Goal: Task Accomplishment & Management: Complete application form

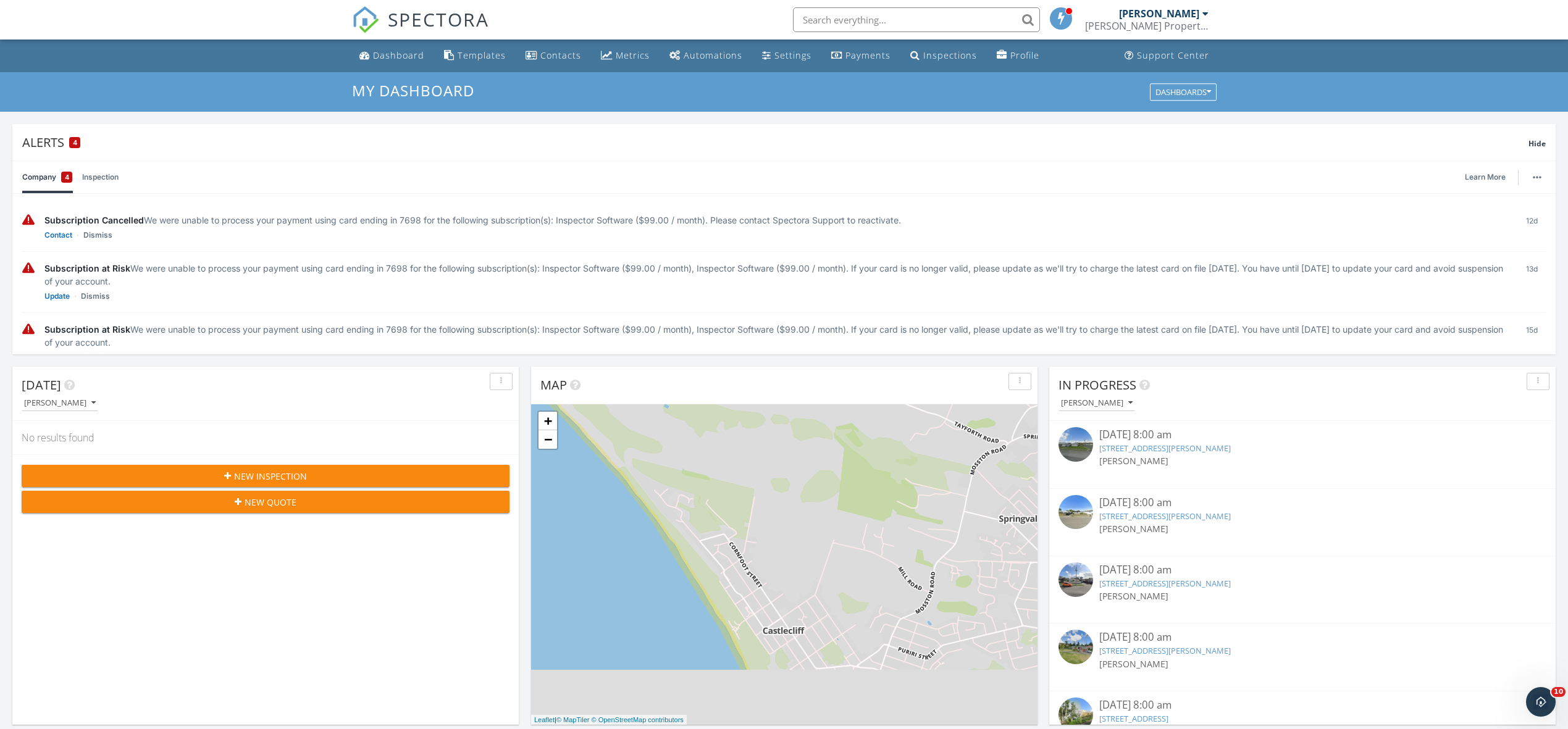
drag, startPoint x: 933, startPoint y: 58, endPoint x: 841, endPoint y: 7, distance: 105.2
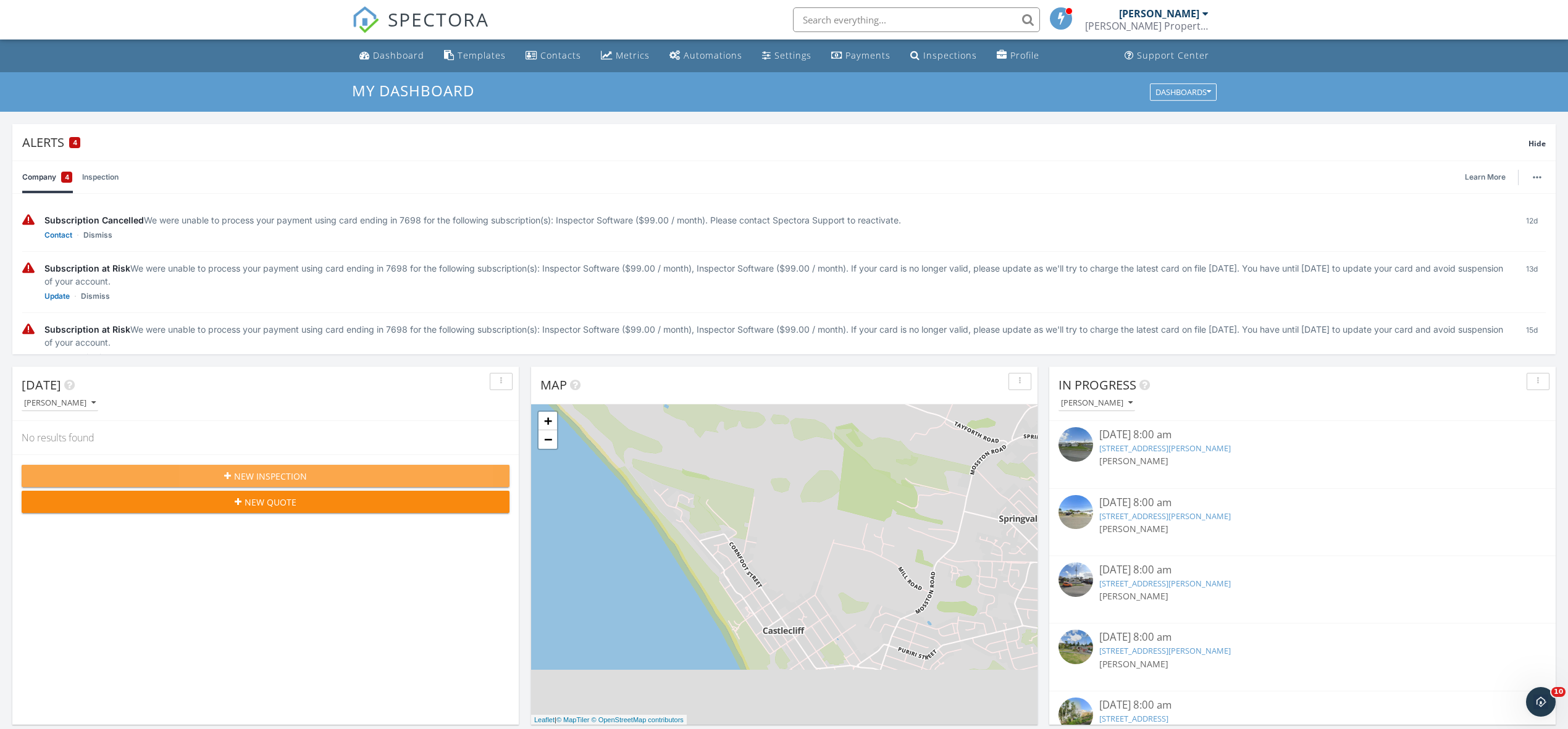
click at [291, 475] on span "New Inspection" at bounding box center [270, 476] width 73 height 13
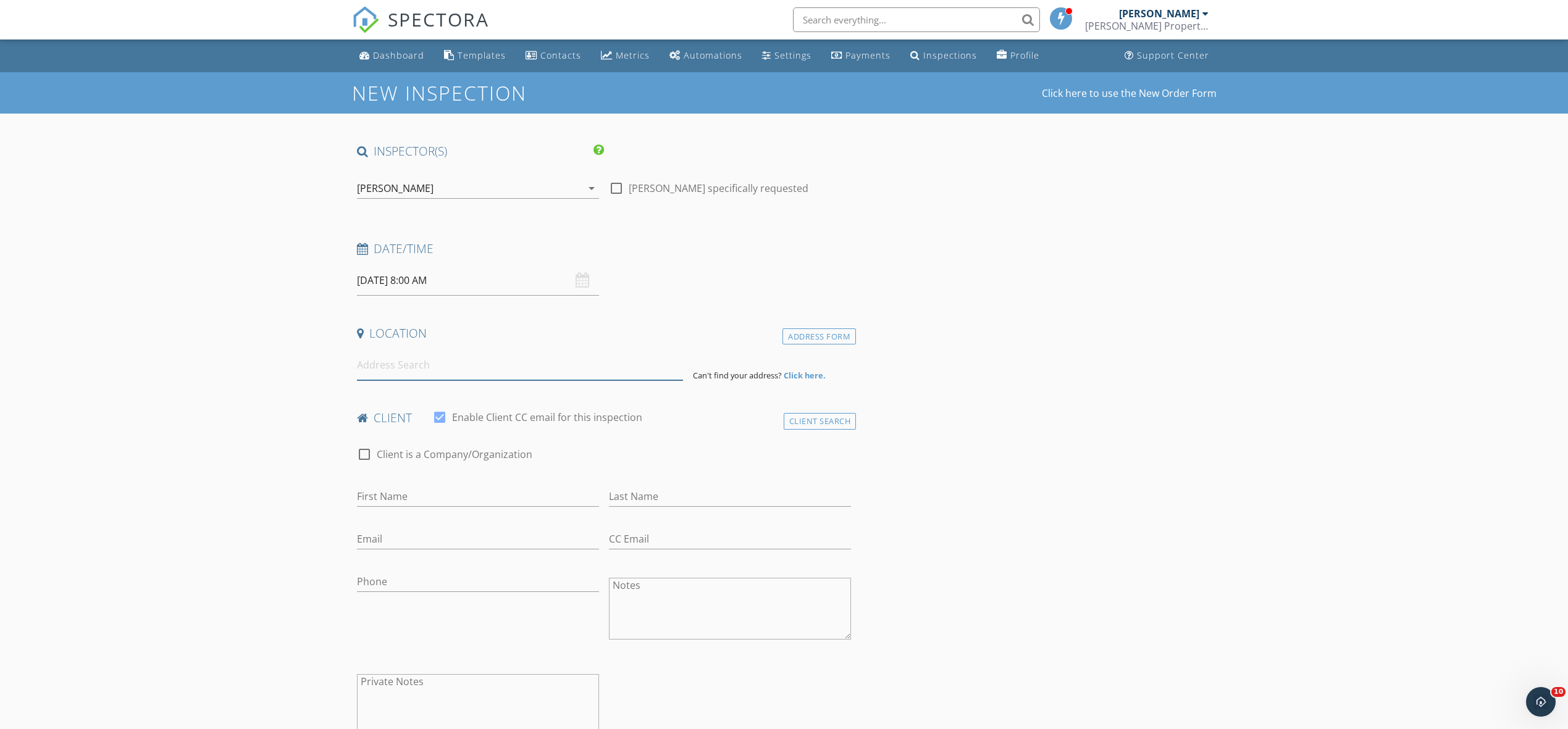
click at [443, 364] on input at bounding box center [520, 364] width 326 height 30
type input "157 Puriri St, Castlecliff, Whanganui, New Zealand"
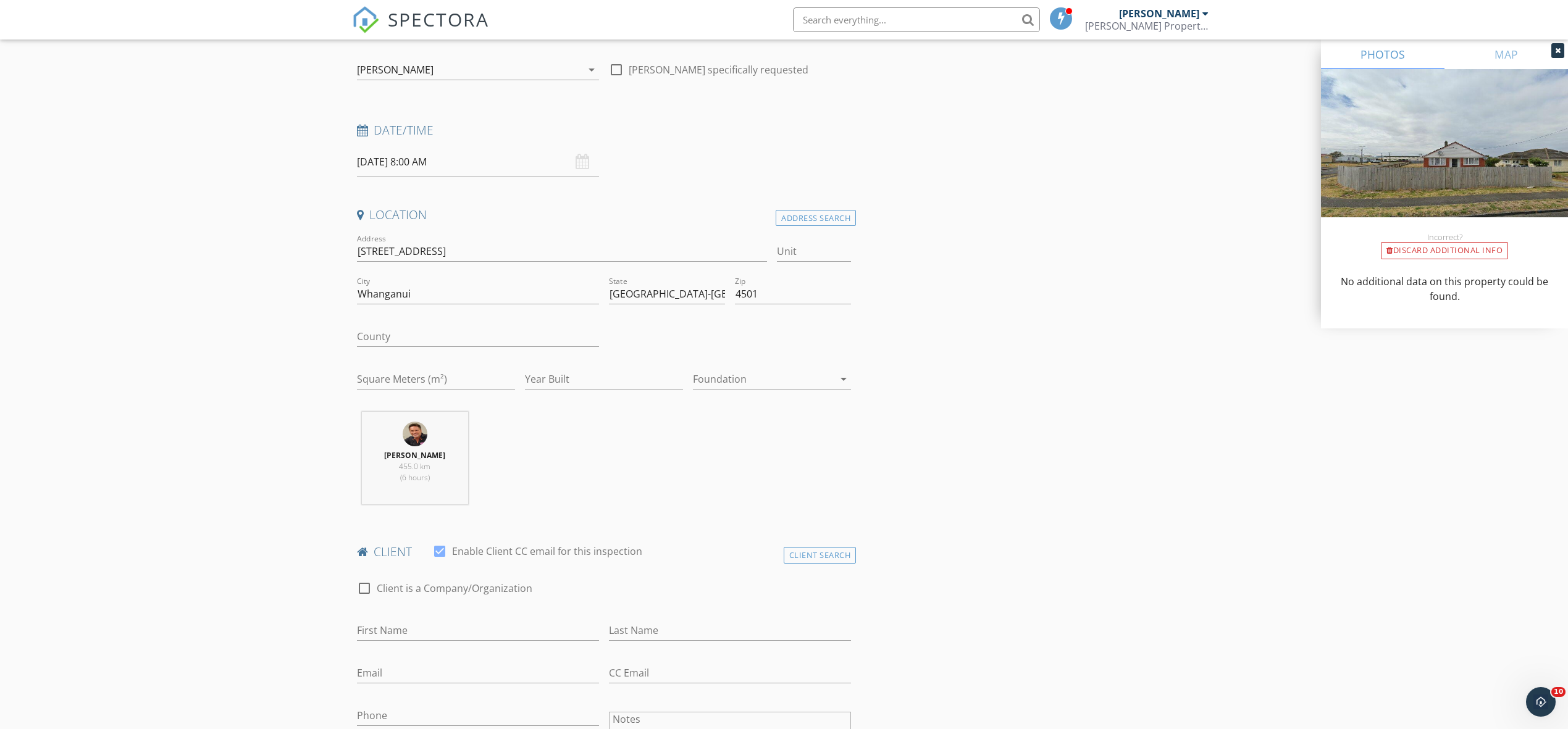
scroll to position [464, 0]
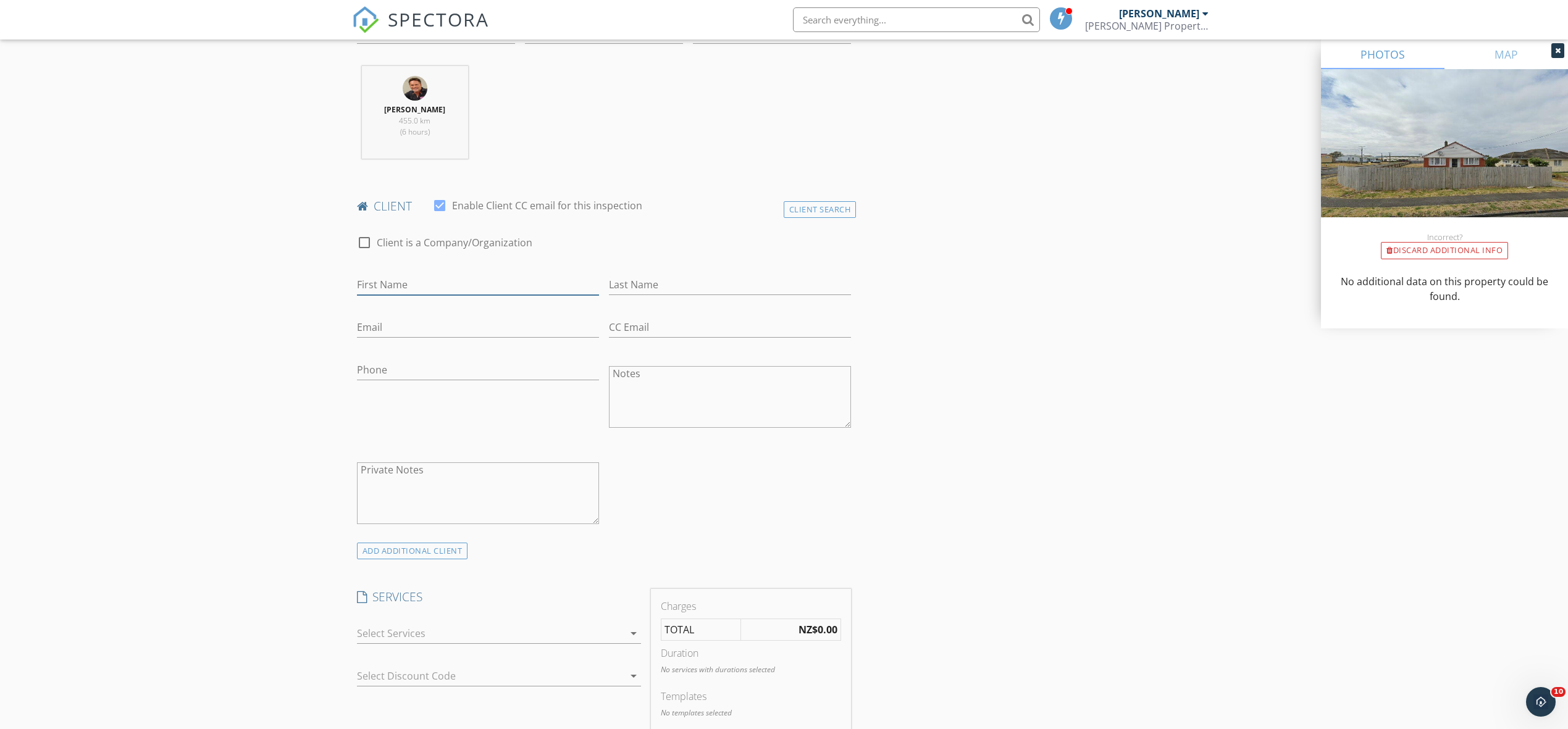
click at [452, 282] on input "First Name" at bounding box center [478, 285] width 242 height 20
click at [389, 287] on input "car" at bounding box center [478, 285] width 242 height 20
click at [471, 270] on div "First Name car" at bounding box center [478, 287] width 242 height 40
drag, startPoint x: 563, startPoint y: 126, endPoint x: 365, endPoint y: 110, distance: 198.6
click at [563, 126] on div "Aaron Crosby 455.0 km (6 hours)" at bounding box center [603, 117] width 504 height 102
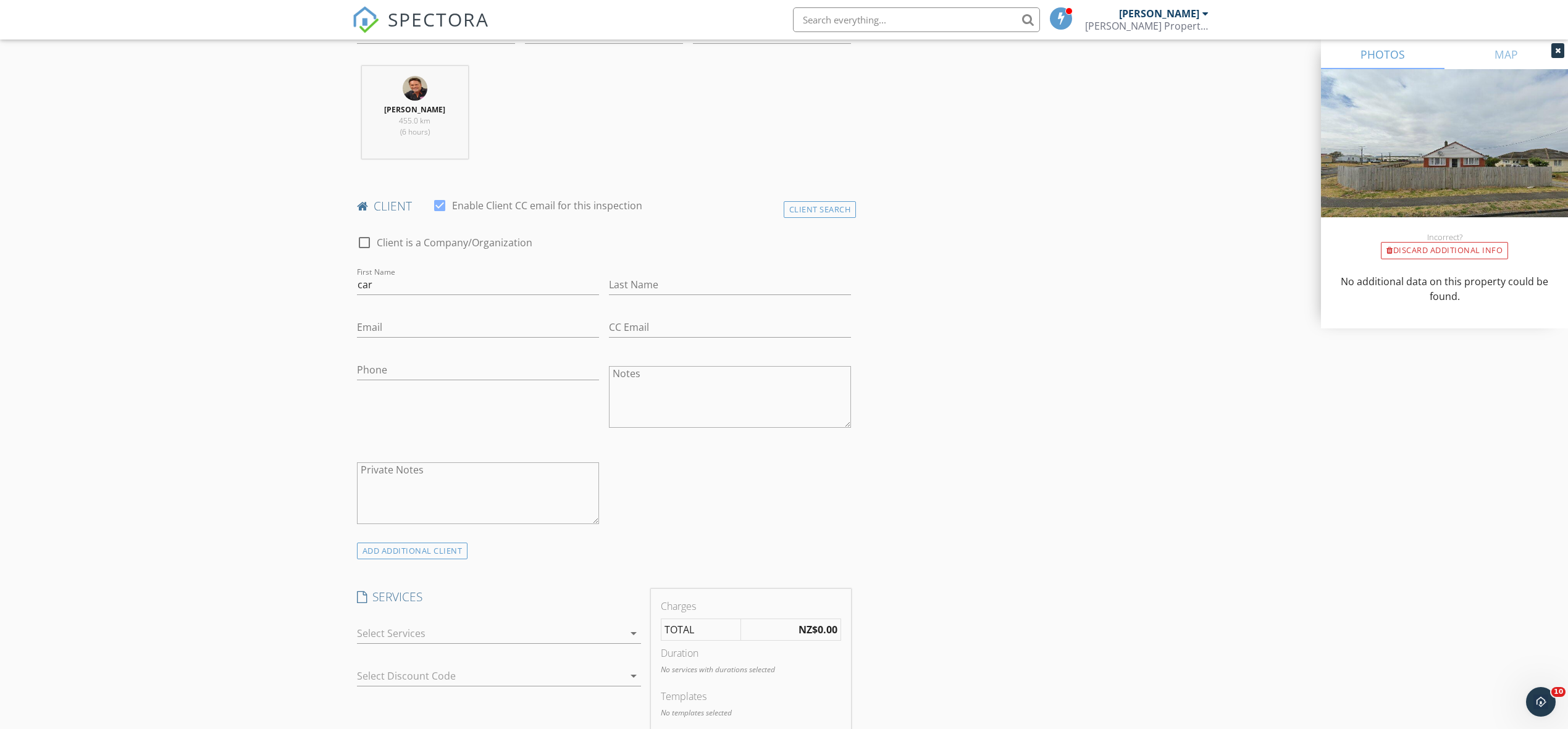
drag, startPoint x: 296, startPoint y: 116, endPoint x: 548, endPoint y: 135, distance: 252.7
click at [322, 119] on div "New Inspection Click here to use the New Order Form INSPECTOR(S) check_box Aaro…" at bounding box center [784, 671] width 1568 height 2126
click at [550, 92] on div "Aaron Crosby 455.0 km (6 hours)" at bounding box center [603, 117] width 504 height 102
click at [433, 283] on input "car" at bounding box center [478, 285] width 242 height 20
drag, startPoint x: 397, startPoint y: 283, endPoint x: 340, endPoint y: 286, distance: 57.1
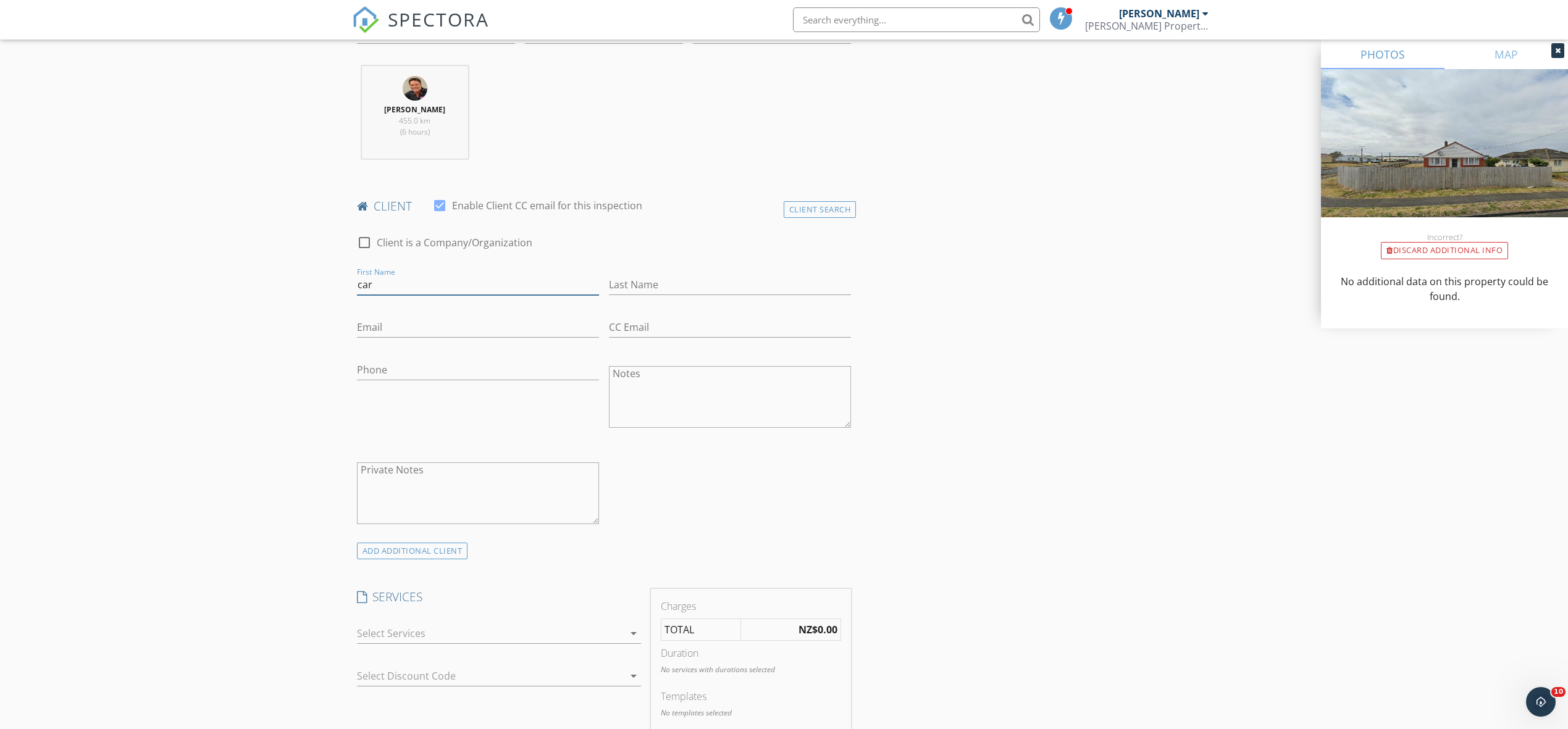
click at [340, 286] on div "New Inspection Click here to use the New Order Form INSPECTOR(S) check_box Aaro…" at bounding box center [784, 671] width 1568 height 2126
type input "[PERSON_NAME]"
drag, startPoint x: 671, startPoint y: 276, endPoint x: 682, endPoint y: 280, distance: 11.7
click at [673, 277] on input "Last Name" at bounding box center [730, 285] width 242 height 20
type input "mclaren"
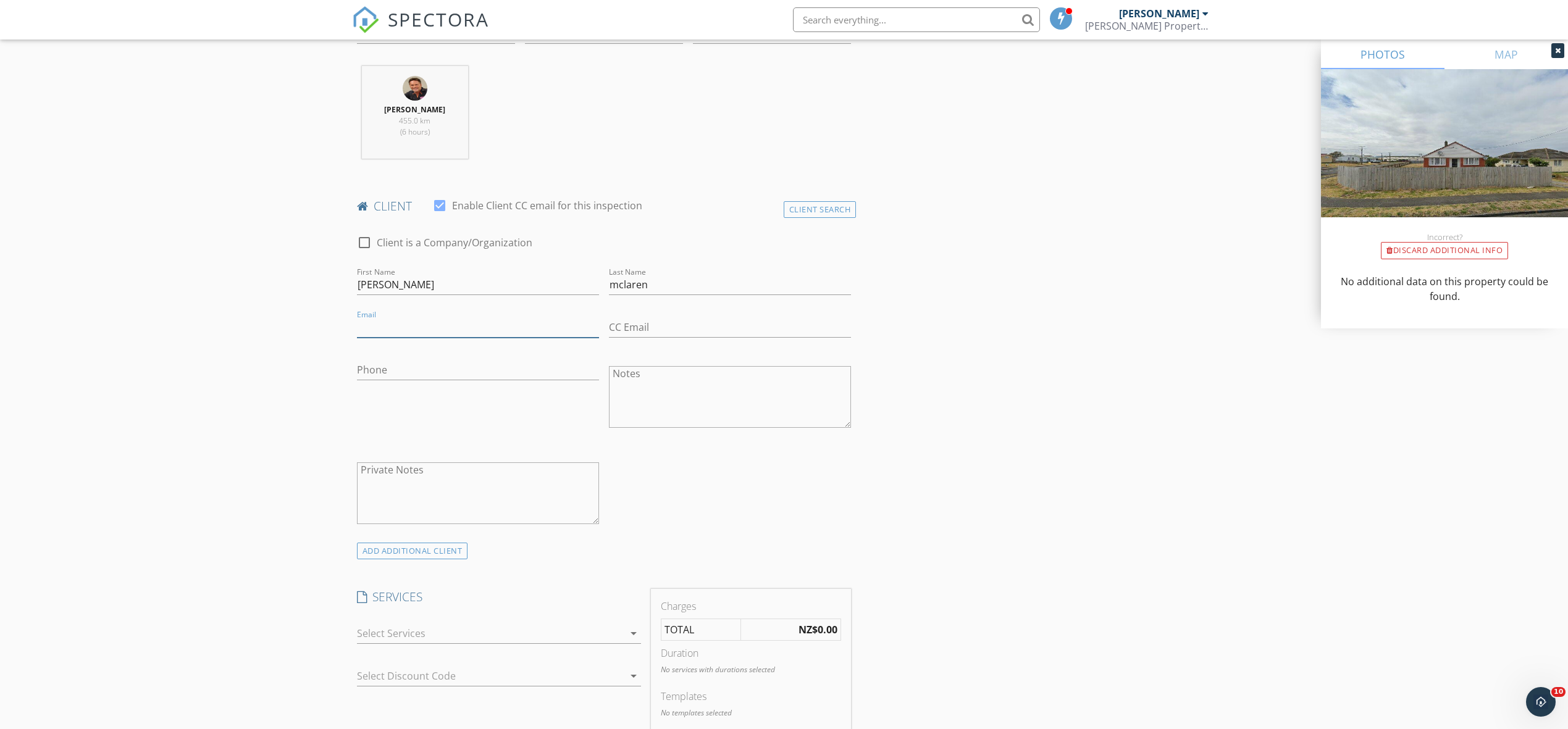
click at [490, 330] on input "Email" at bounding box center [478, 328] width 242 height 20
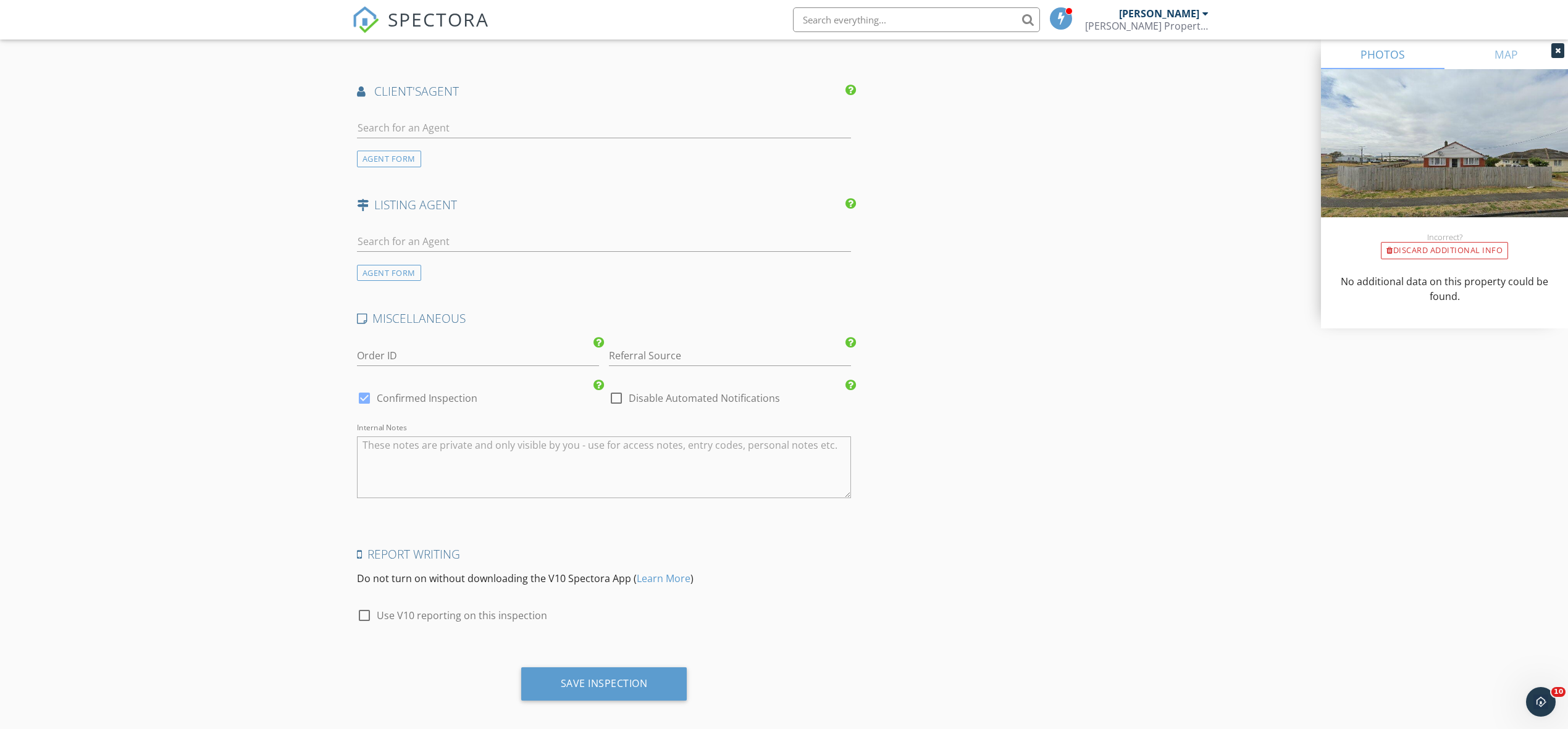
scroll to position [1468, 0]
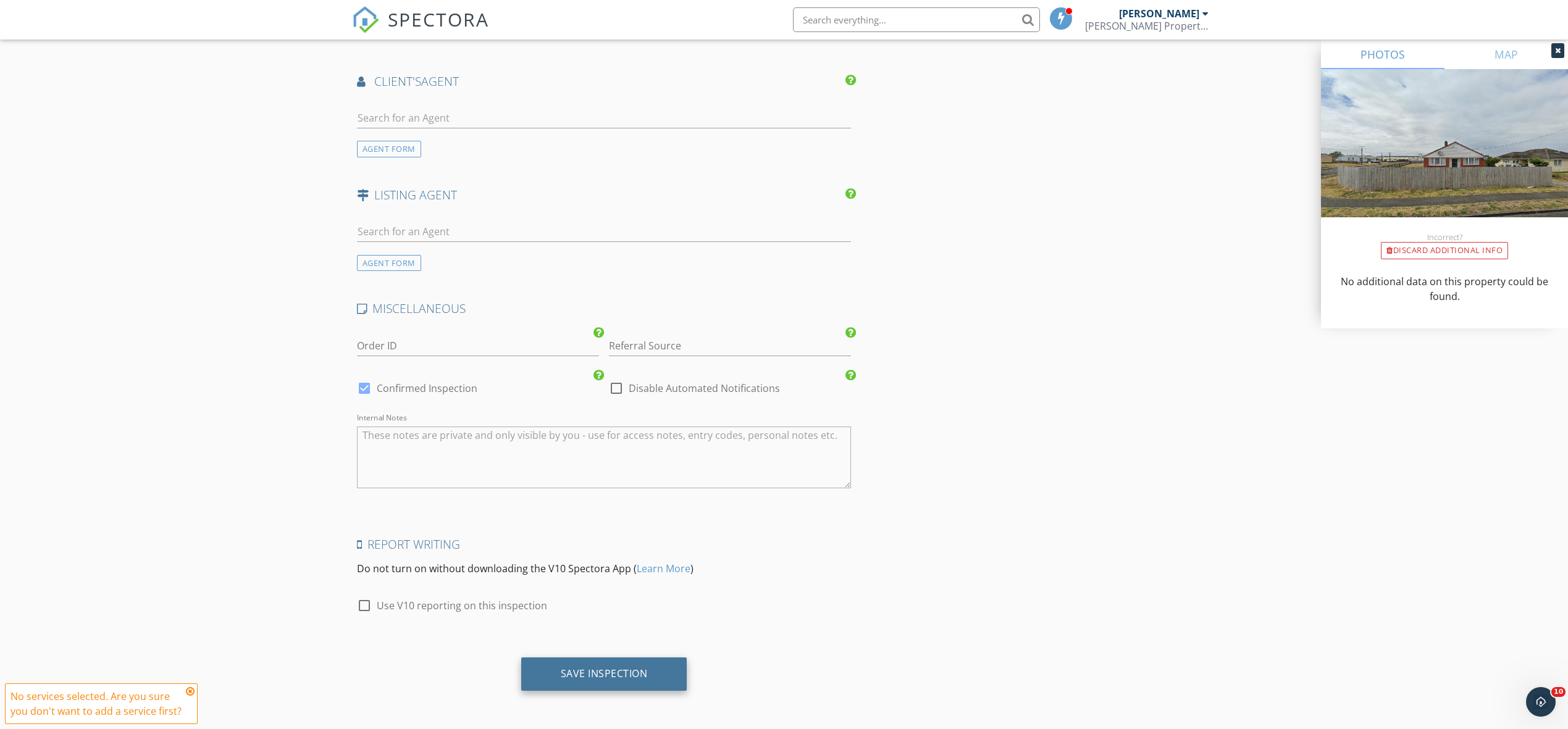
type input "[DOMAIN_NAME][EMAIL_ADDRESS][DOMAIN_NAME]"
click at [606, 671] on div "Save Inspection" at bounding box center [604, 674] width 87 height 12
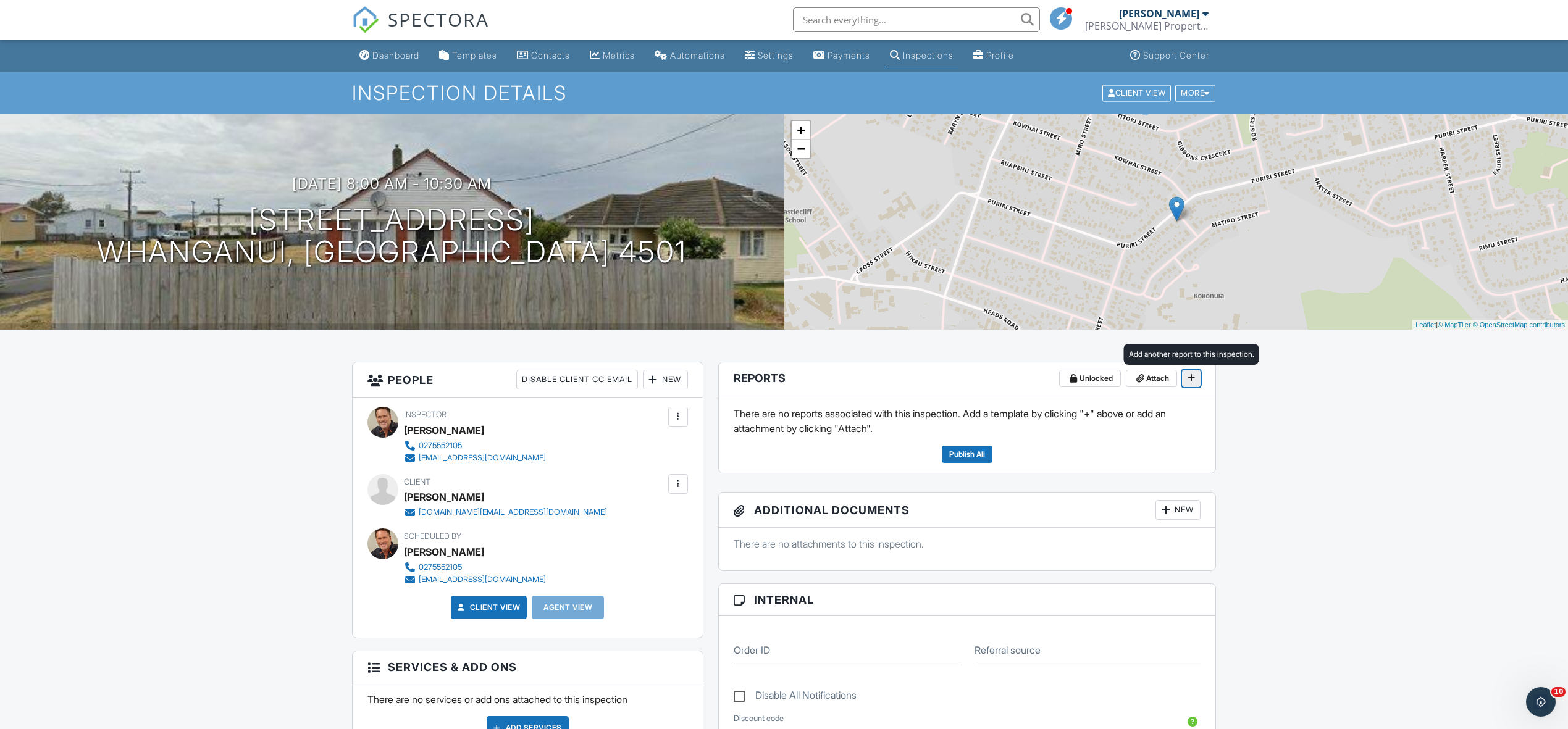
click at [1190, 376] on icon at bounding box center [1191, 378] width 8 height 9
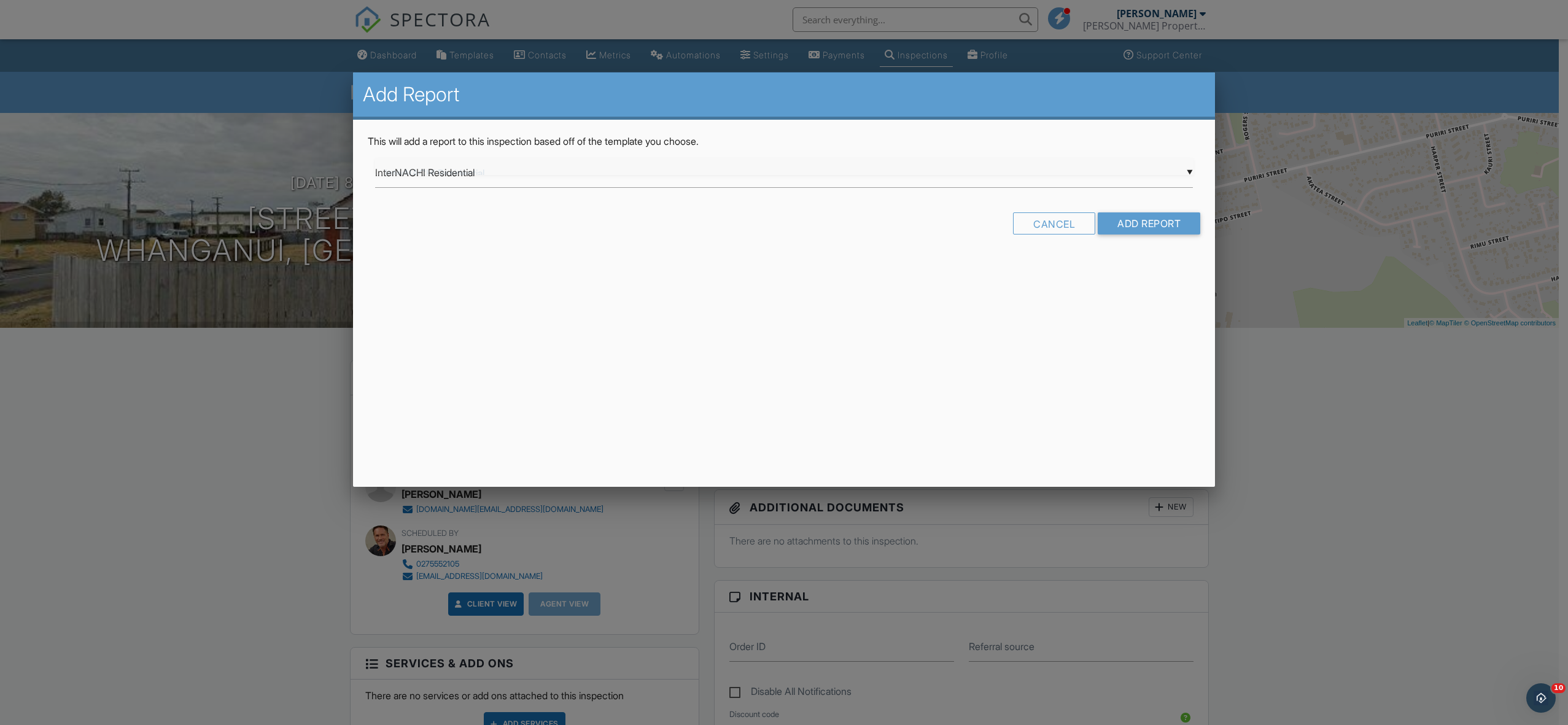
click at [1005, 177] on div "▼ InterNACHI Residential InterNACHI Residential 2025 InterNACHI Residential 2025" at bounding box center [784, 172] width 818 height 30
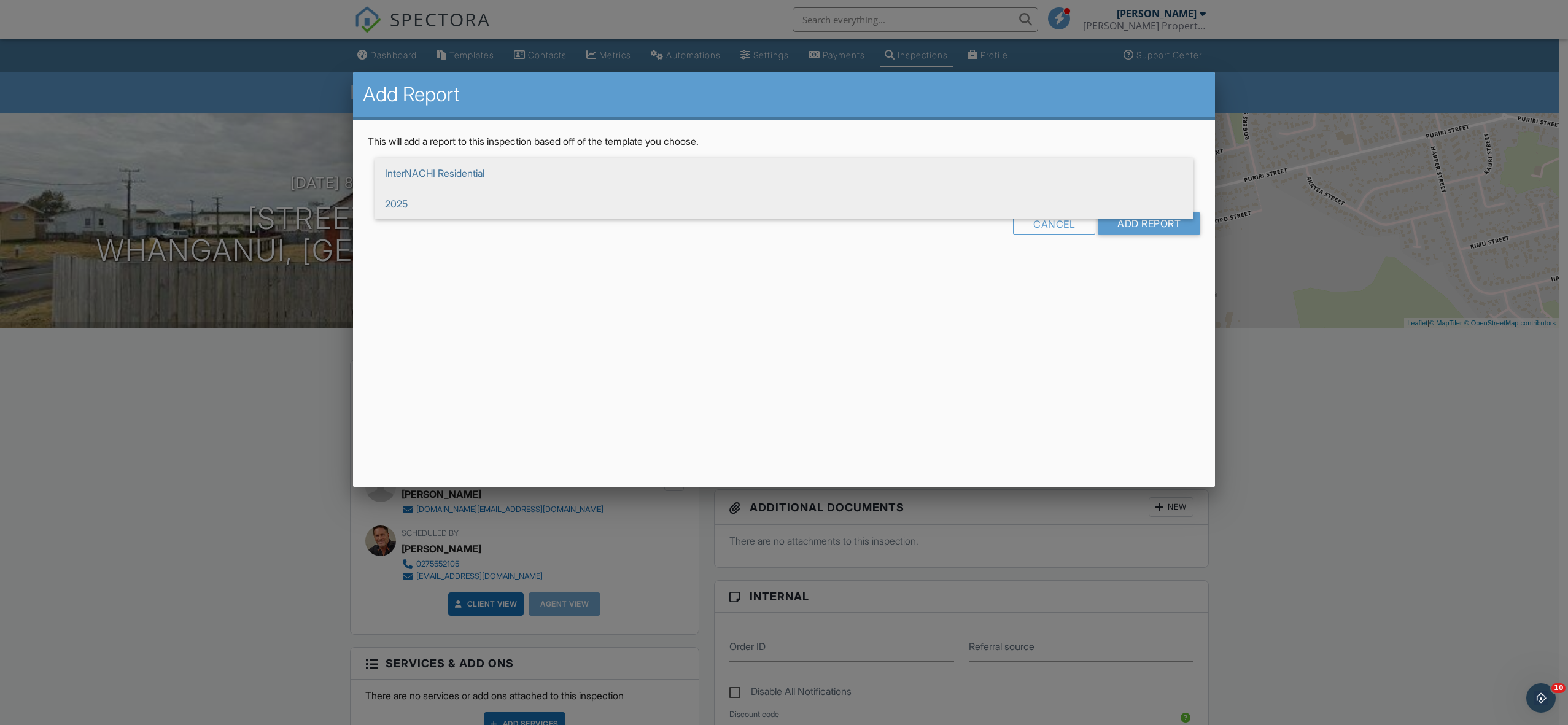
click at [443, 203] on span "2025" at bounding box center [784, 204] width 818 height 31
type input "2025"
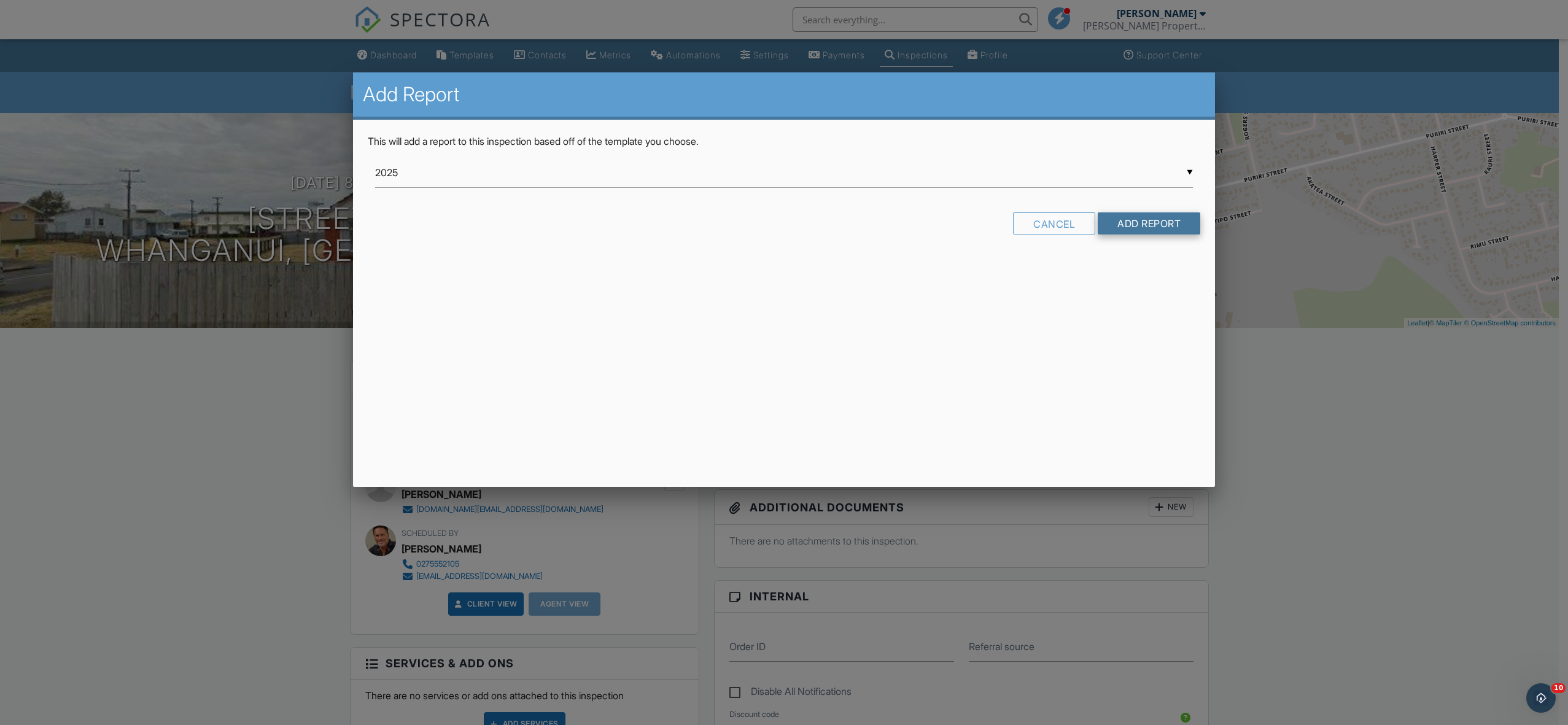
click at [1137, 223] on input "Add Report" at bounding box center [1148, 223] width 103 height 22
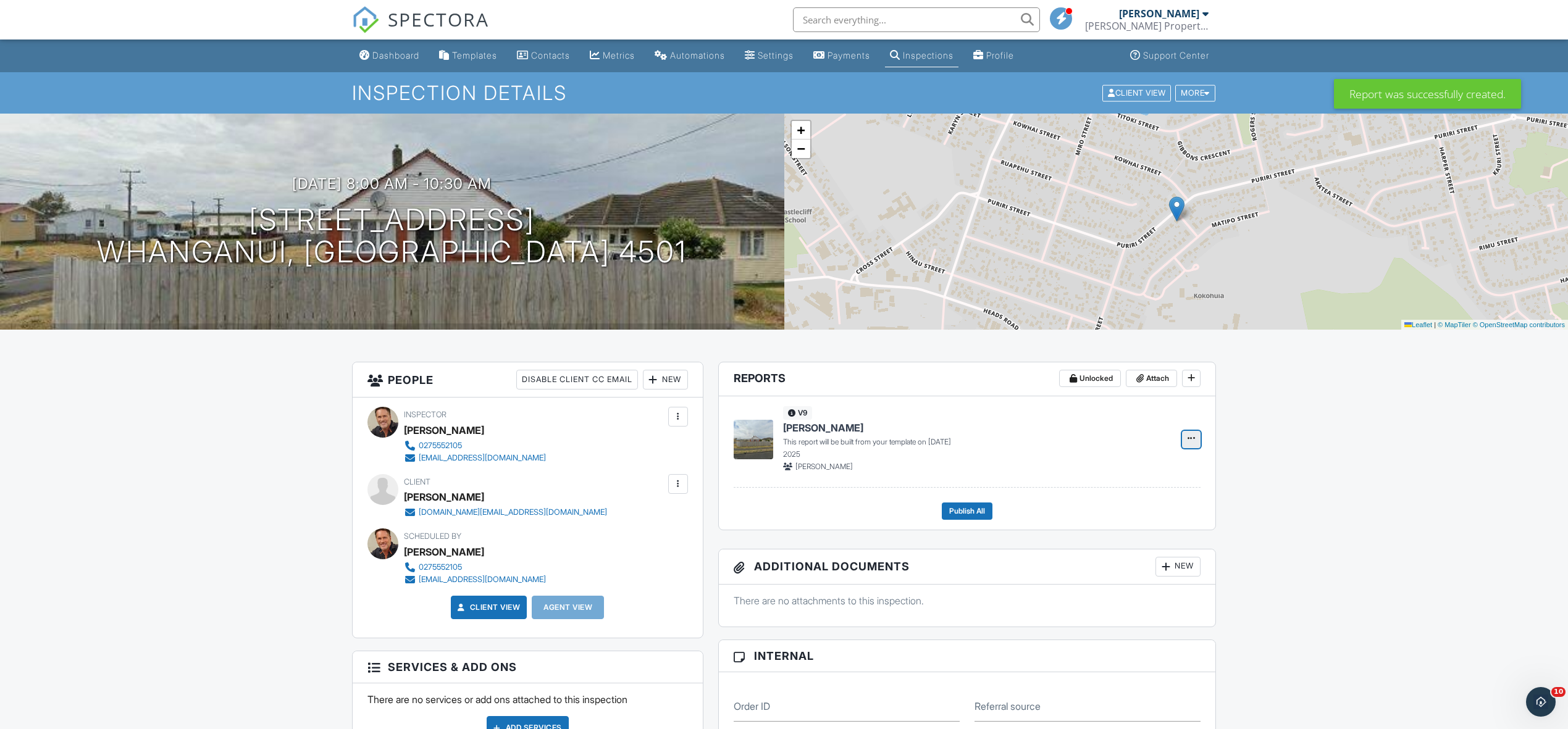
click at [1192, 440] on icon at bounding box center [1191, 439] width 8 height 9
click at [1131, 470] on input "Build Now" at bounding box center [1129, 473] width 126 height 28
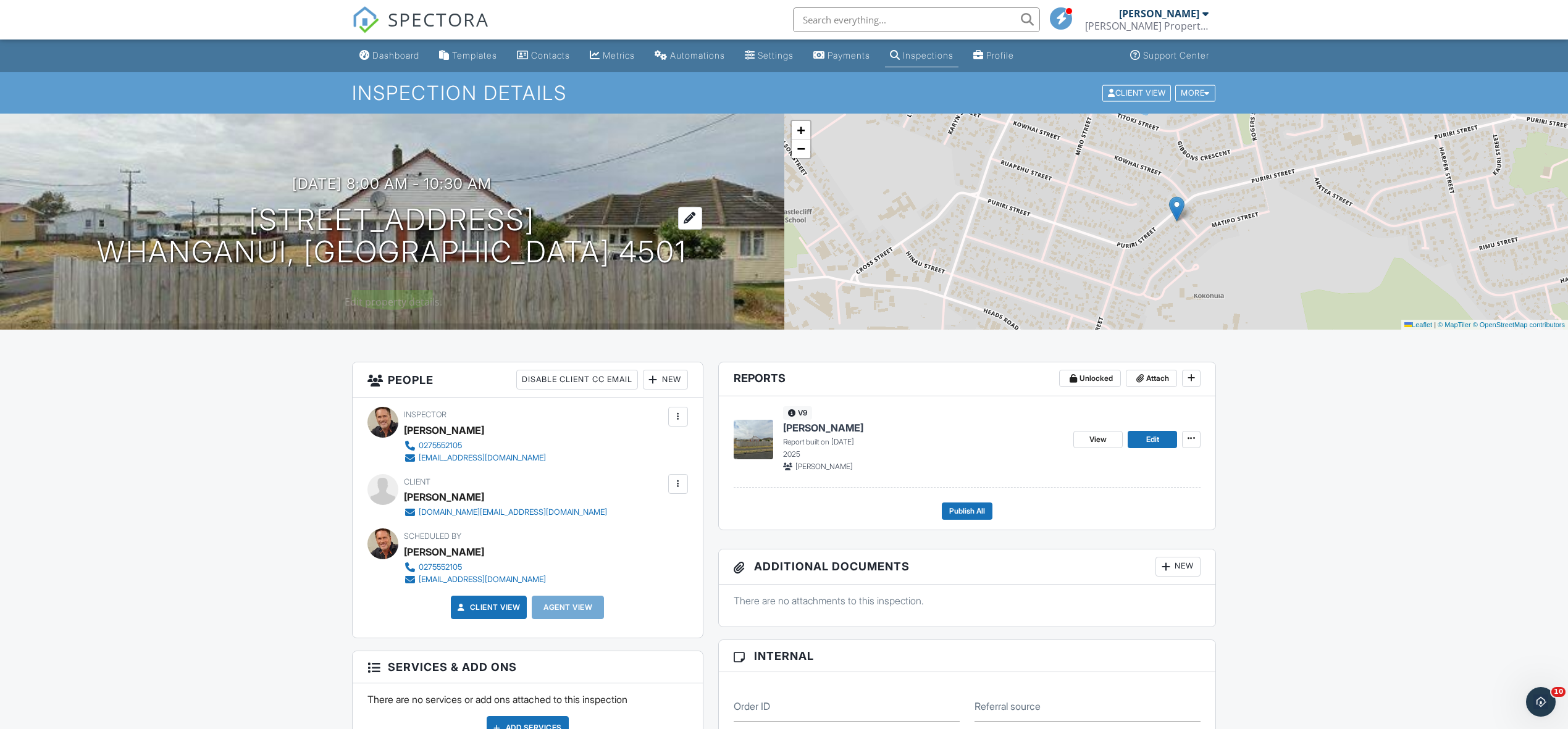
click at [332, 233] on h1 "157 Puriri St Whanganui, Manawatū-Whanganui Region 4501" at bounding box center [392, 236] width 590 height 66
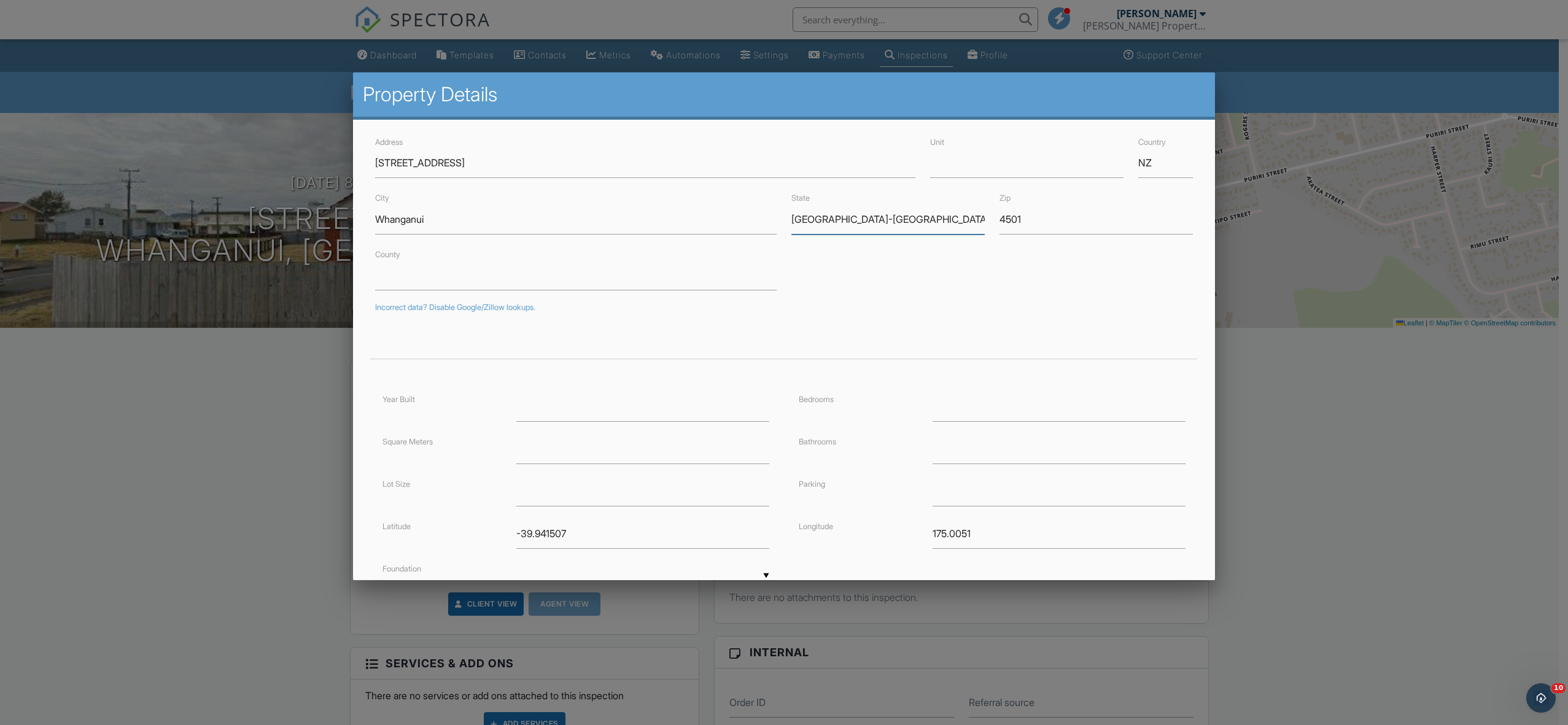
drag, startPoint x: 865, startPoint y: 218, endPoint x: 820, endPoint y: 202, distance: 47.8
click at [763, 219] on div "City Whanganui State Manawatū-Whanganui Region Zip 4501" at bounding box center [784, 211] width 833 height 43
drag, startPoint x: 1005, startPoint y: 216, endPoint x: 988, endPoint y: 216, distance: 17.0
click at [992, 217] on div "Zip 4501" at bounding box center [1095, 211] width 208 height 43
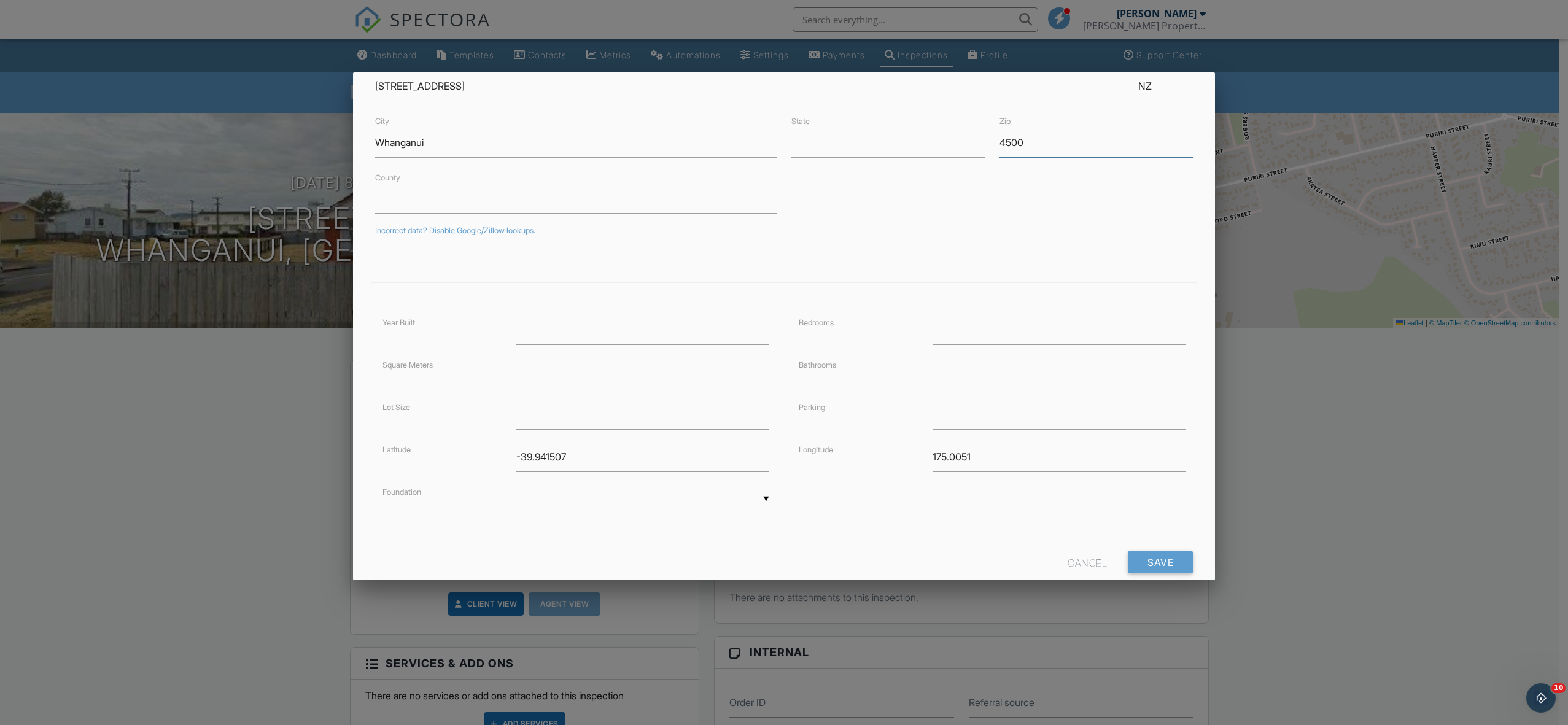
scroll to position [105, 0]
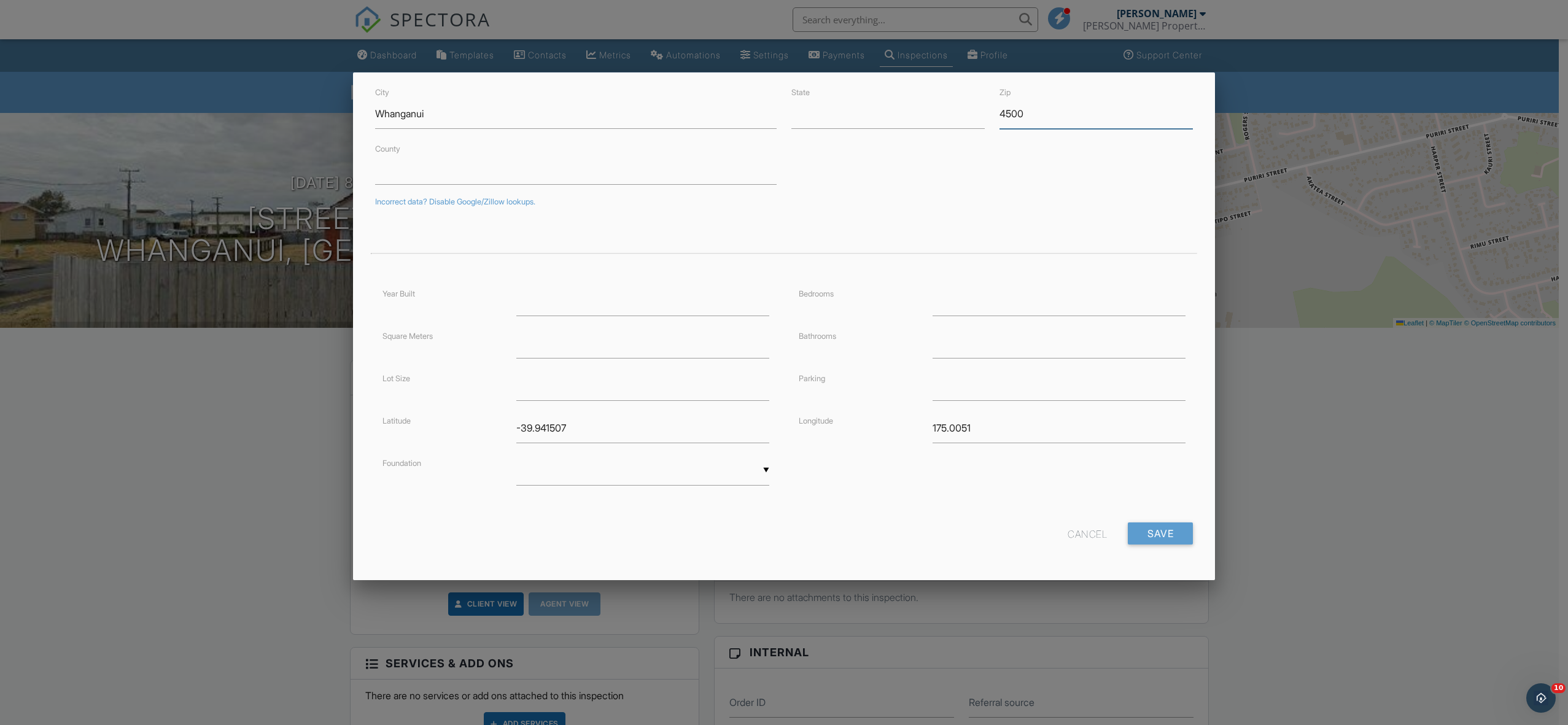
type input "4500"
click at [679, 468] on div "▼ Basement Slab Crawlspace Basement Slab Crawlspace" at bounding box center [642, 470] width 253 height 30
drag, startPoint x: 658, startPoint y: 556, endPoint x: 713, endPoint y: 559, distance: 55.1
click at [658, 558] on span "Crawlspace" at bounding box center [641, 563] width 249 height 31
type input "Crawlspace"
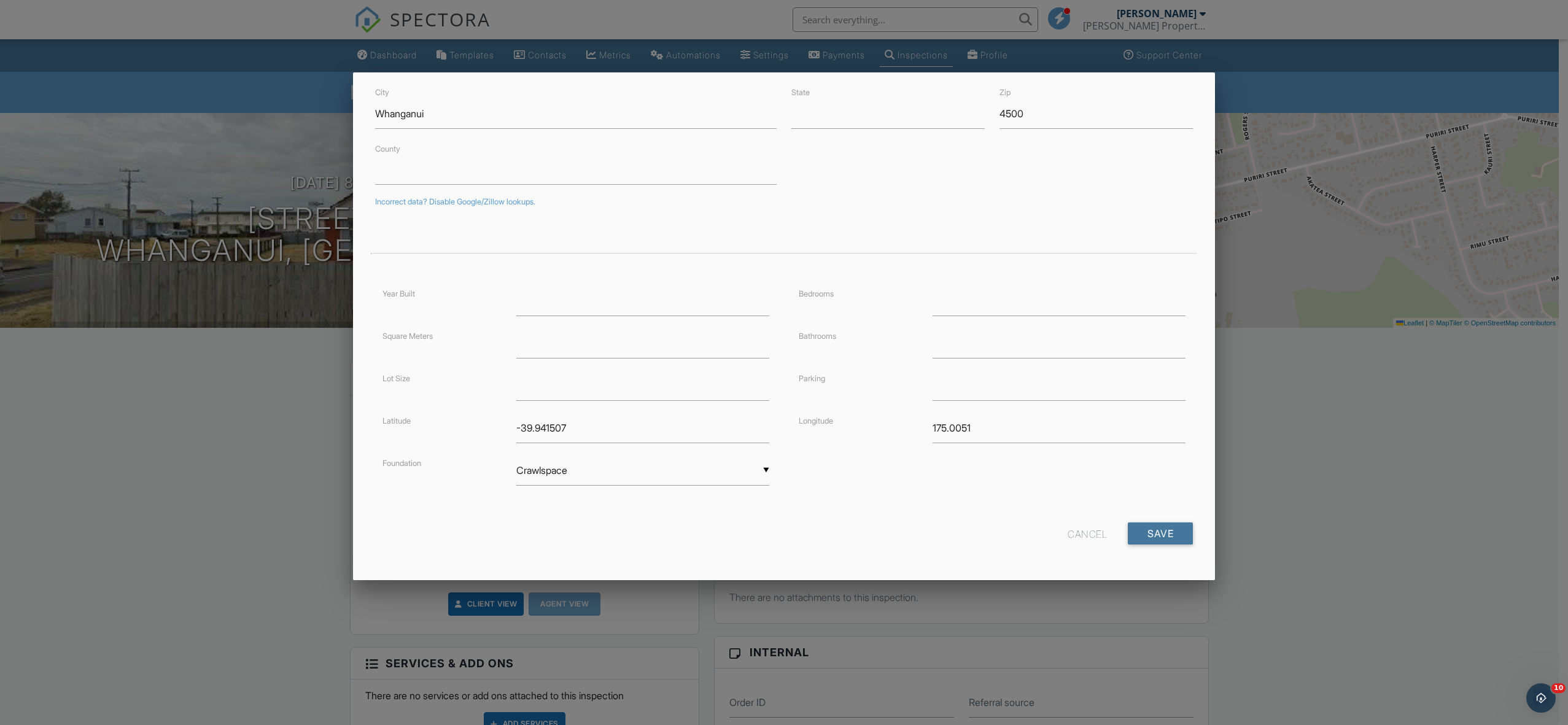
click at [1154, 527] on input "Save" at bounding box center [1160, 534] width 65 height 22
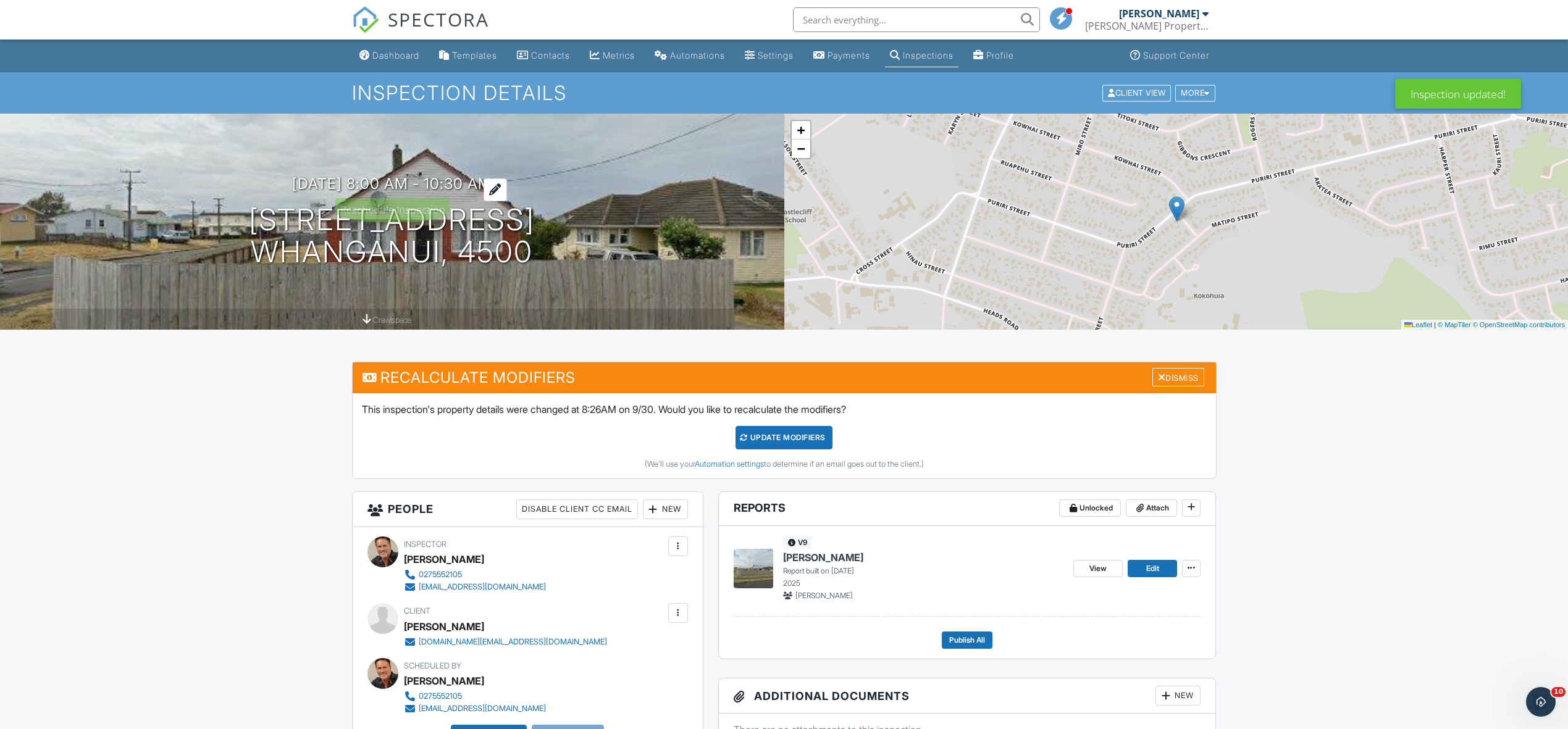
click at [432, 178] on h3 "01/10/2025 8:00 am - 10:30 am" at bounding box center [392, 184] width 200 height 17
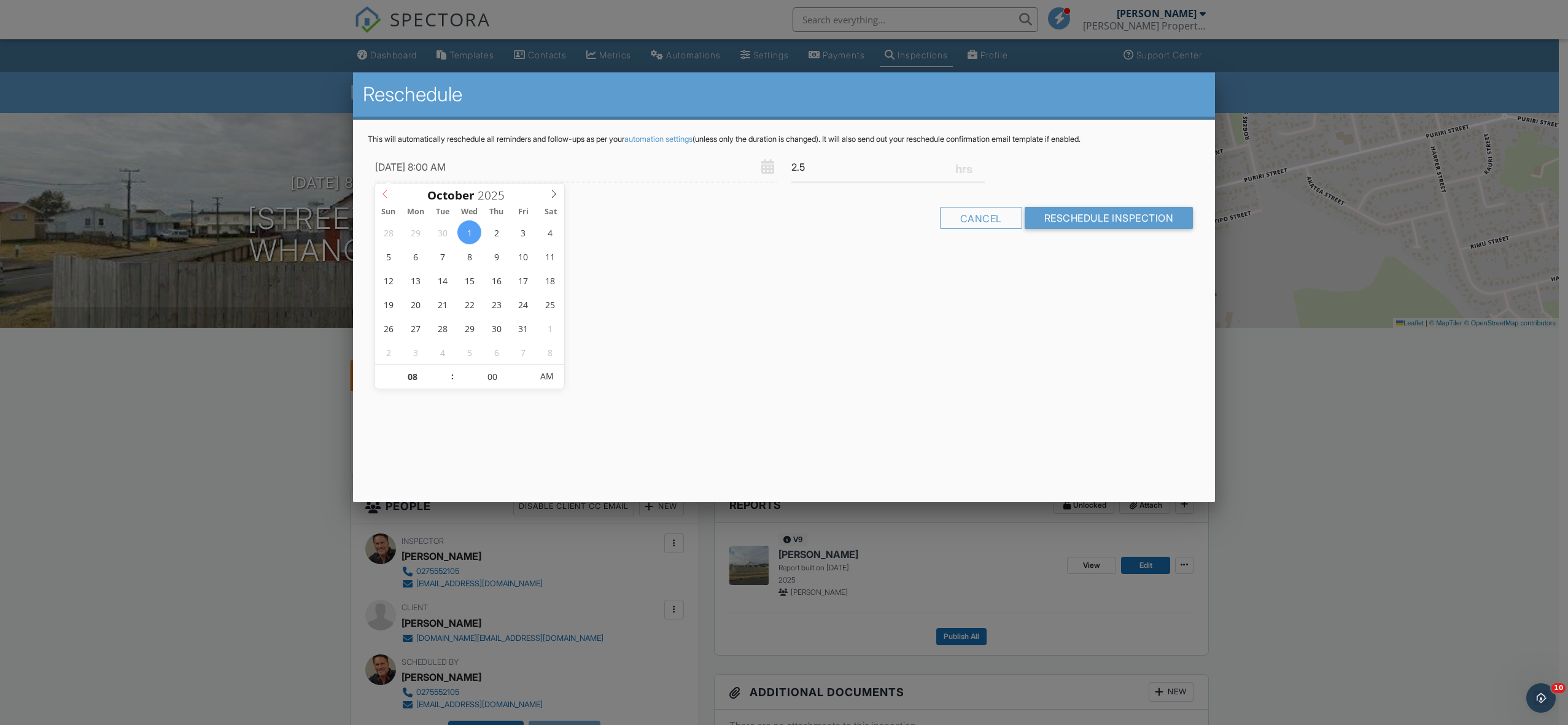
click at [384, 194] on icon at bounding box center [385, 194] width 8 height 8
type input "29/09/2025 8:00 AM"
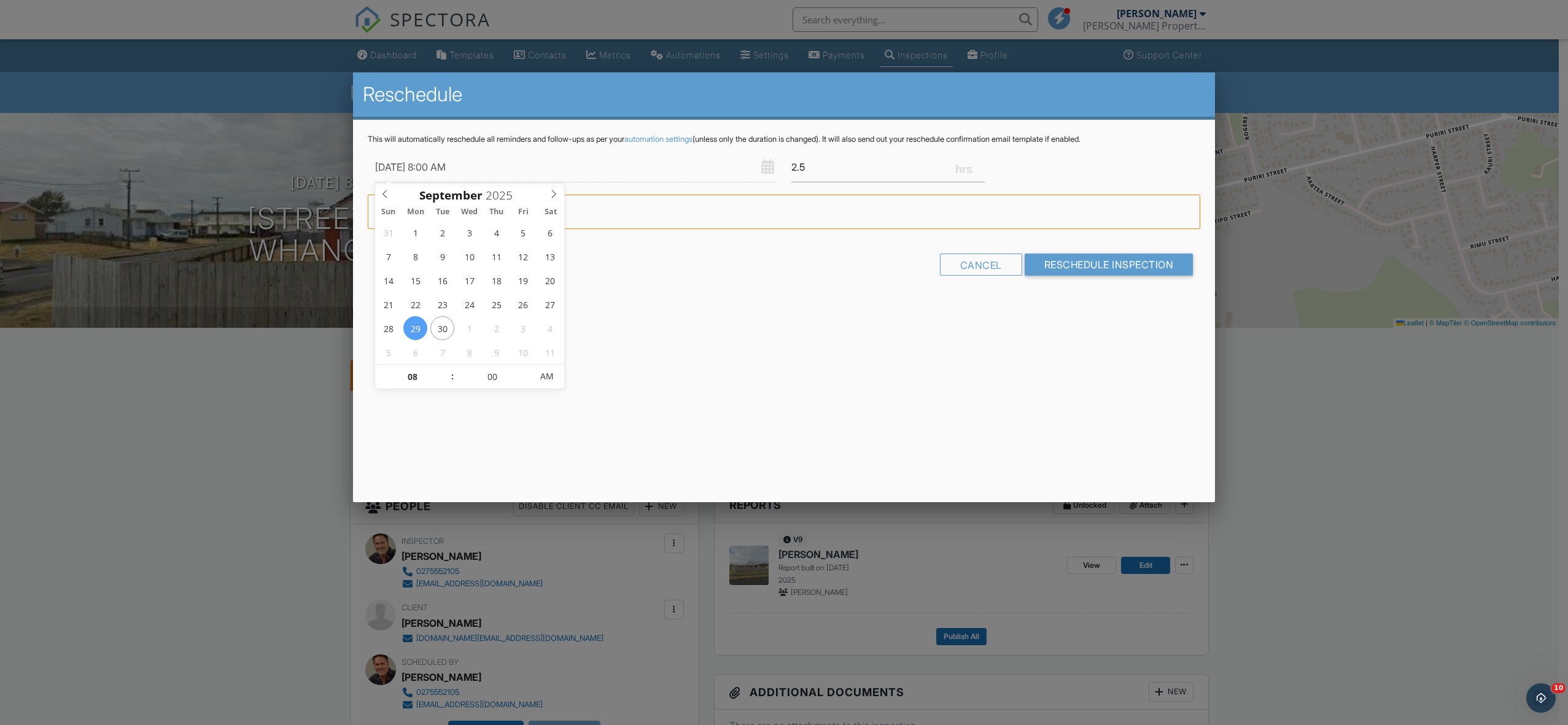
click at [451, 373] on span ":" at bounding box center [452, 376] width 3 height 25
click at [451, 379] on span ":" at bounding box center [452, 376] width 3 height 25
click at [451, 374] on span ":" at bounding box center [452, 376] width 3 height 25
type input "09"
type input "29/09/2025 9:00 AM"
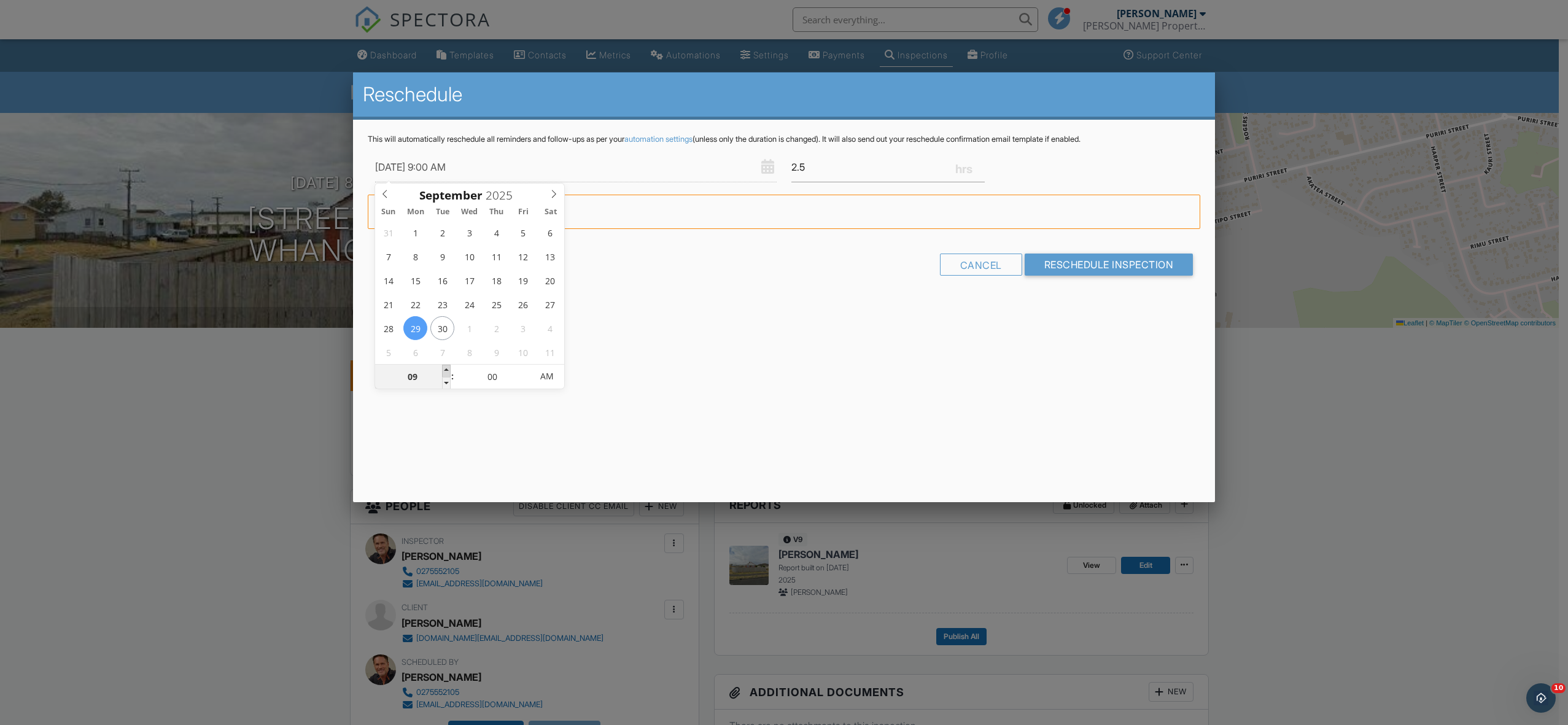
click at [447, 369] on span at bounding box center [446, 371] width 8 height 12
type input "10"
type input "29/09/2025 10:00 AM"
click at [447, 369] on span at bounding box center [446, 371] width 8 height 12
type input "11"
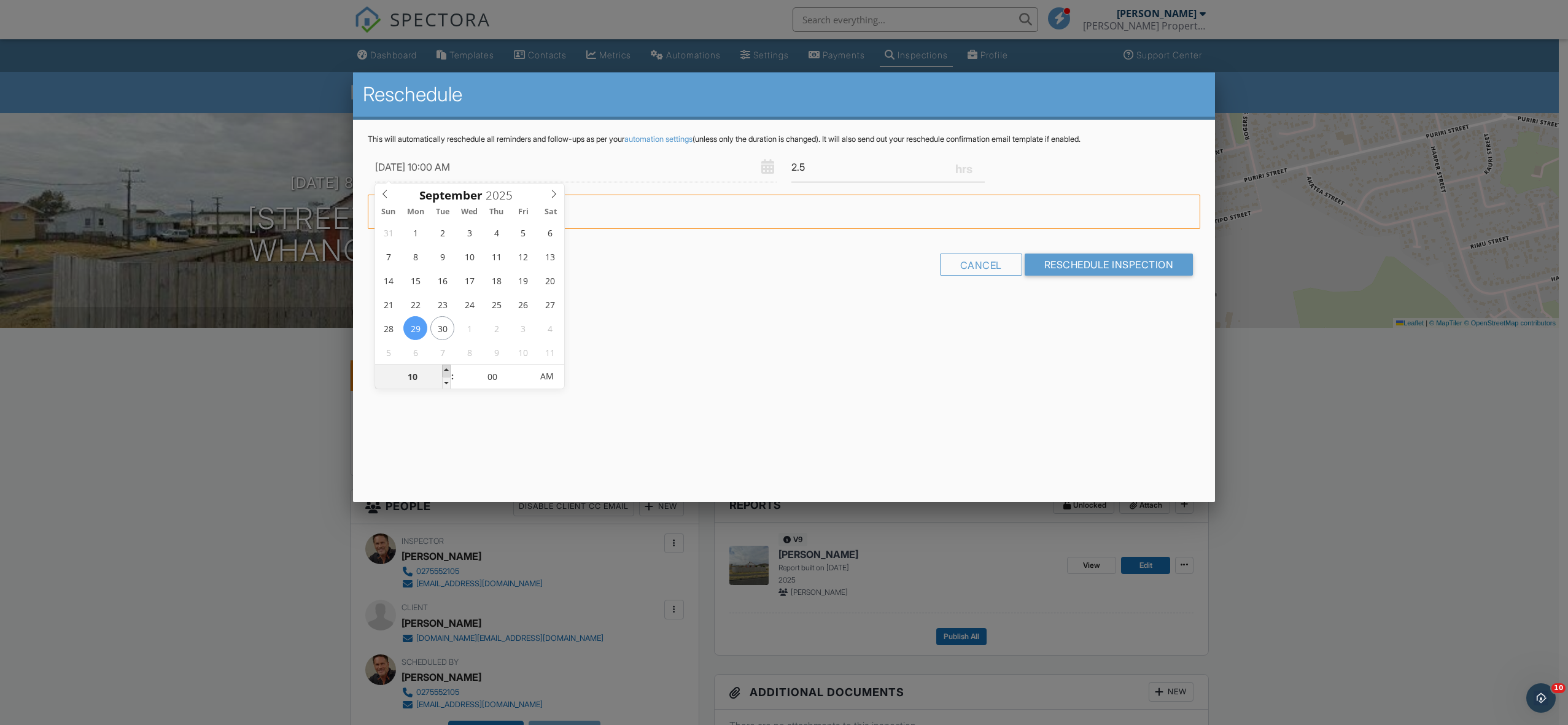
type input "29/09/2025 11:00 AM"
click at [447, 369] on span at bounding box center [446, 371] width 8 height 12
type input "12"
type input "29/09/2025 12:00 PM"
click at [447, 369] on span at bounding box center [446, 371] width 8 height 12
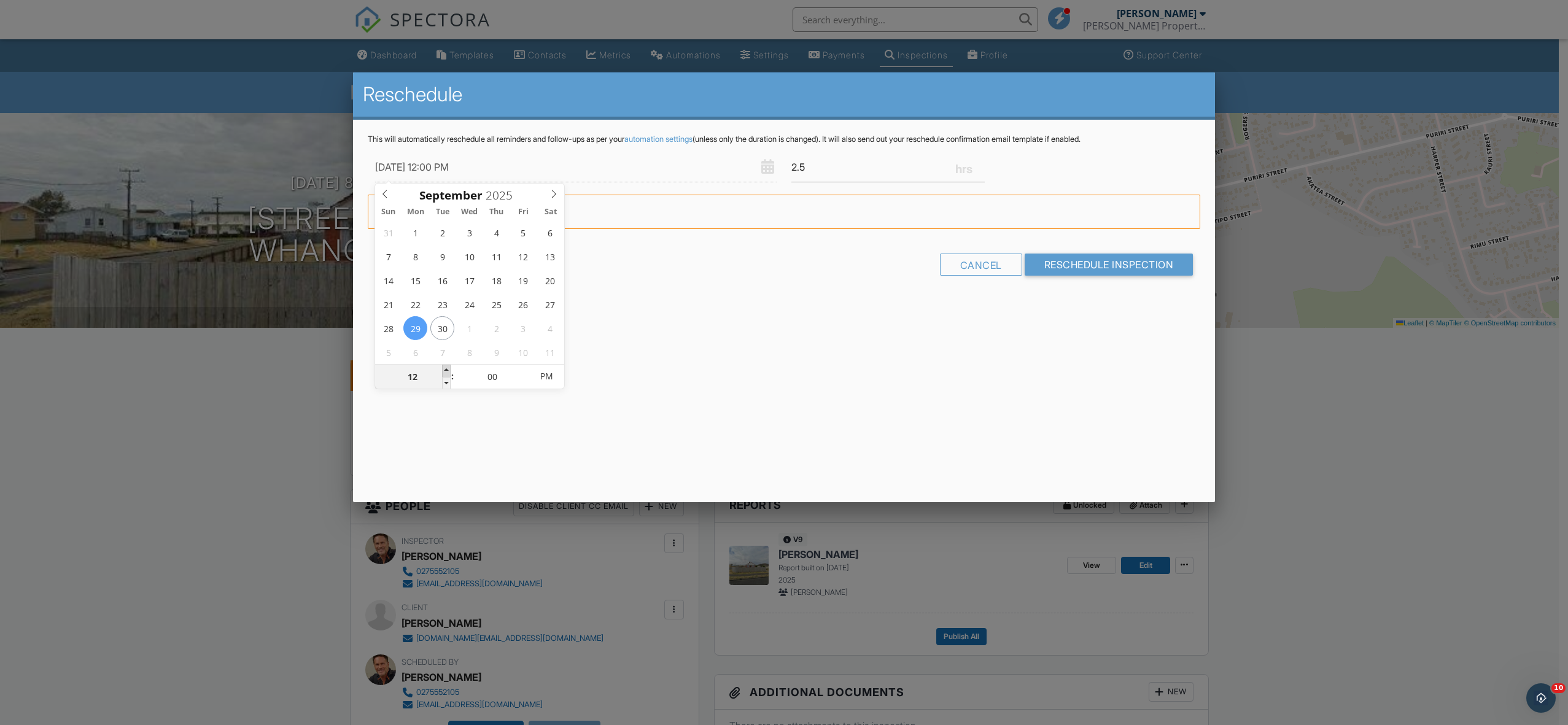
type input "01"
type input "29/09/2025 1:00 PM"
click at [447, 369] on span at bounding box center [446, 371] width 8 height 12
drag, startPoint x: 813, startPoint y: 167, endPoint x: 782, endPoint y: 170, distance: 31.1
click at [782, 170] on div "29/09/2025 1:00 PM 2.5" at bounding box center [784, 166] width 833 height 30
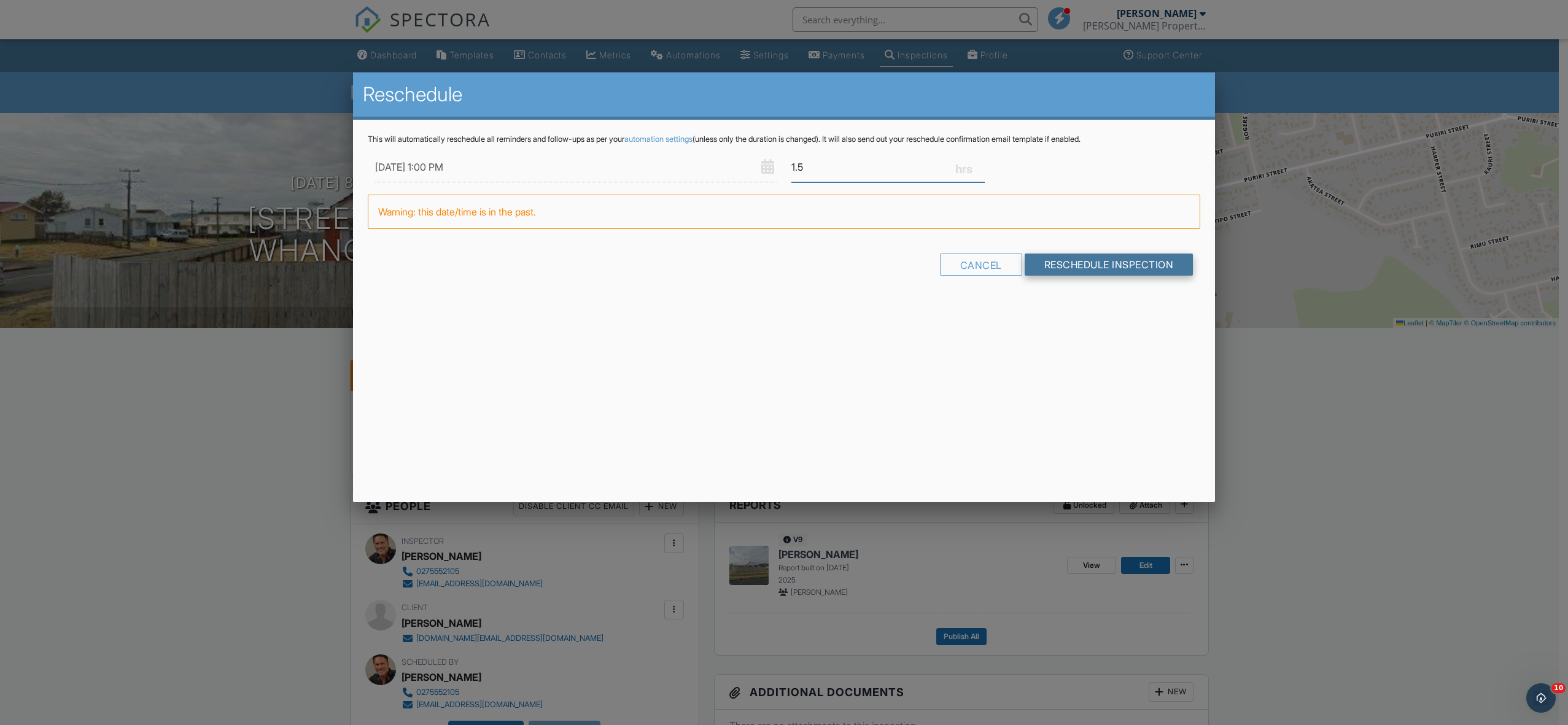
type input "1.5"
click at [1097, 267] on input "Reschedule Inspection" at bounding box center [1108, 265] width 169 height 22
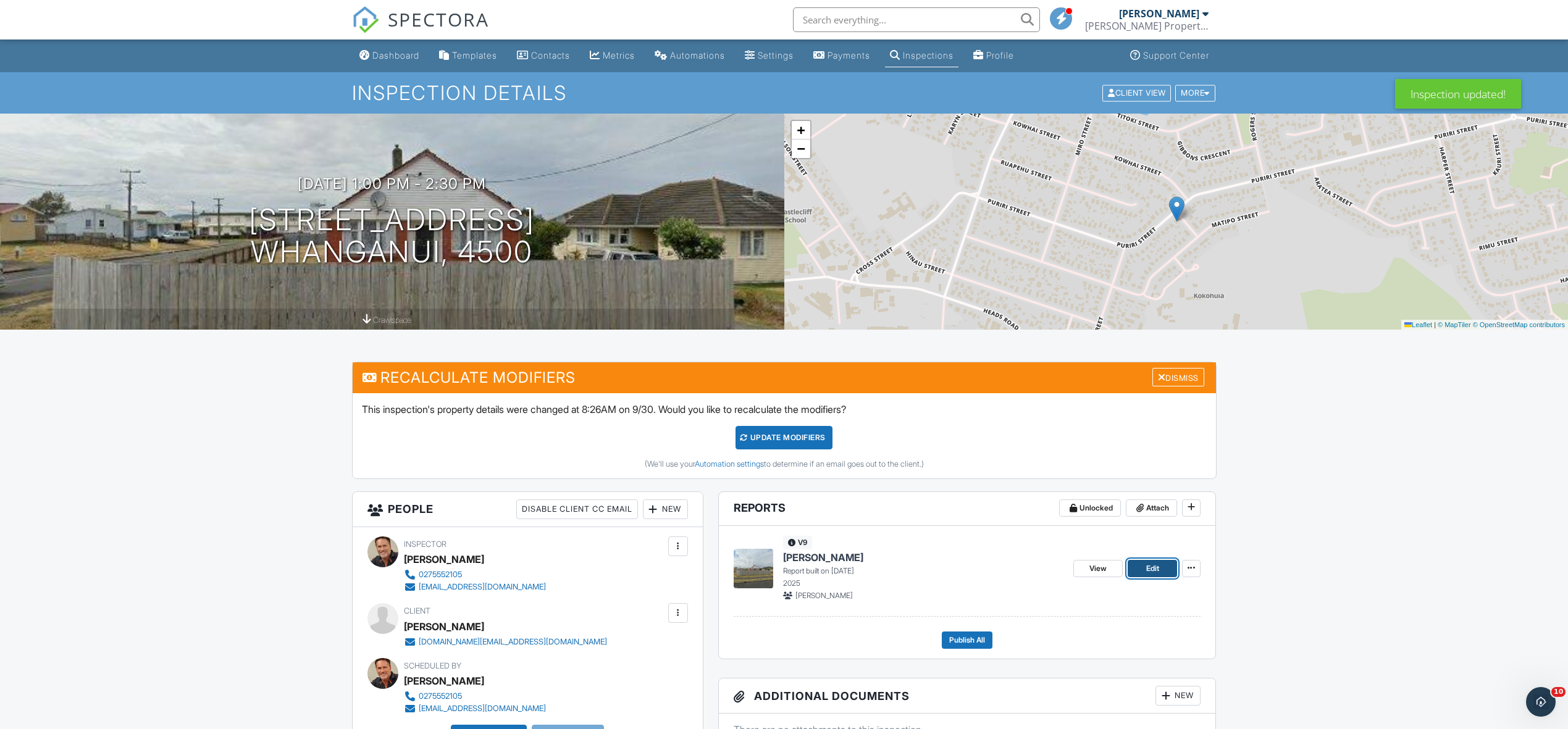
click at [1147, 568] on span "Edit" at bounding box center [1152, 569] width 13 height 12
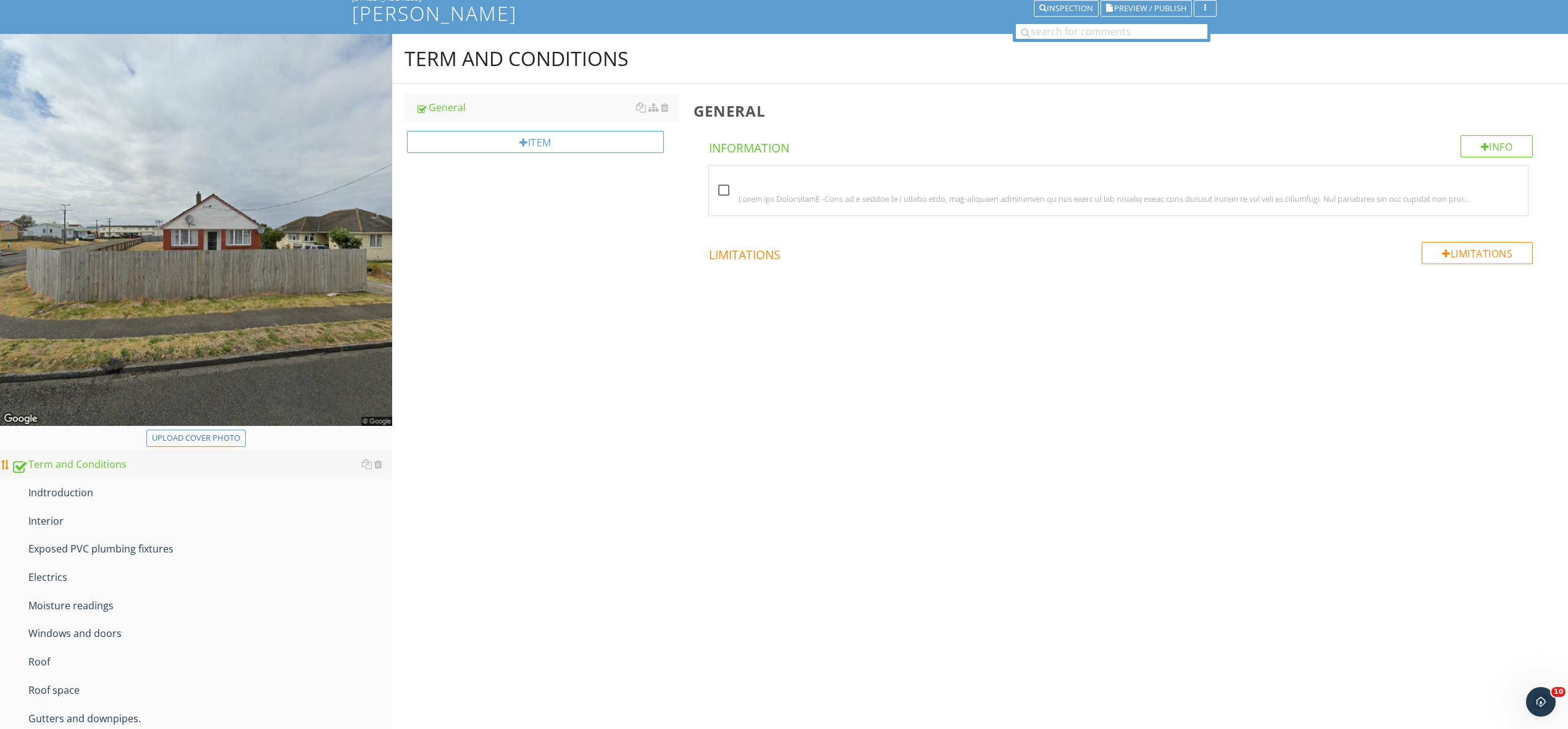
scroll to position [148, 0]
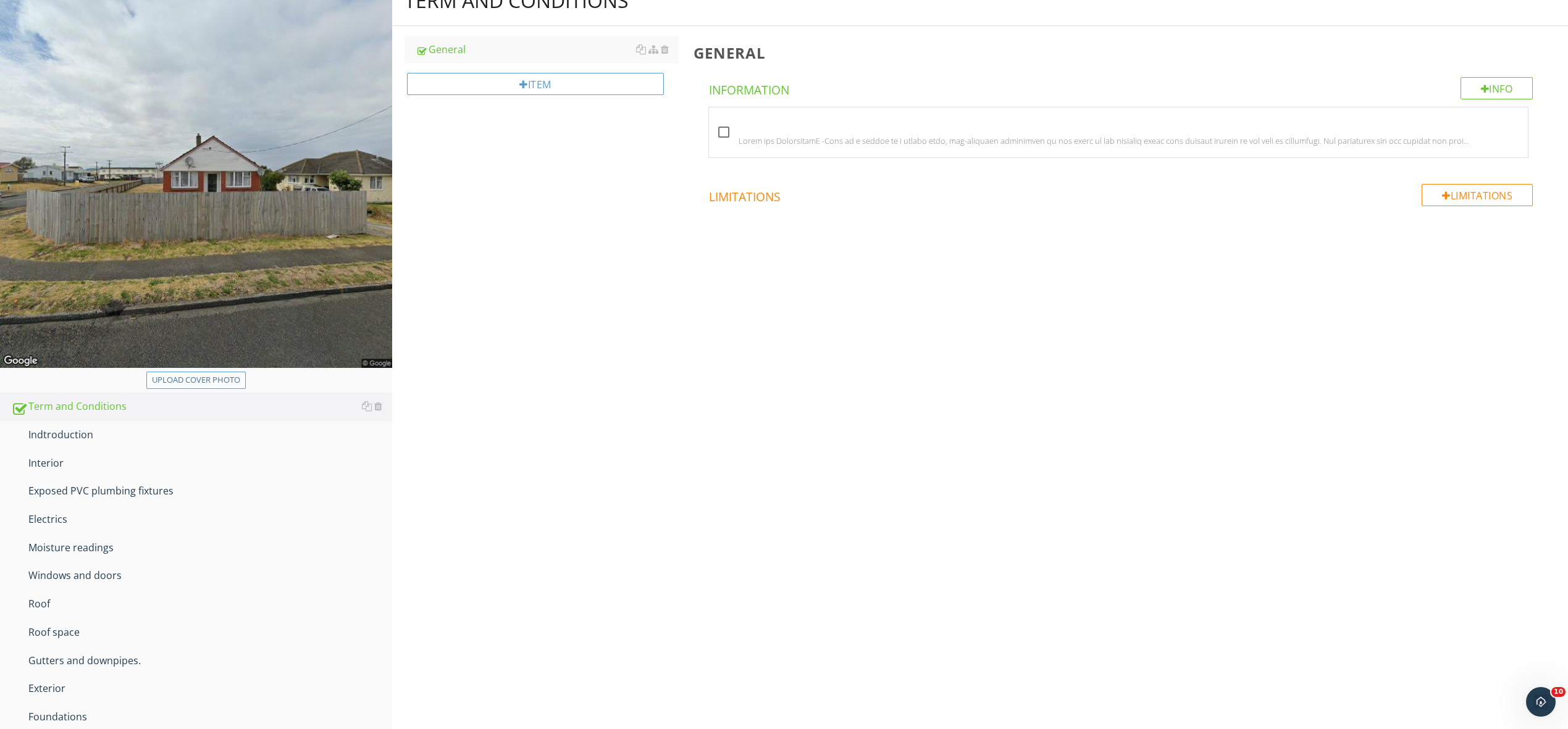
click at [190, 376] on div "Upload cover photo" at bounding box center [195, 380] width 88 height 12
type input "C:\fakepath\20250929_120833.jpg"
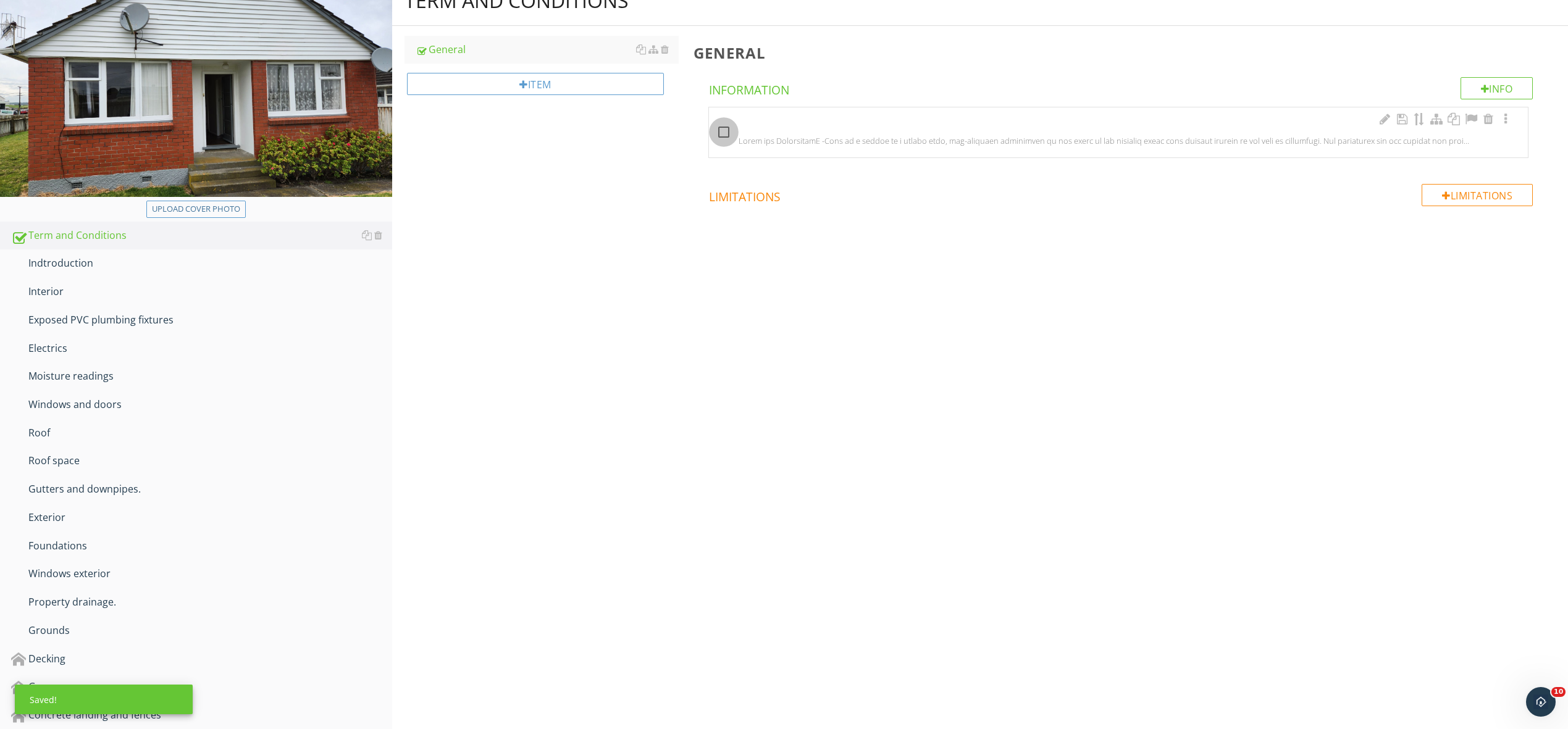
click at [725, 134] on div at bounding box center [724, 132] width 21 height 21
checkbox input "true"
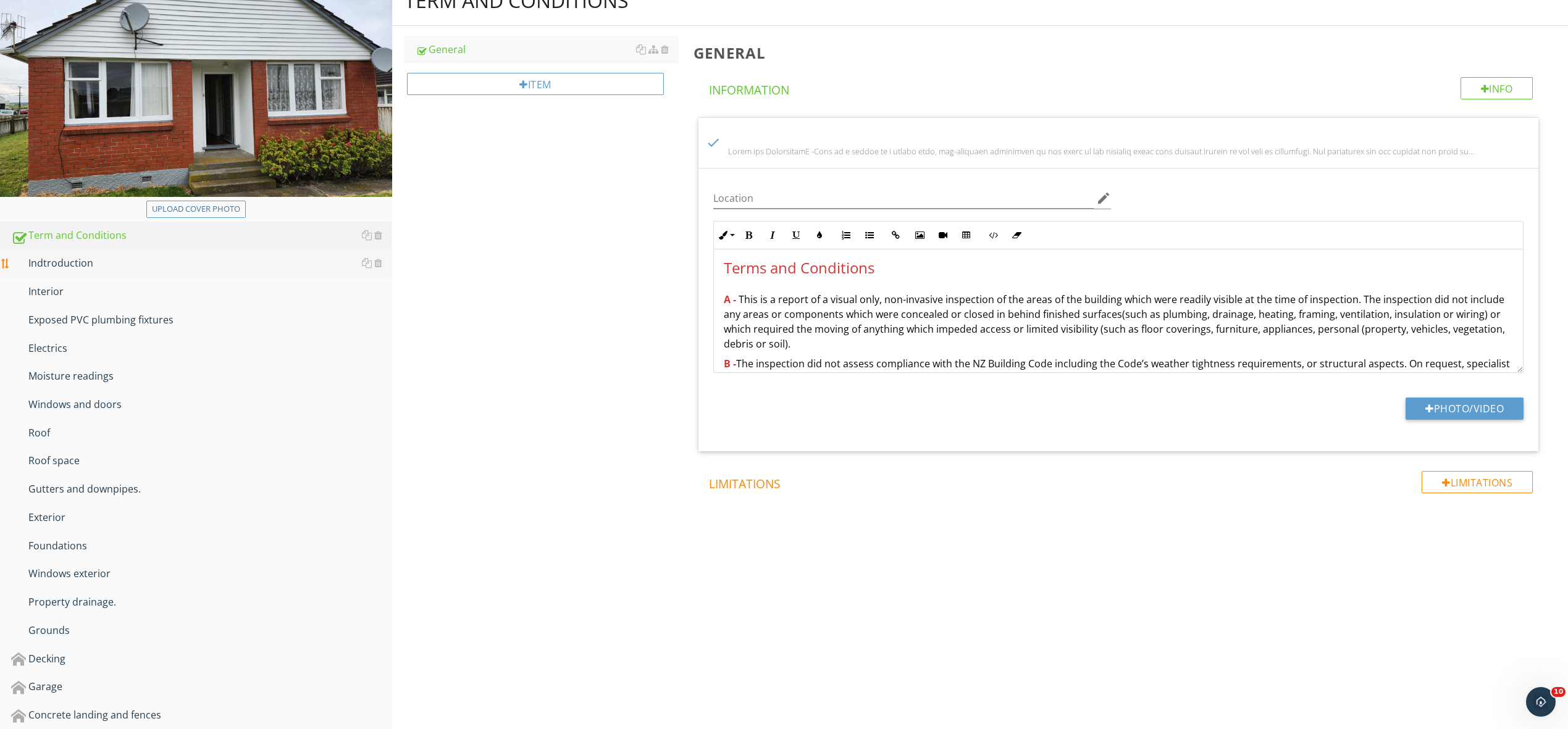
click at [107, 262] on div "Indtroduction" at bounding box center [201, 264] width 381 height 16
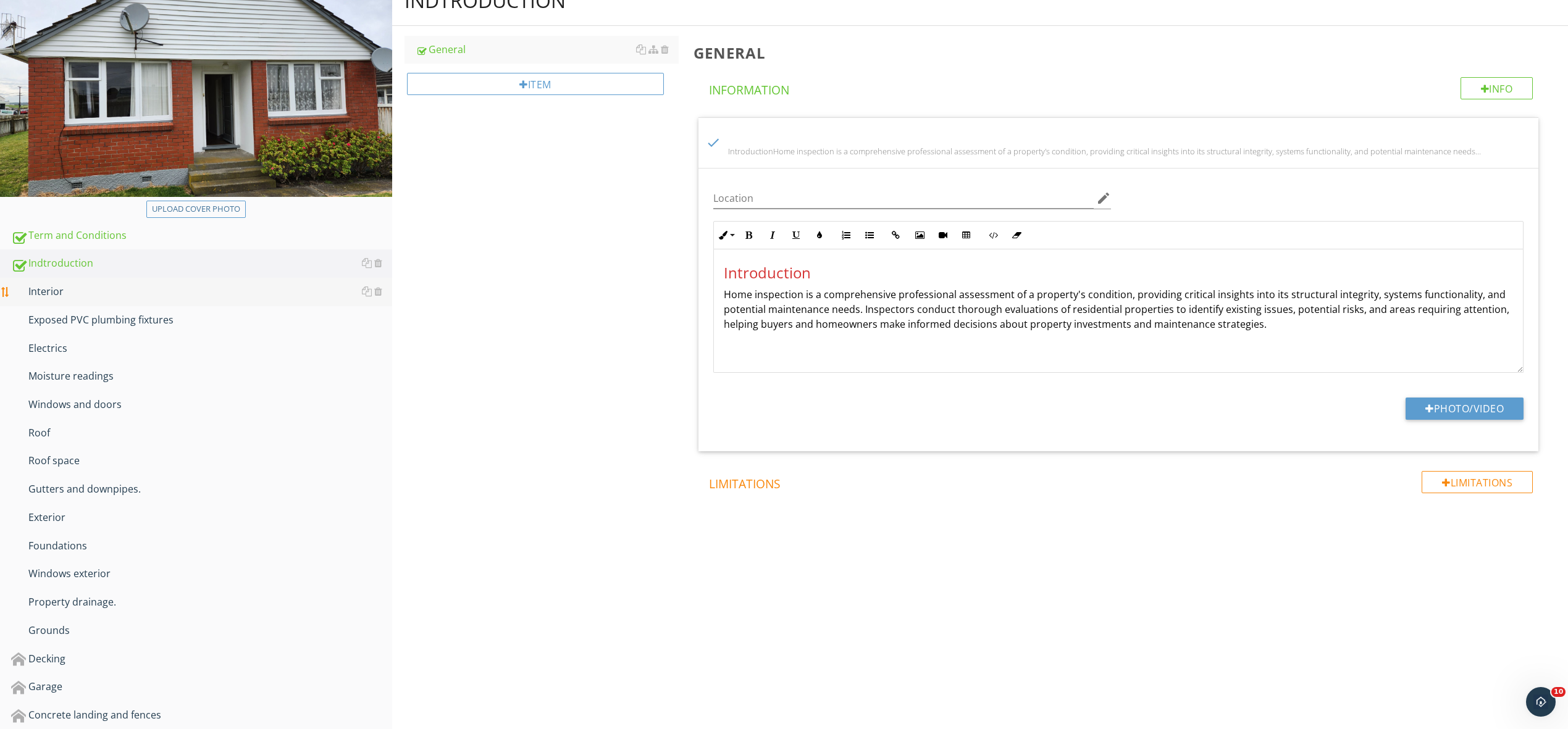
click at [86, 289] on div "Interior" at bounding box center [201, 292] width 381 height 16
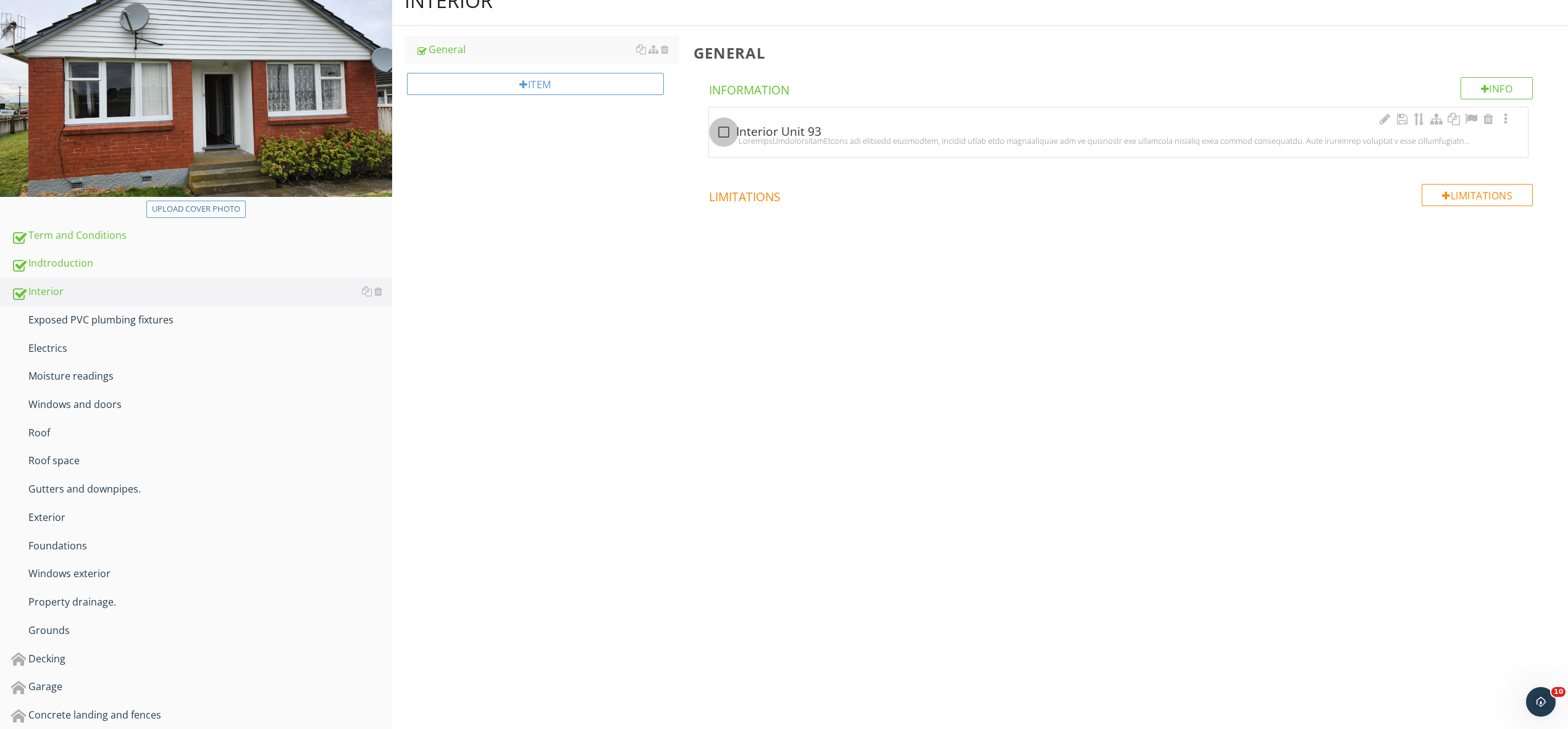
click at [725, 133] on div at bounding box center [724, 132] width 21 height 21
checkbox input "true"
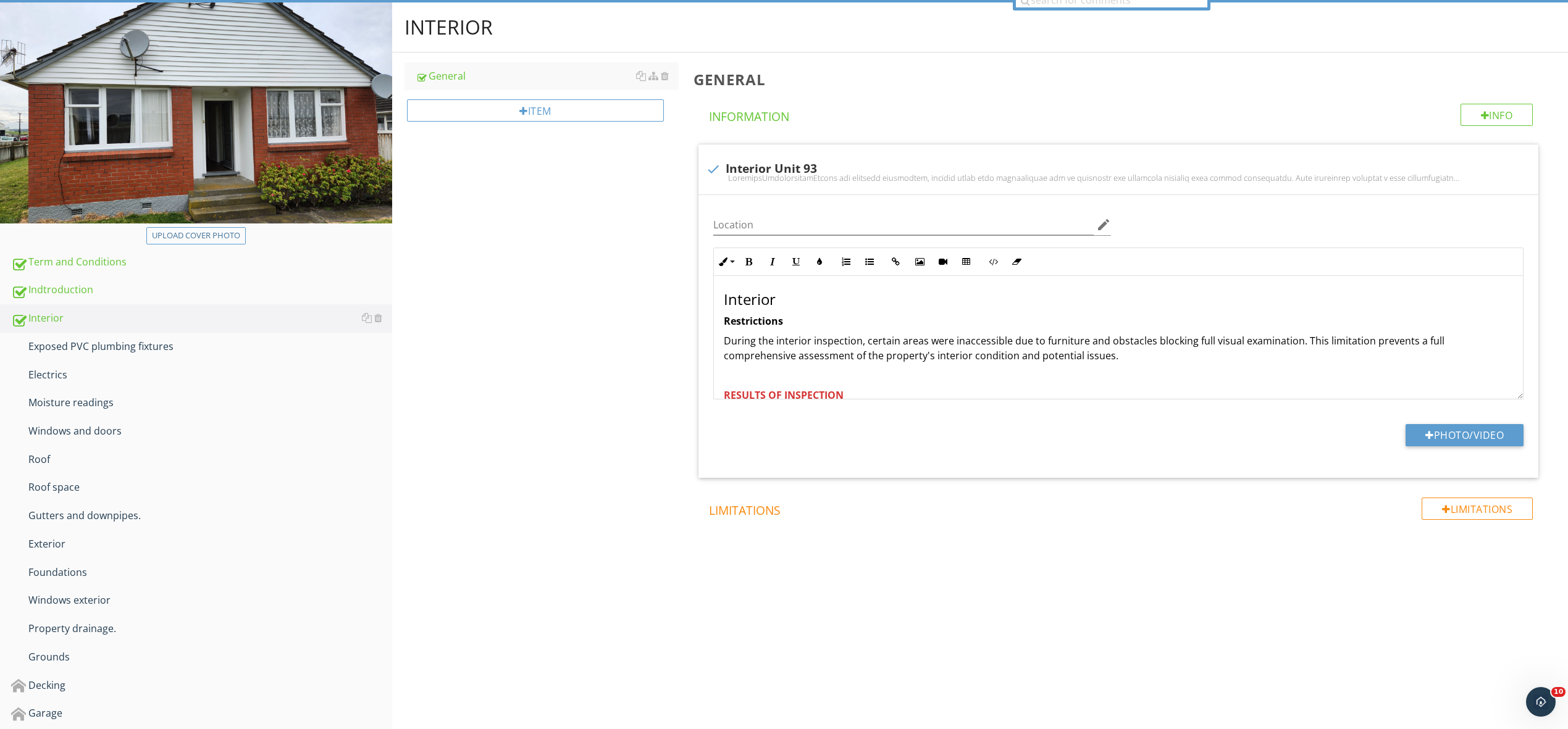
scroll to position [119, 0]
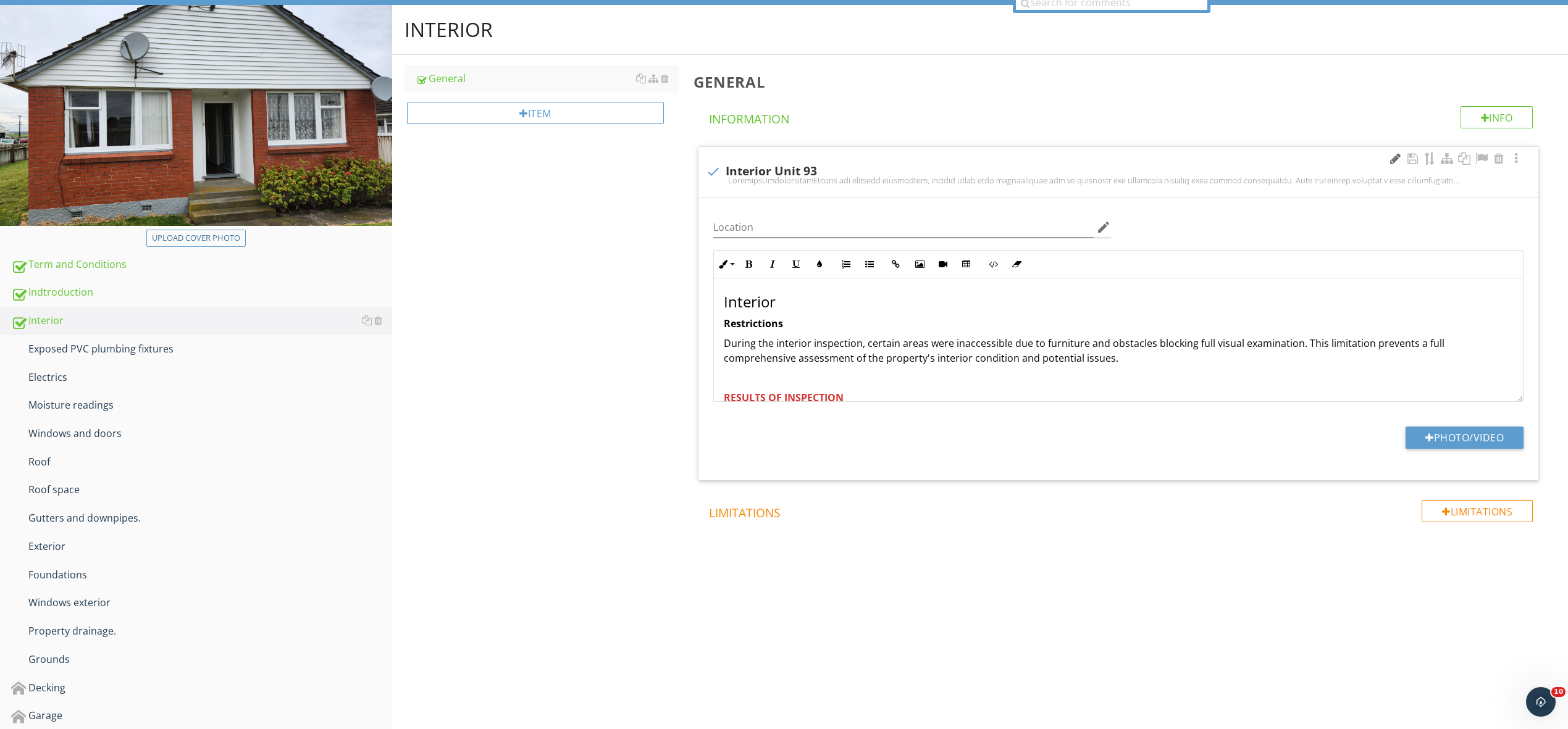
click at [1391, 159] on div at bounding box center [1395, 159] width 15 height 12
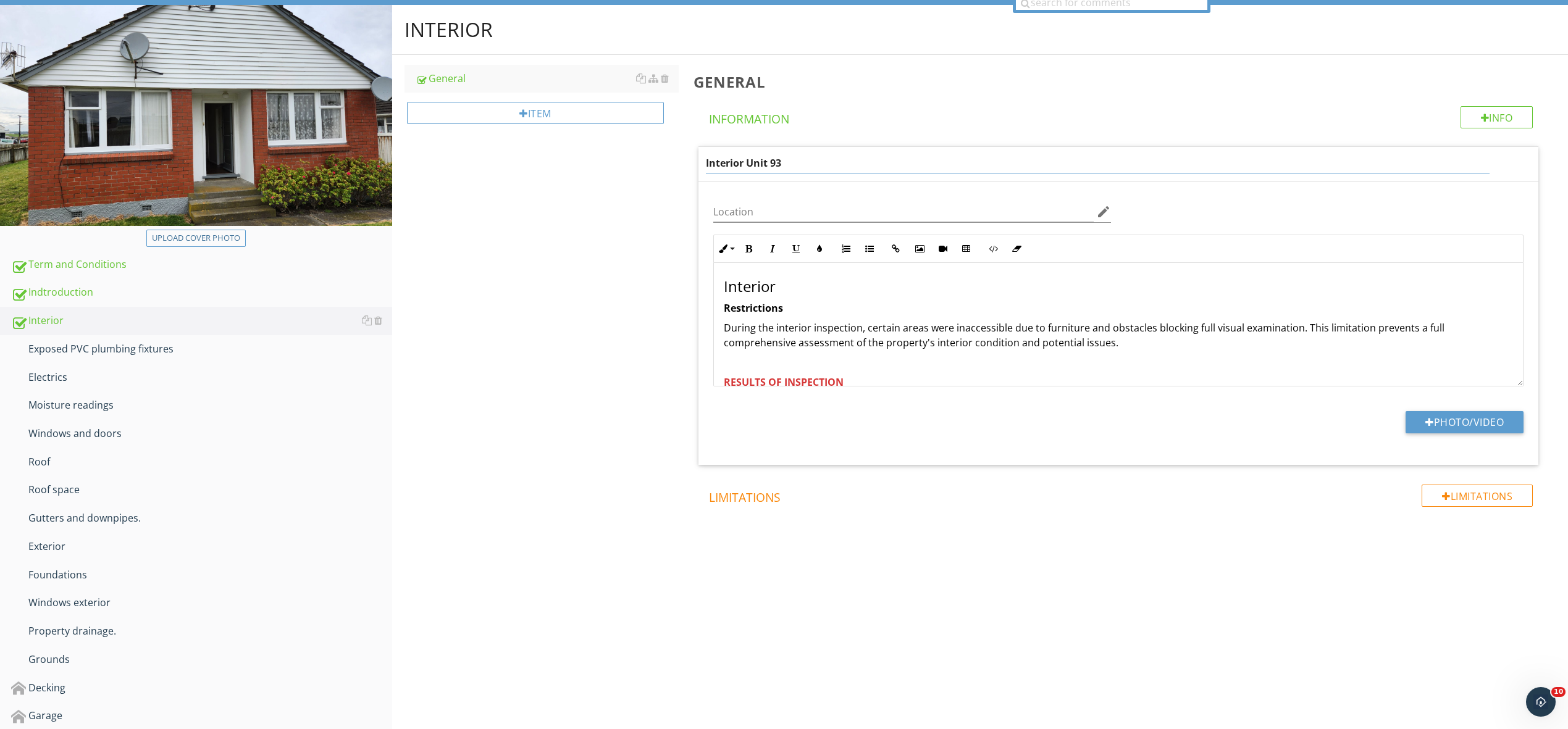
drag, startPoint x: 810, startPoint y: 157, endPoint x: 750, endPoint y: 149, distance: 60.5
click at [749, 159] on input "Interior Unit 93" at bounding box center [1098, 163] width 784 height 20
type input "Interior"
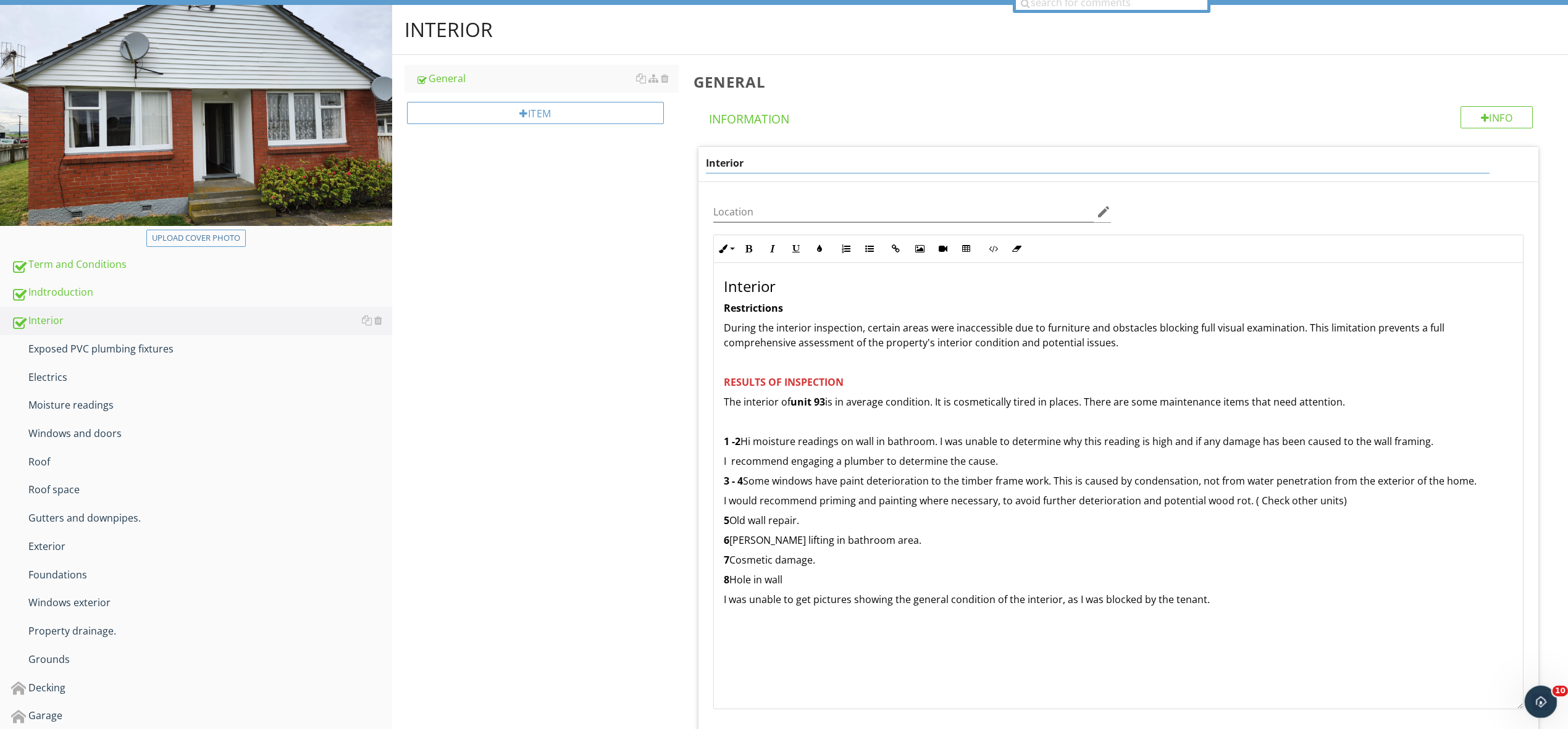
drag, startPoint x: 3041, startPoint y: 1064, endPoint x: 1528, endPoint y: 691, distance: 1558.3
click at [723, 399] on div "Interior Restrictions During the interior inspection, certain areas were inacce…" at bounding box center [1118, 442] width 809 height 359
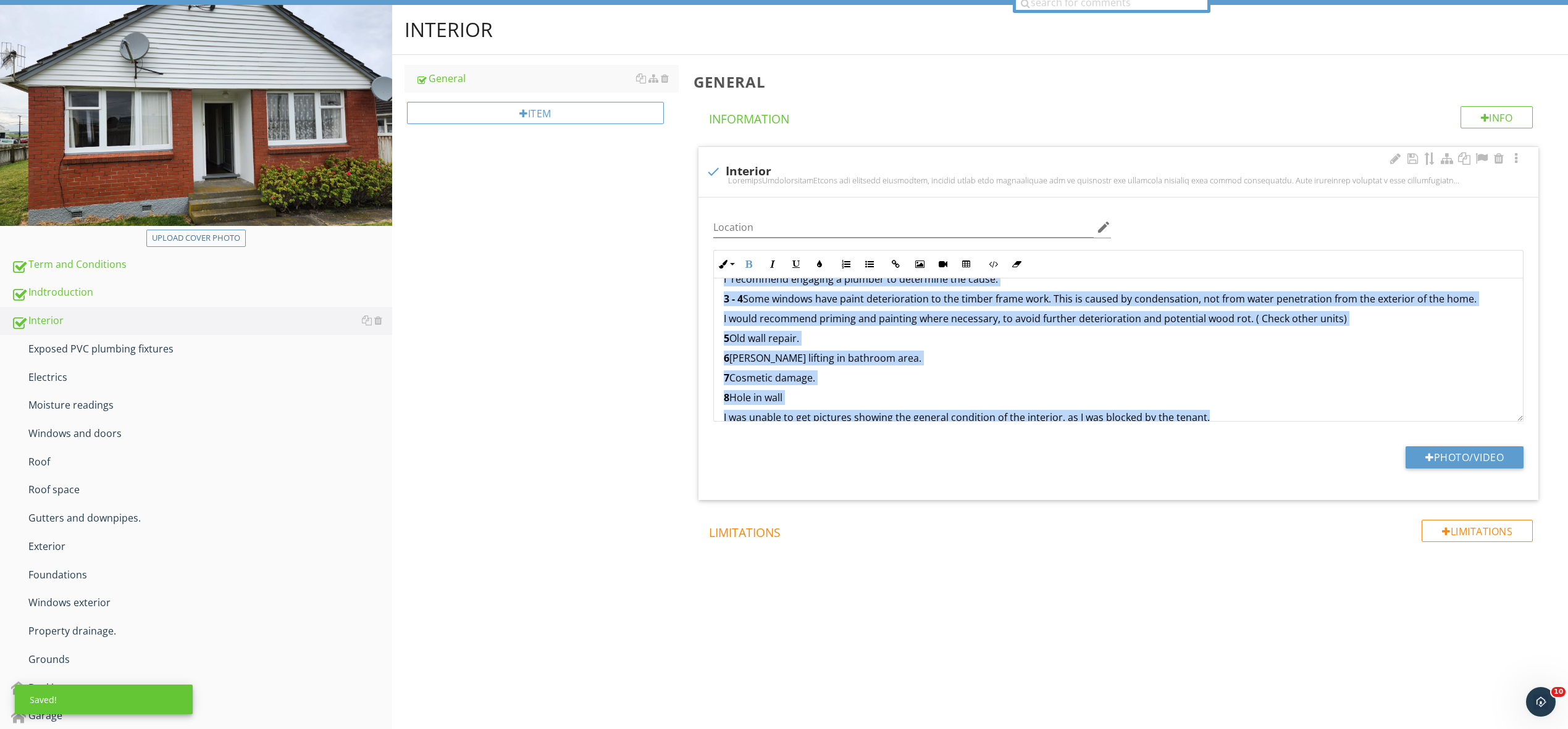
scroll to position [215, 0]
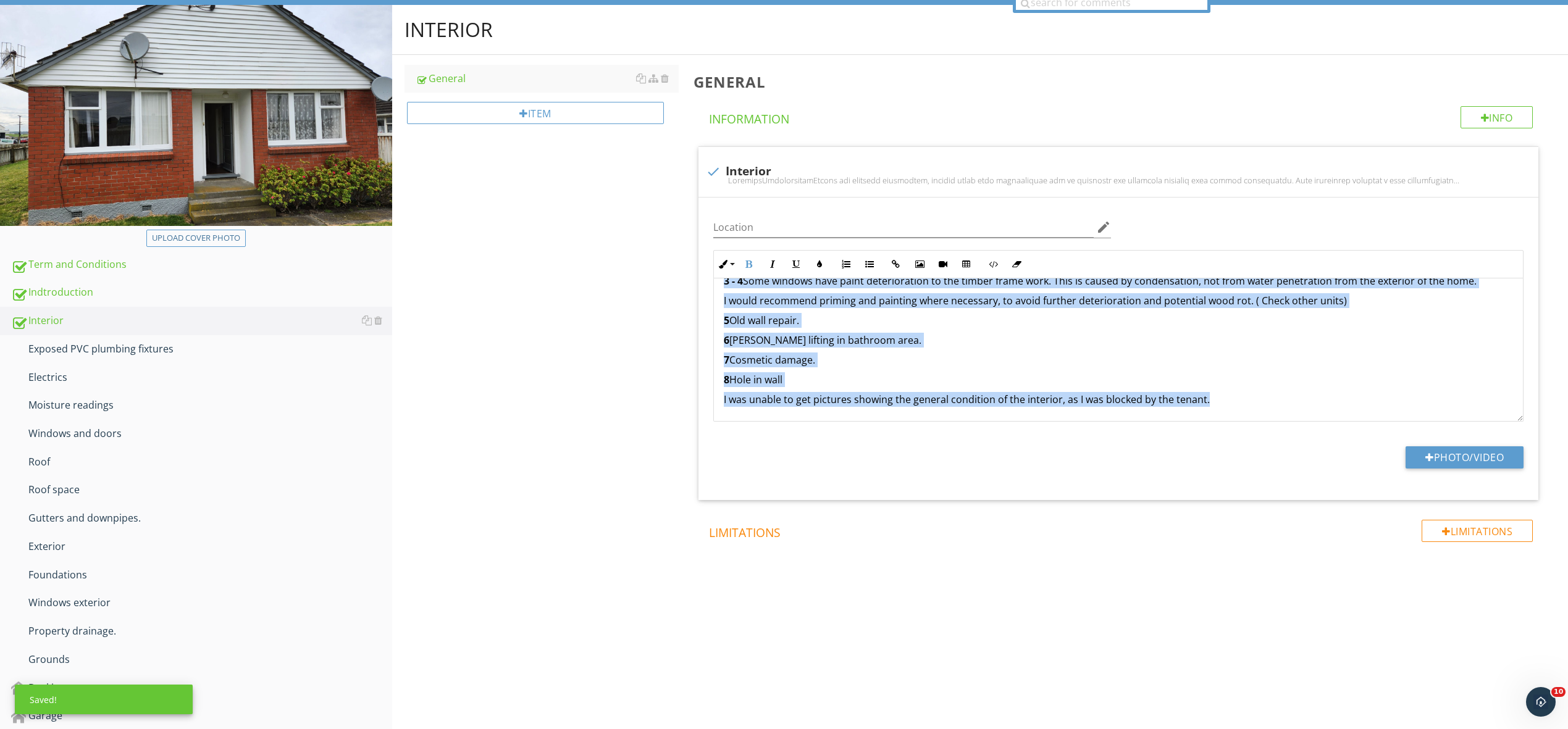
drag, startPoint x: 722, startPoint y: 411, endPoint x: 1325, endPoint y: 448, distance: 604.1
click at [1327, 452] on div "Info Information check Interior Location edit Inline Style XLarge Large Normal …" at bounding box center [1120, 359] width 854 height 505
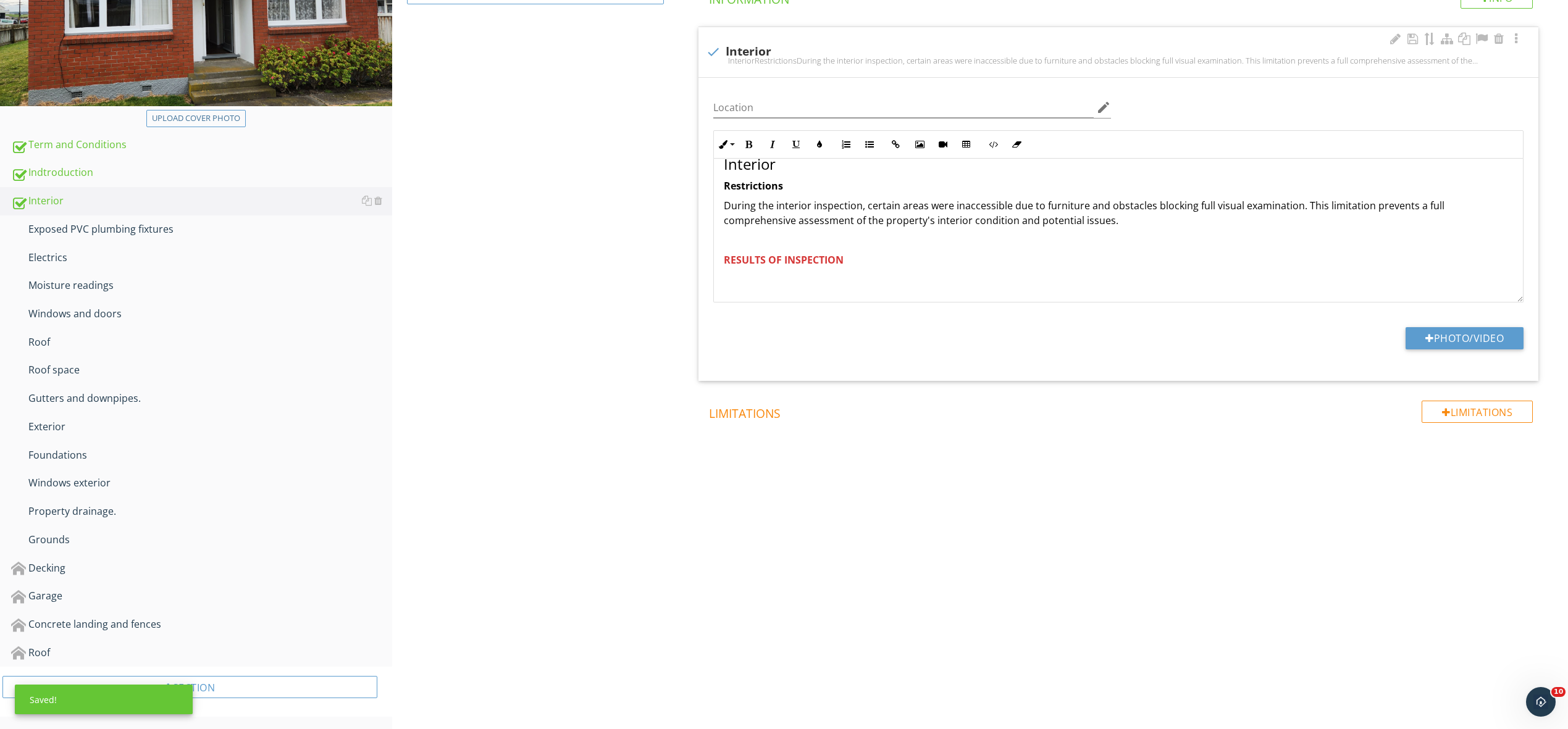
scroll to position [0, 0]
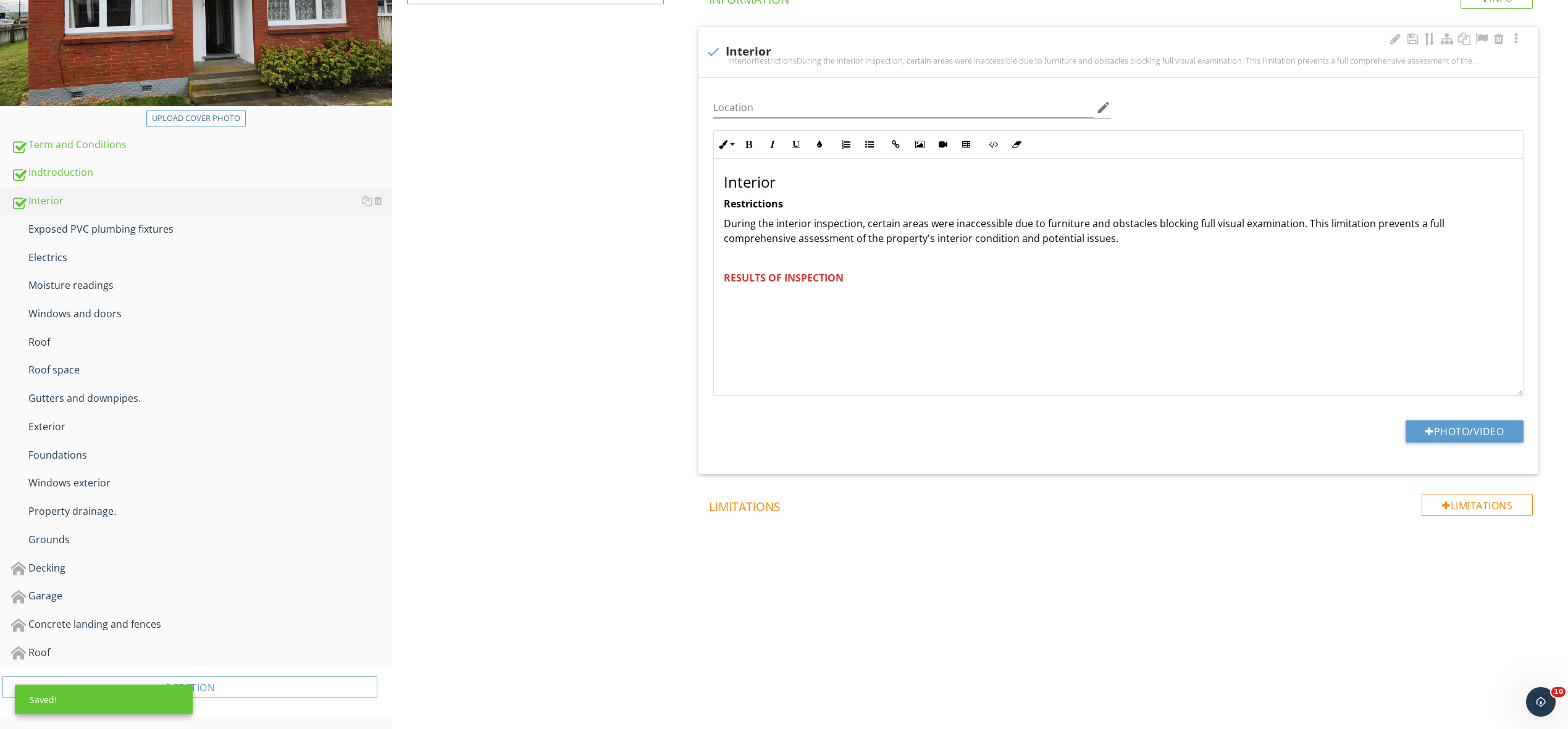
drag, startPoint x: 1520, startPoint y: 298, endPoint x: 1140, endPoint y: 318, distance: 380.5
click at [1501, 388] on div "Interior Restrictions During the interior inspection, certain areas were inacce…" at bounding box center [1118, 277] width 810 height 237
click at [1456, 428] on button "Photo/Video" at bounding box center [1465, 428] width 118 height 22
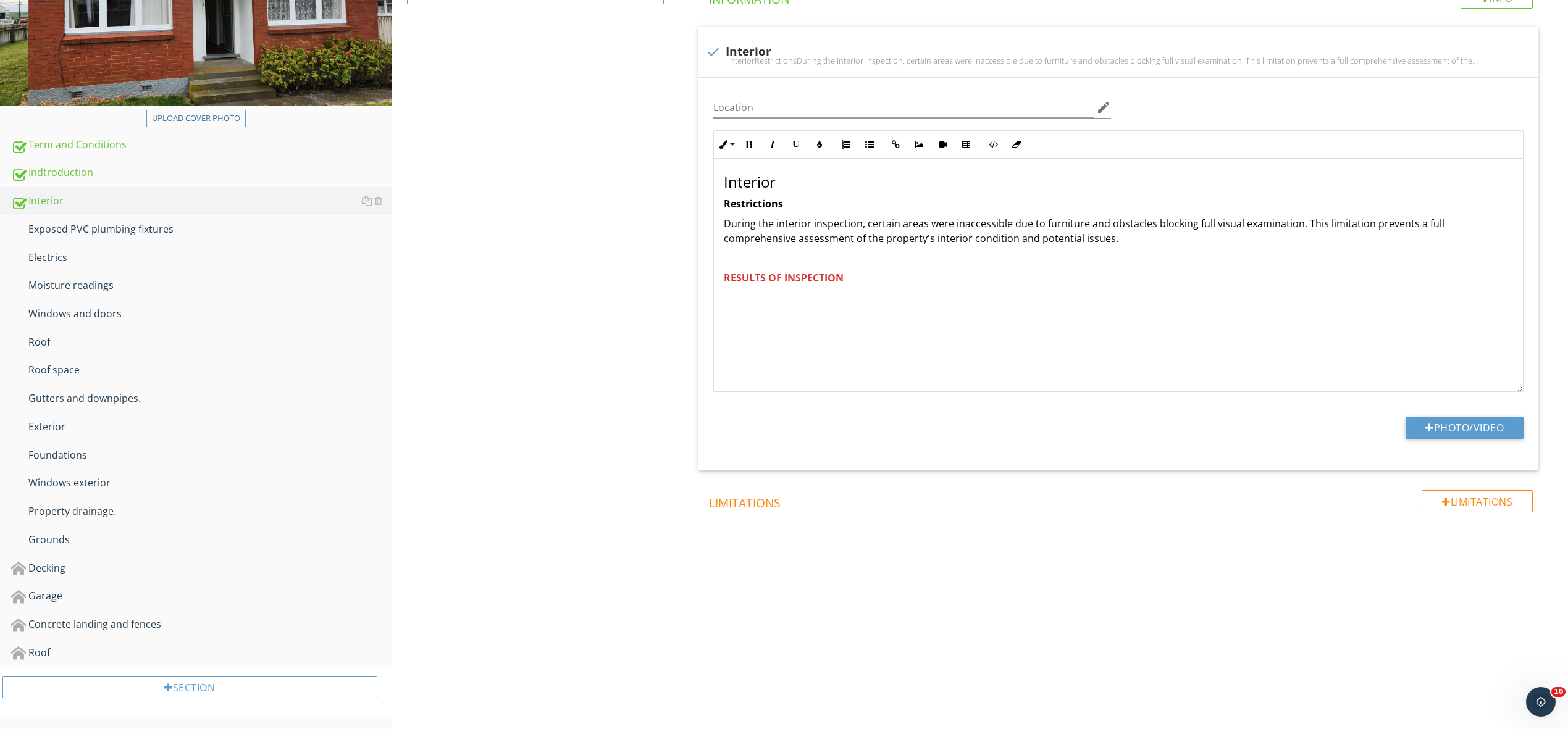
type input "C:\fakepath\20250929_122049.jpg"
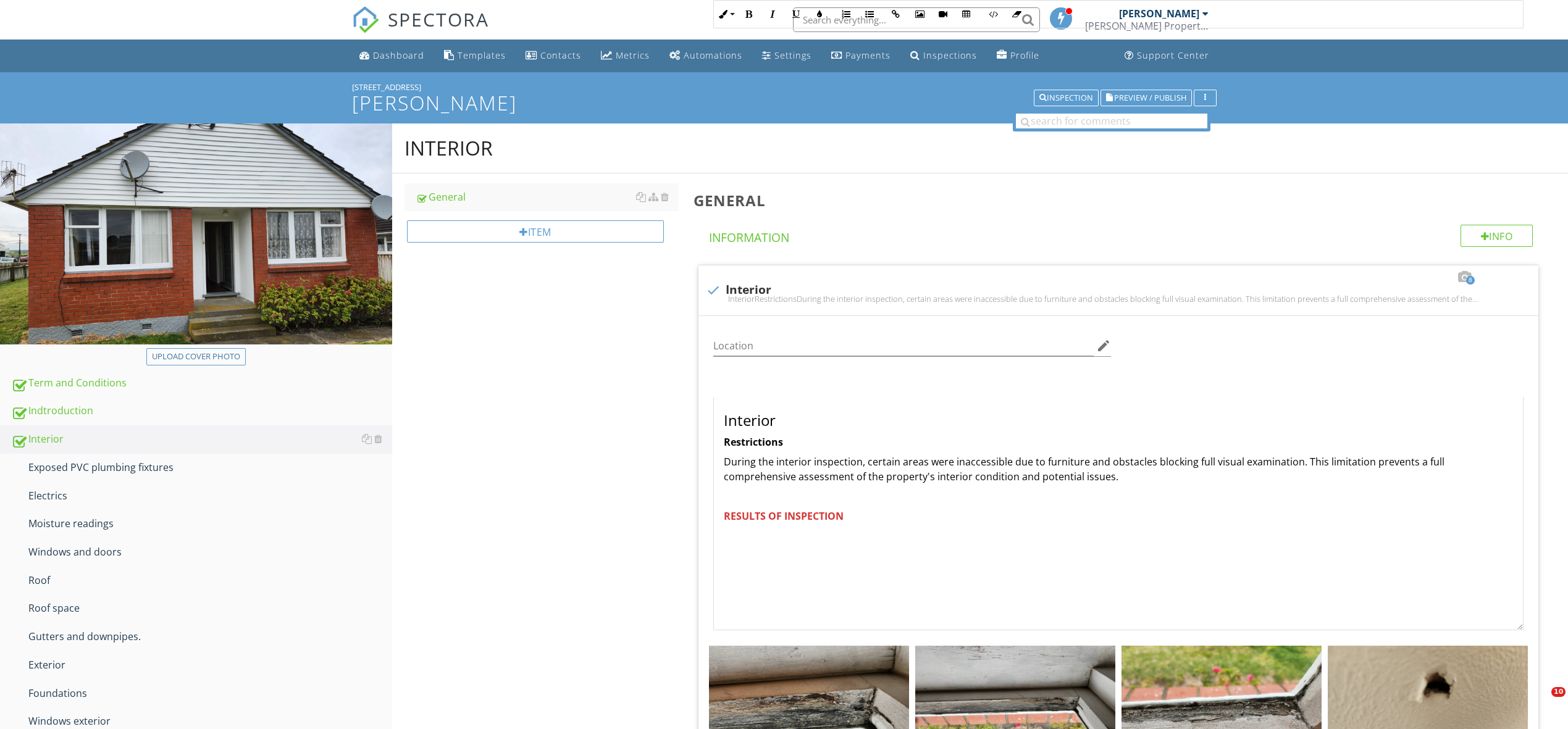
scroll to position [384, 0]
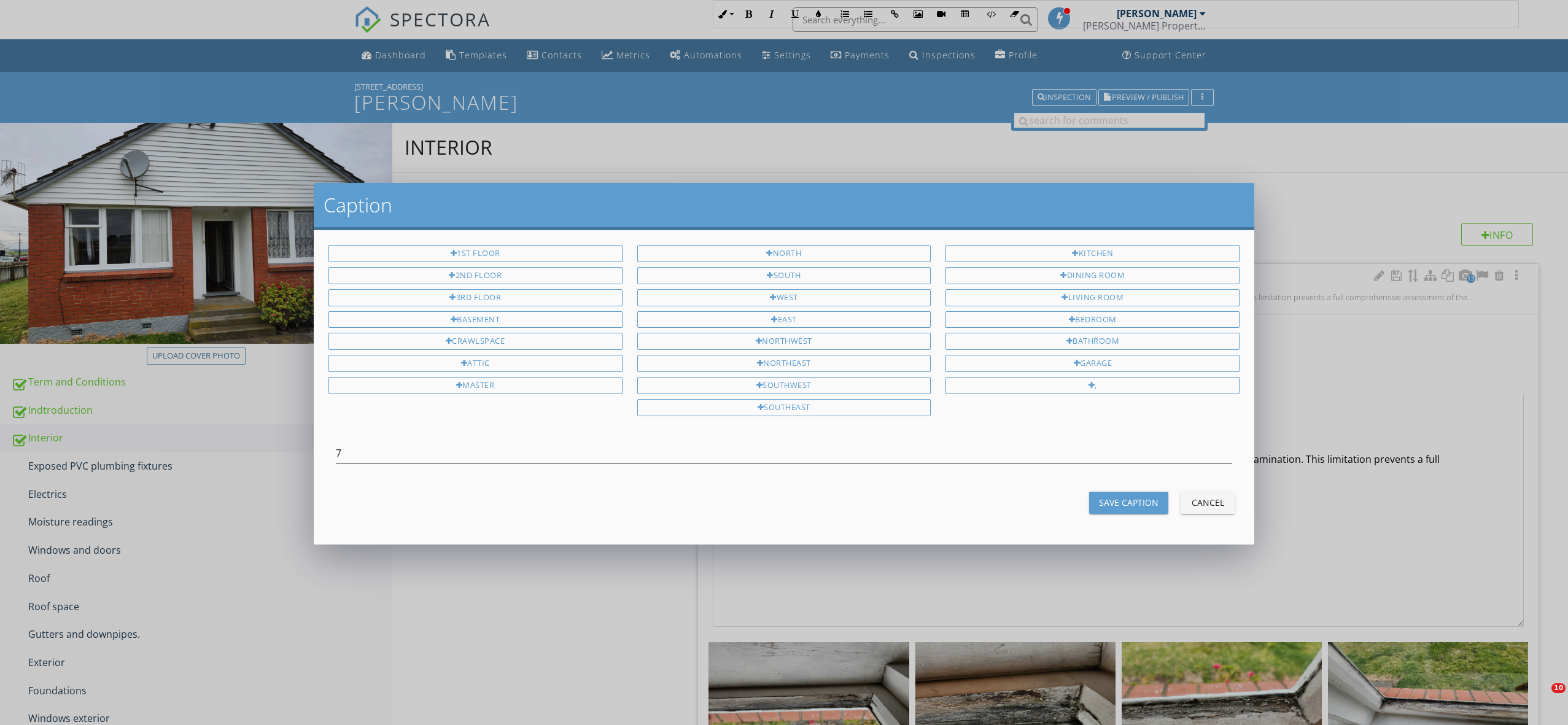
scroll to position [584, 0]
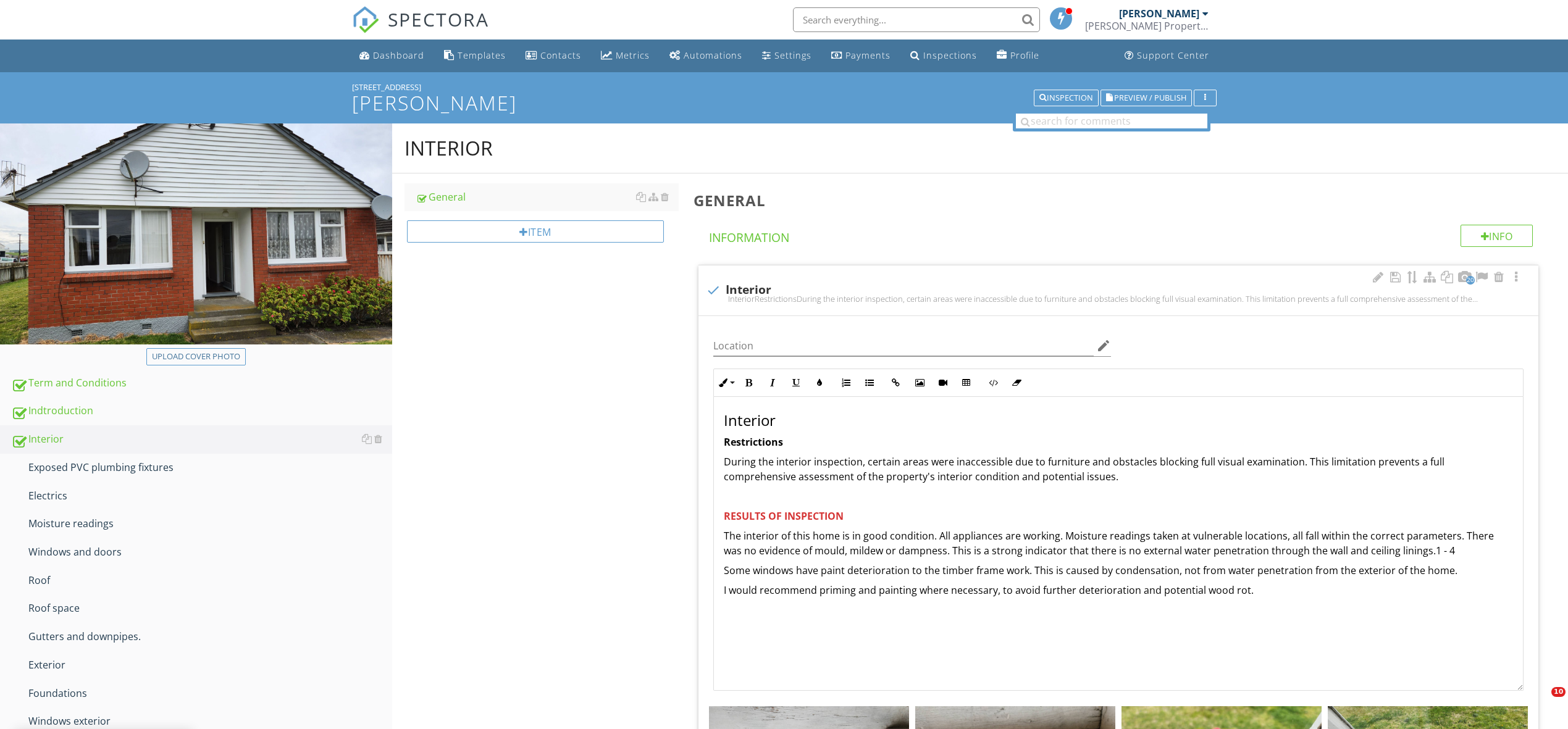
scroll to position [244, 0]
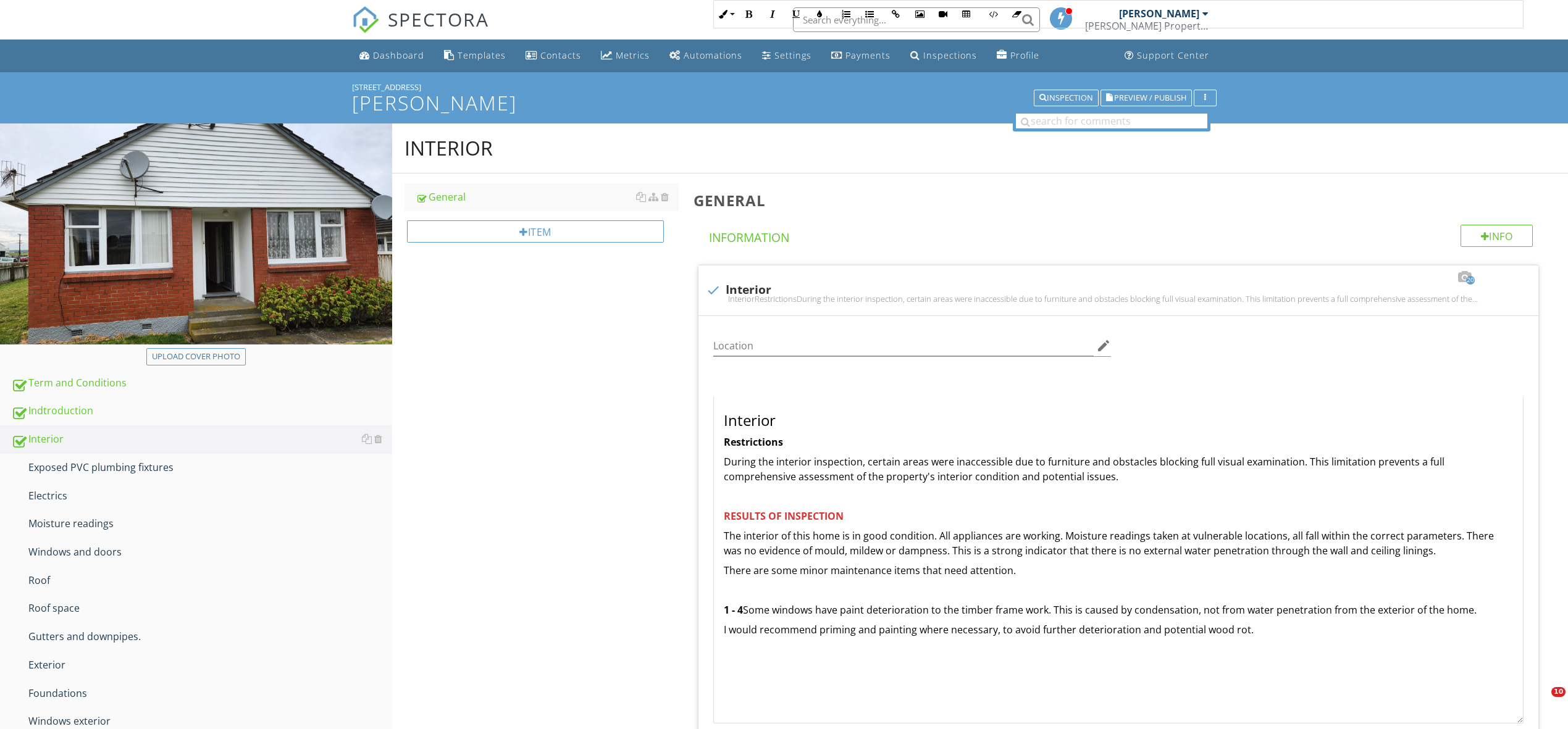
scroll to position [574, 0]
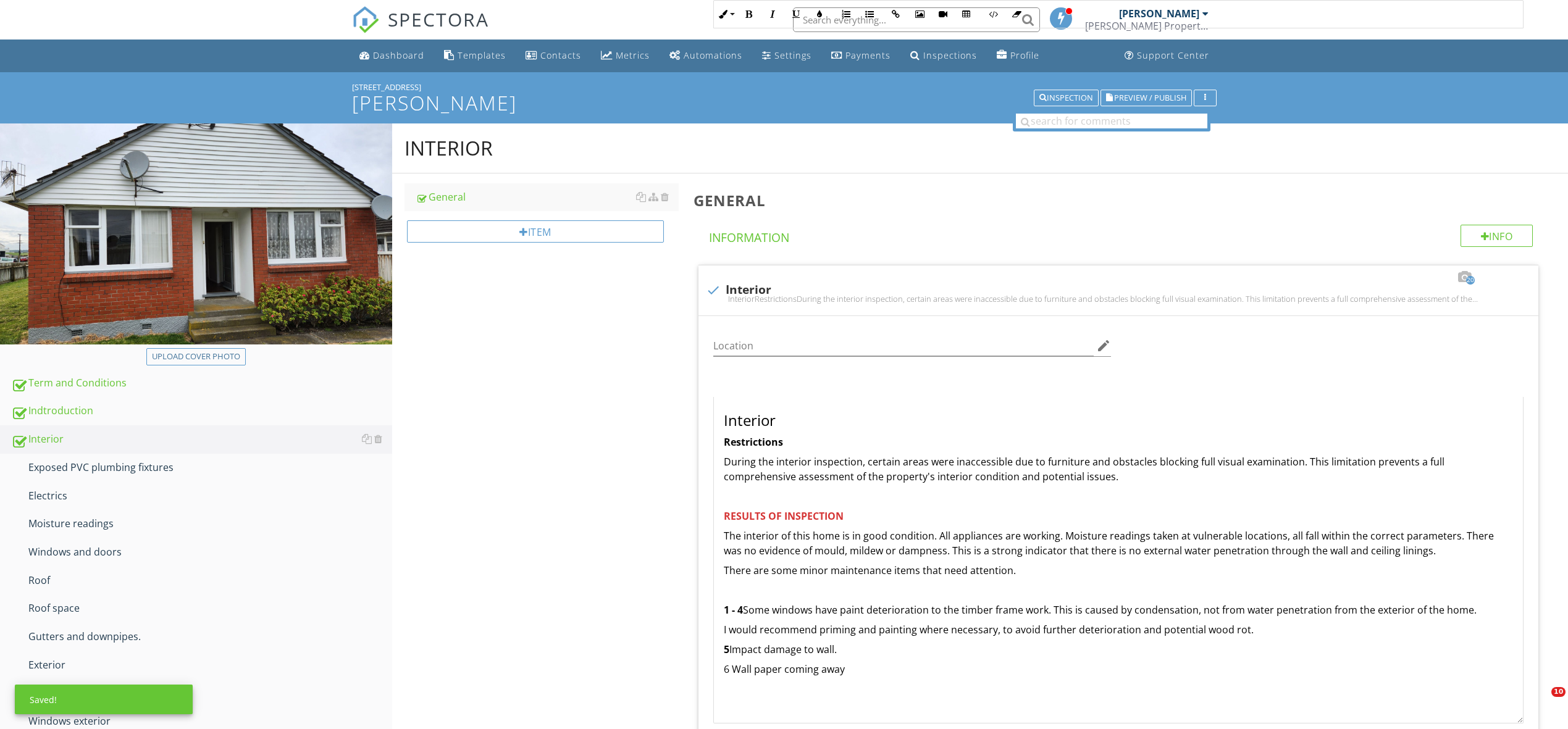
scroll to position [466, 0]
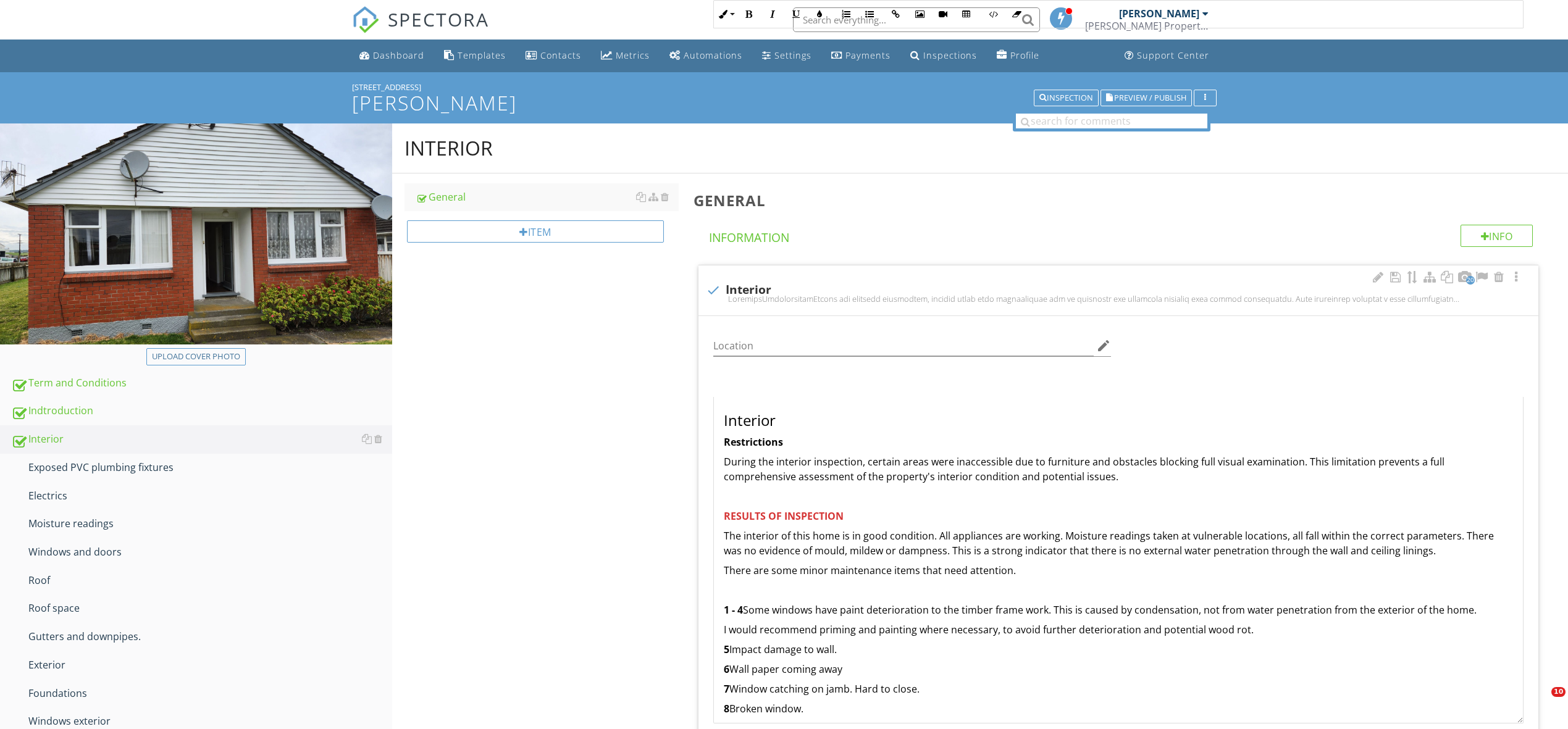
scroll to position [510, 0]
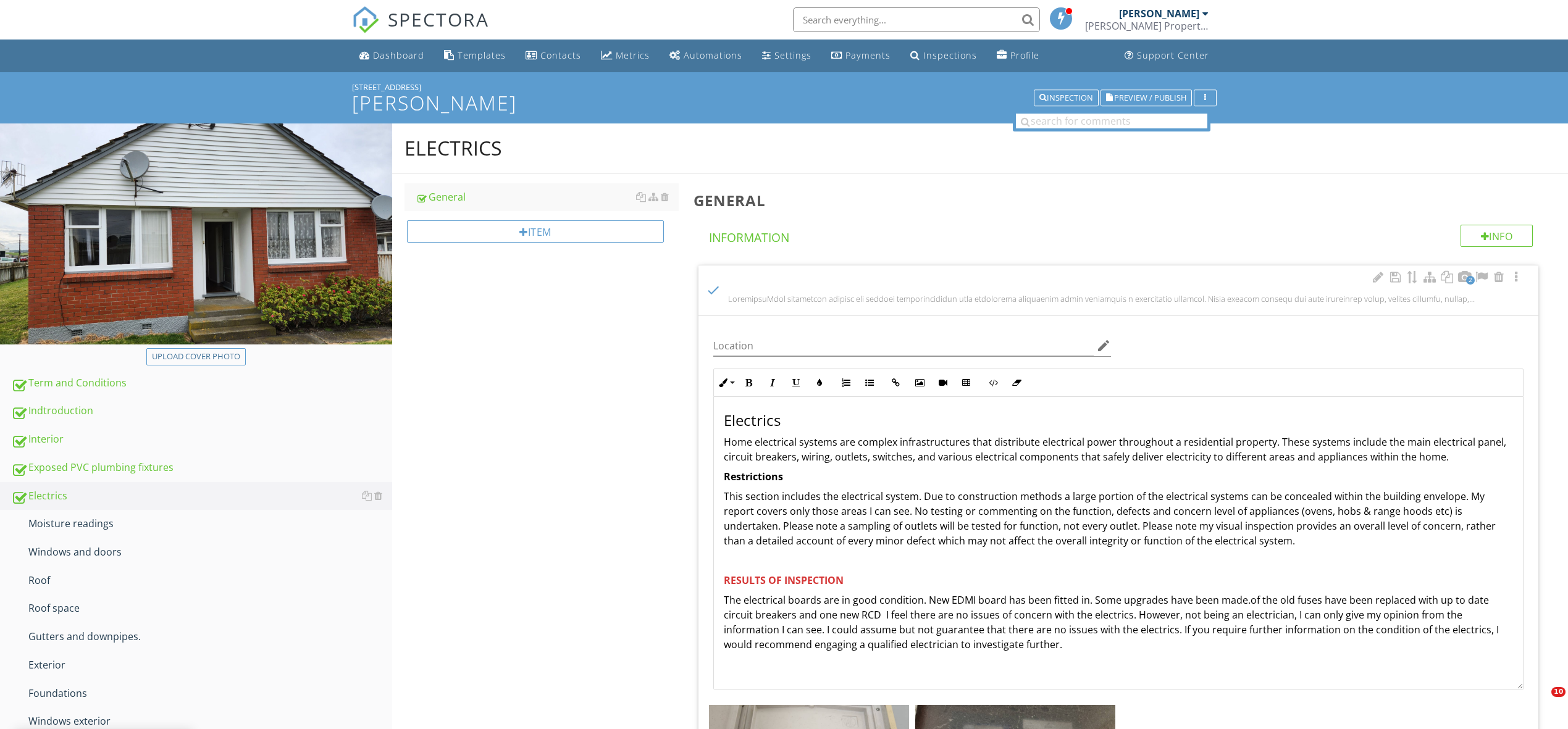
scroll to position [238, 0]
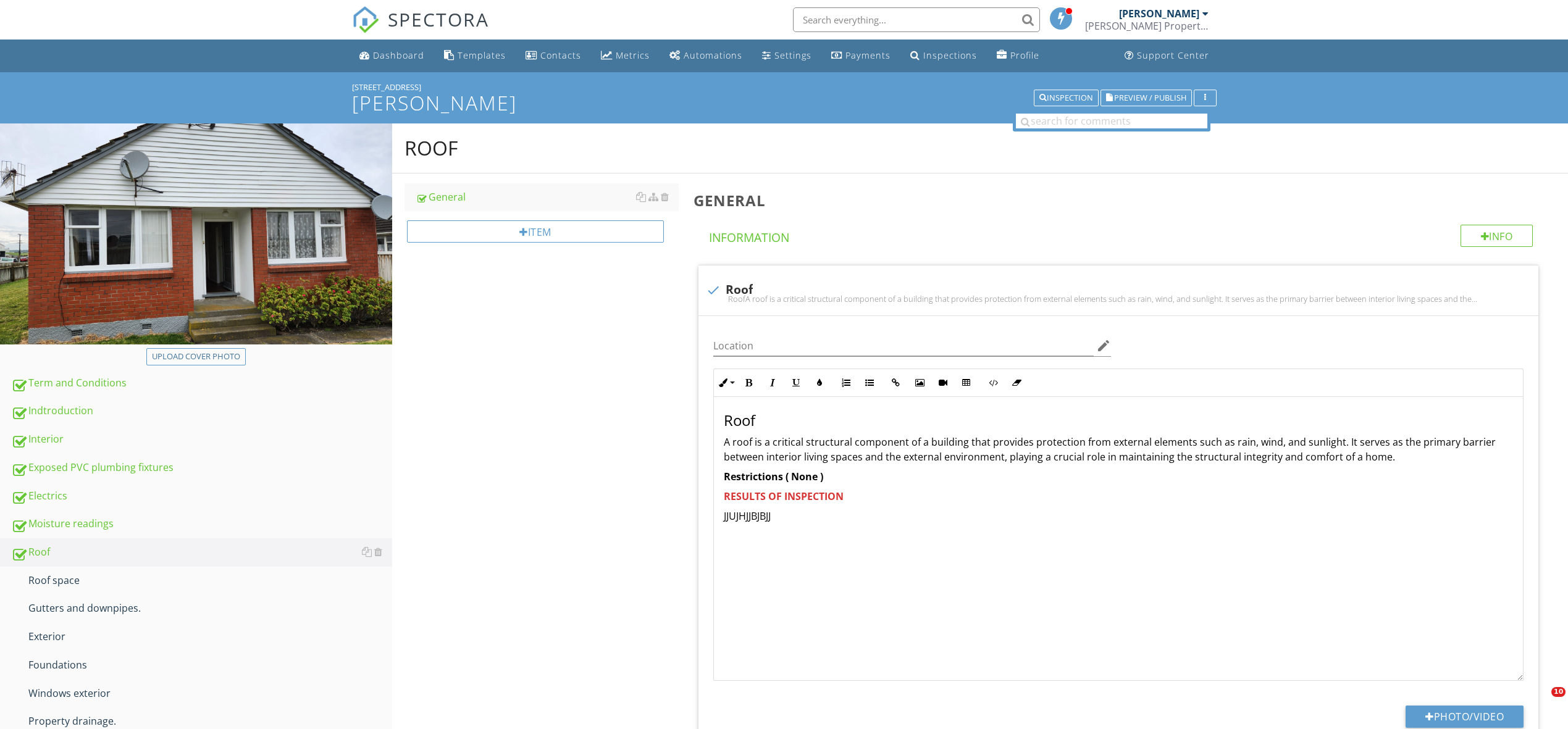
scroll to position [210, 0]
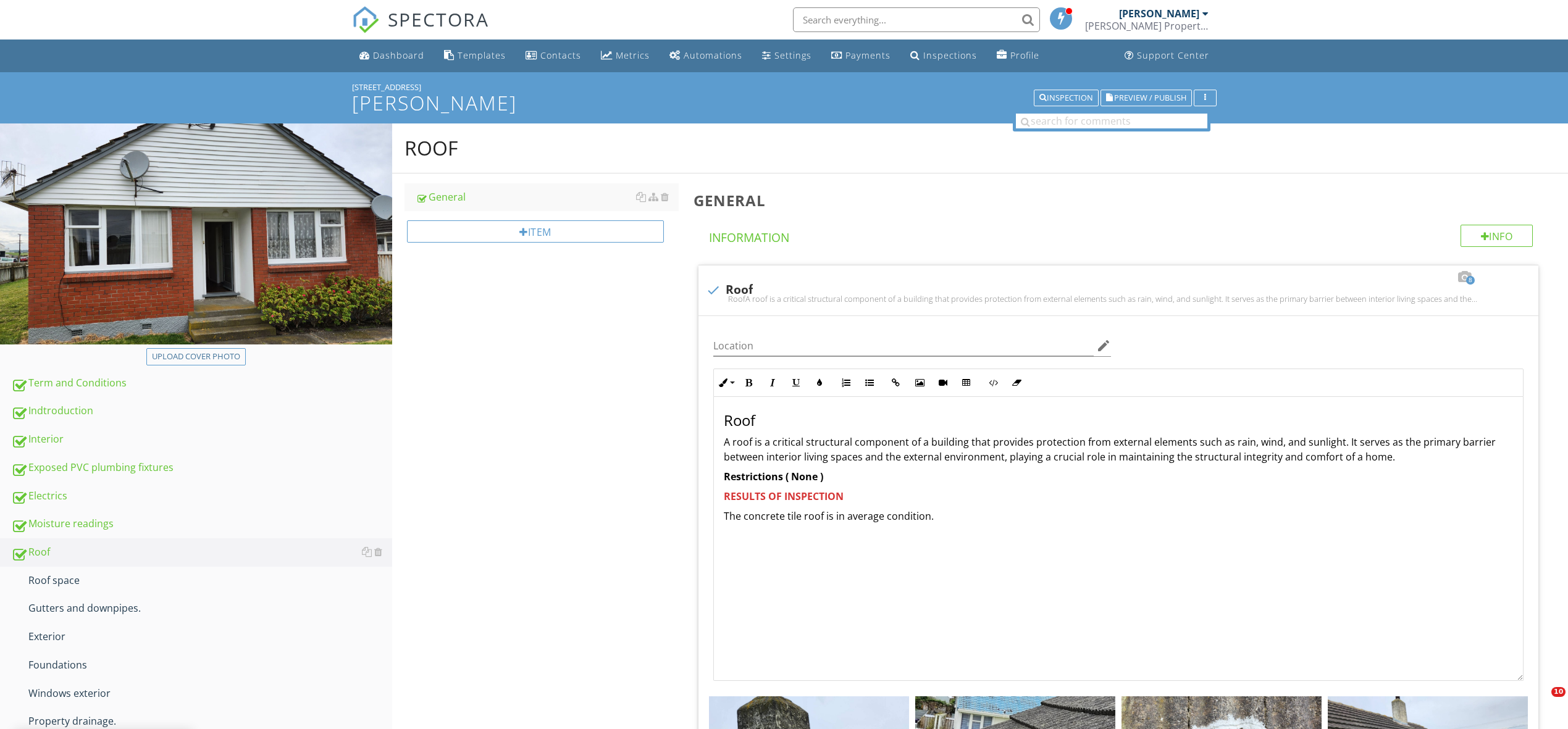
scroll to position [305, 0]
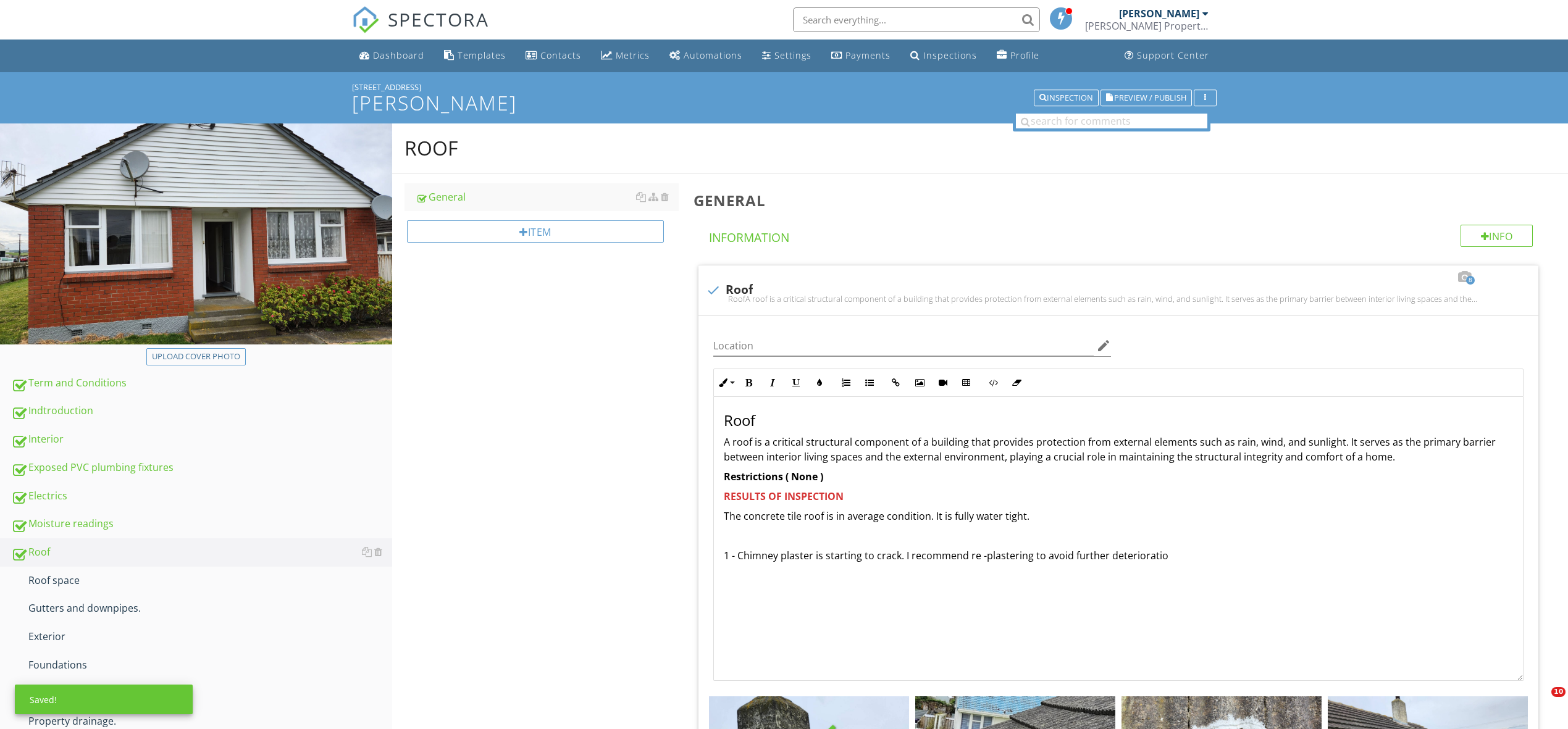
scroll to position [178, 0]
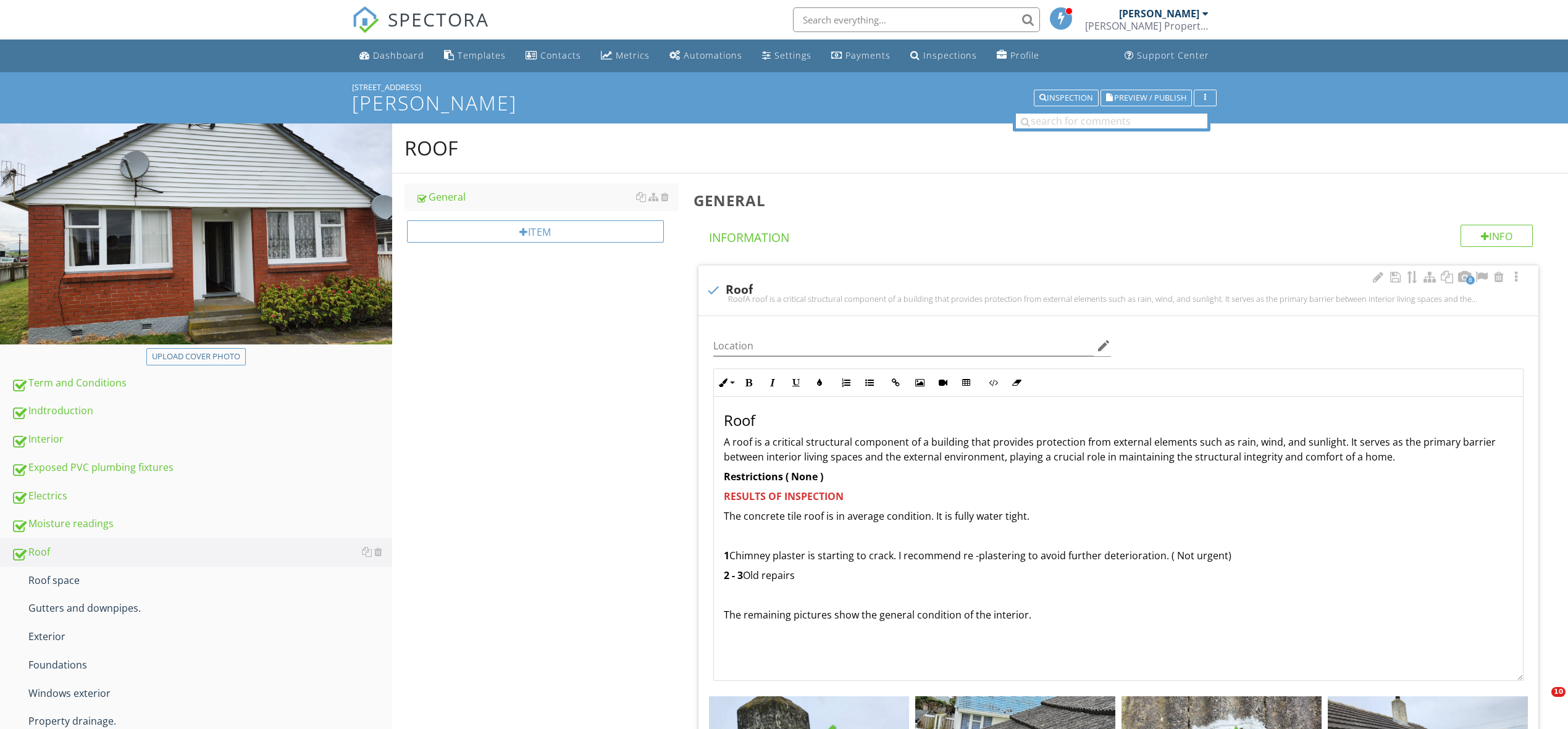
scroll to position [178, 0]
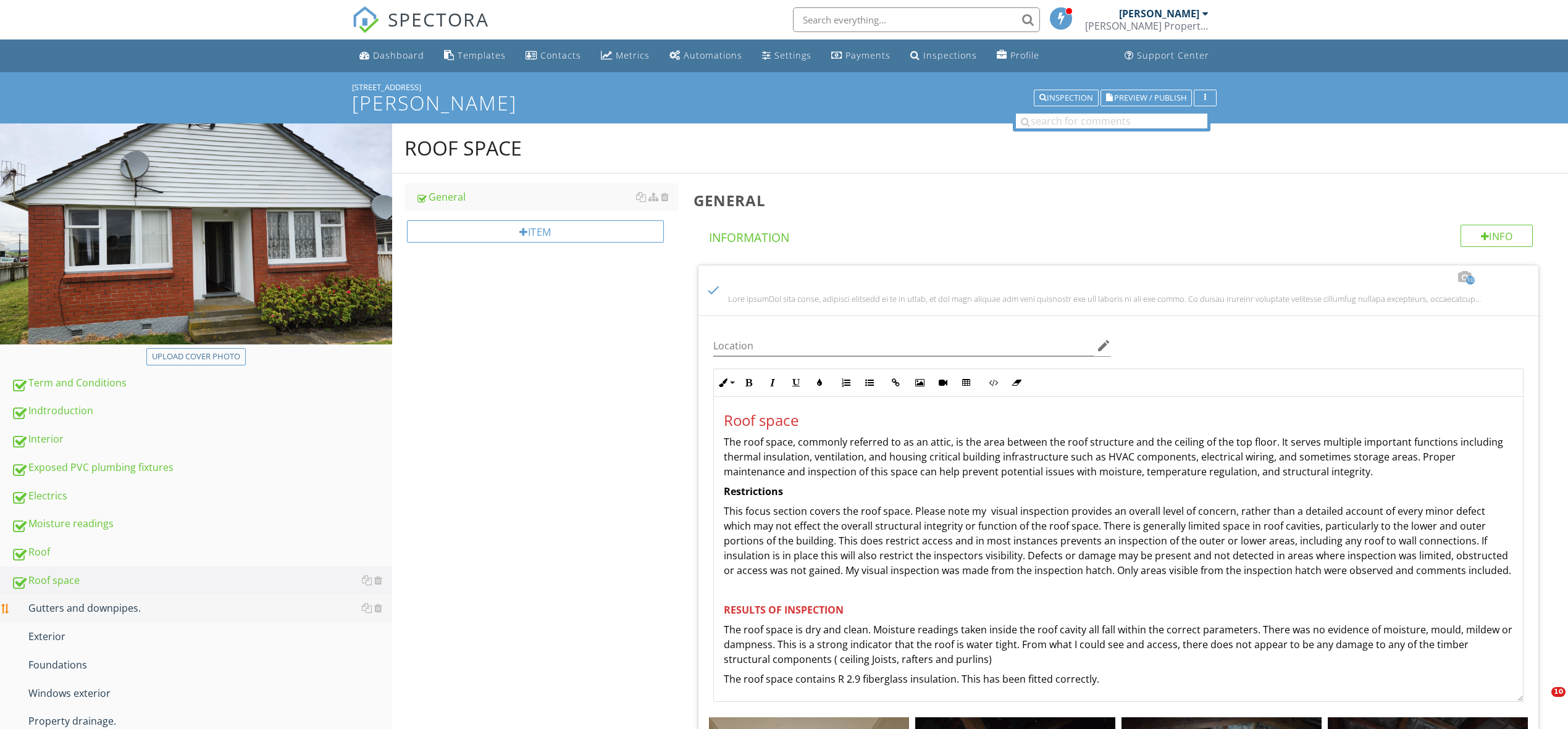
scroll to position [164, 0]
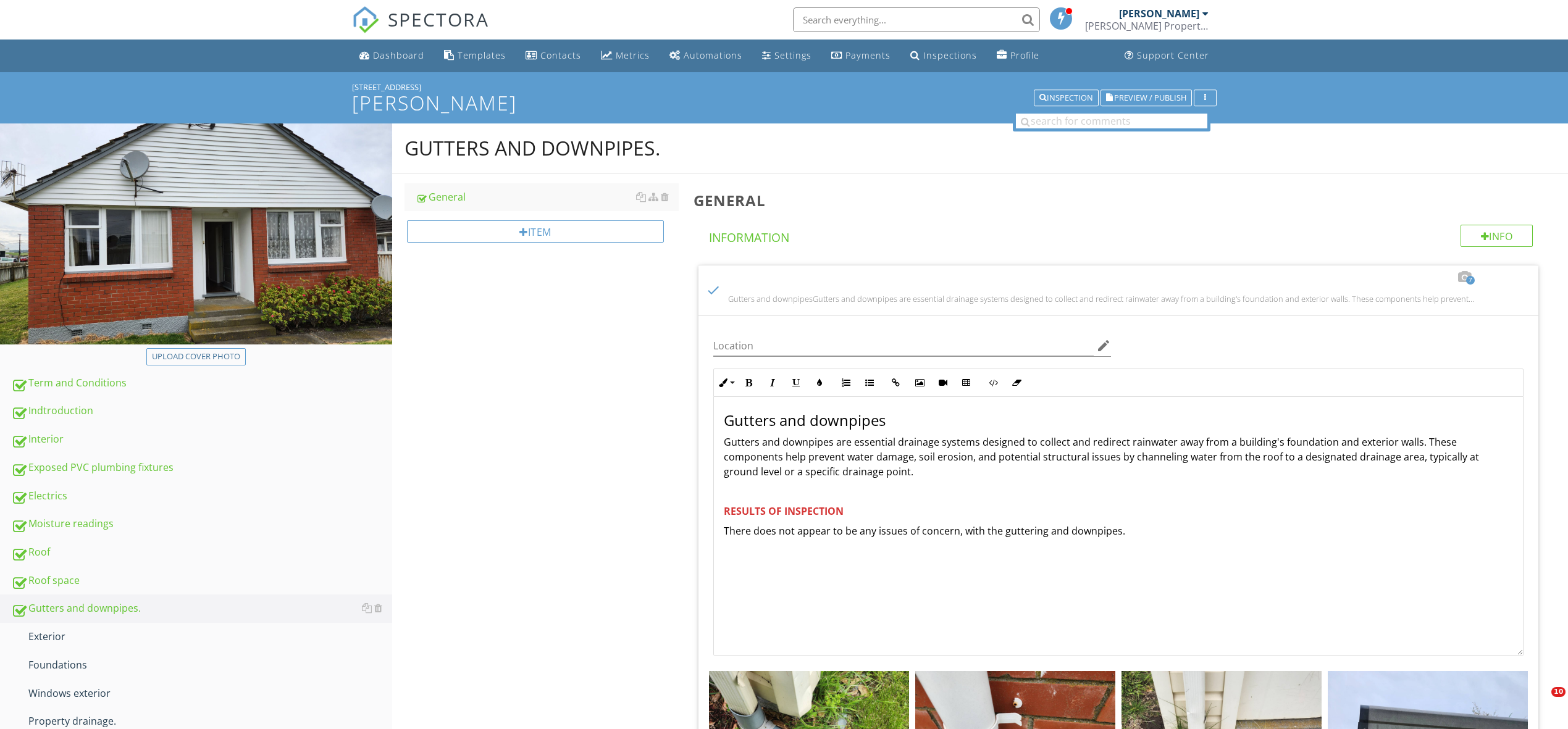
scroll to position [354, 0]
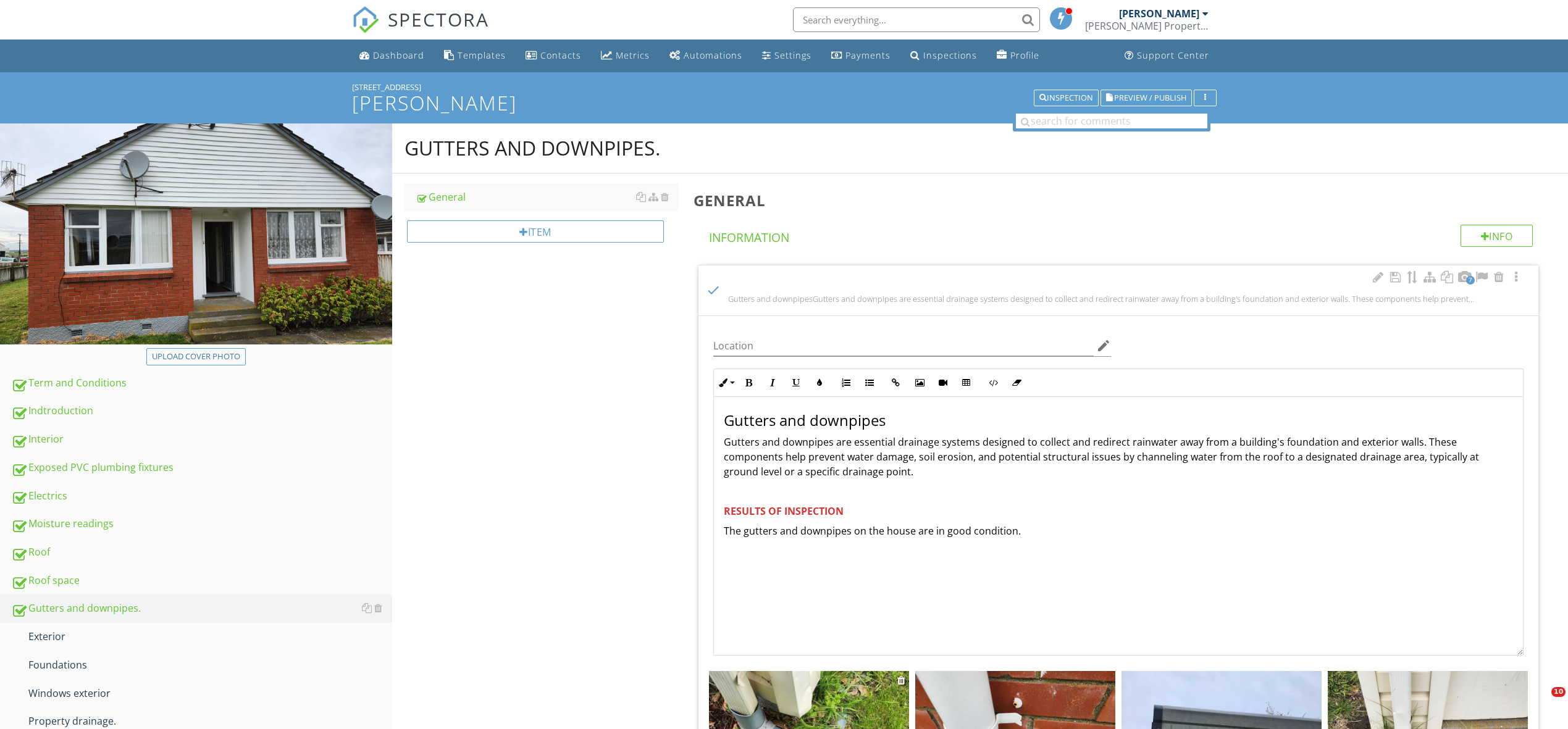
scroll to position [352, 0]
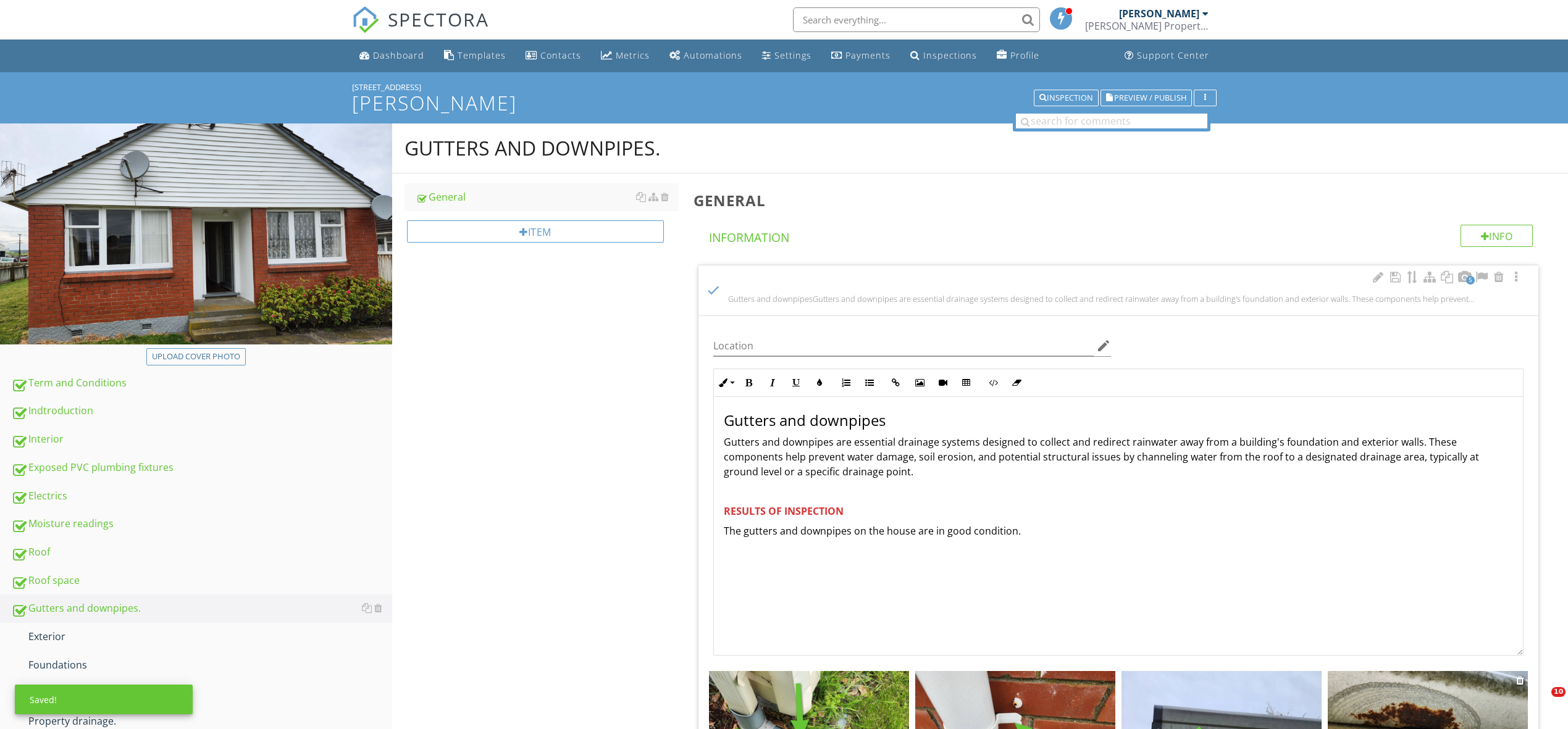
scroll to position [354, 0]
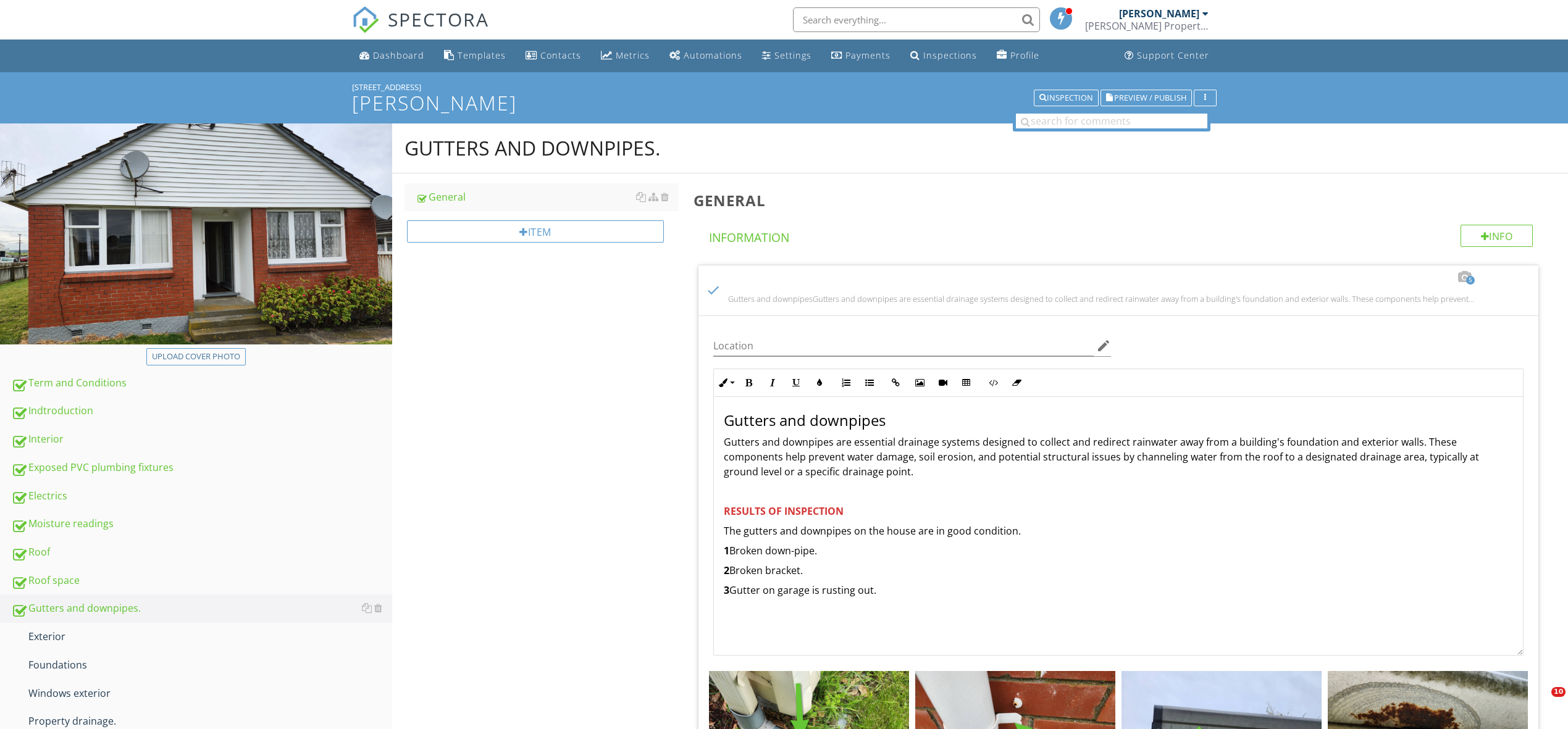
scroll to position [354, 0]
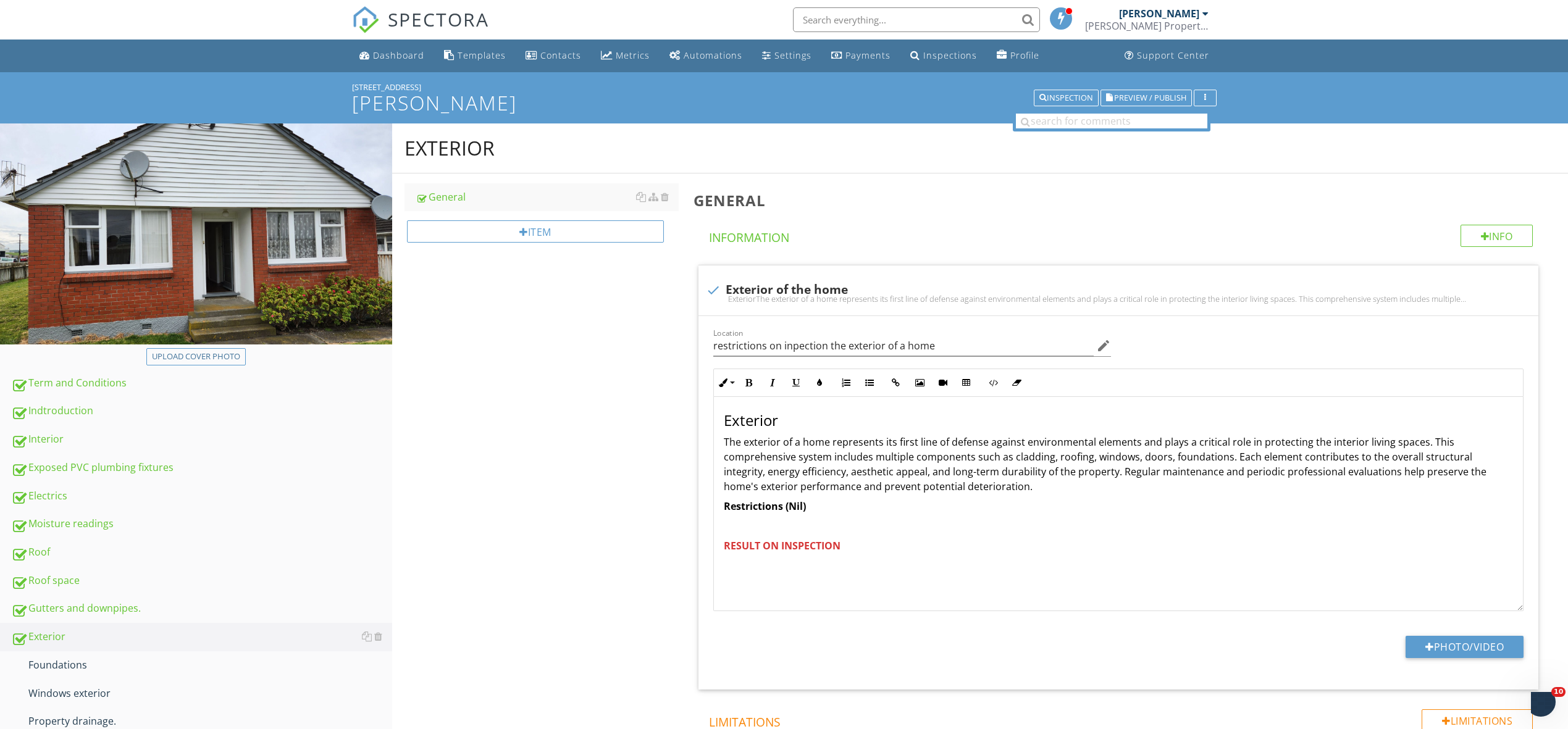
scroll to position [210, 0]
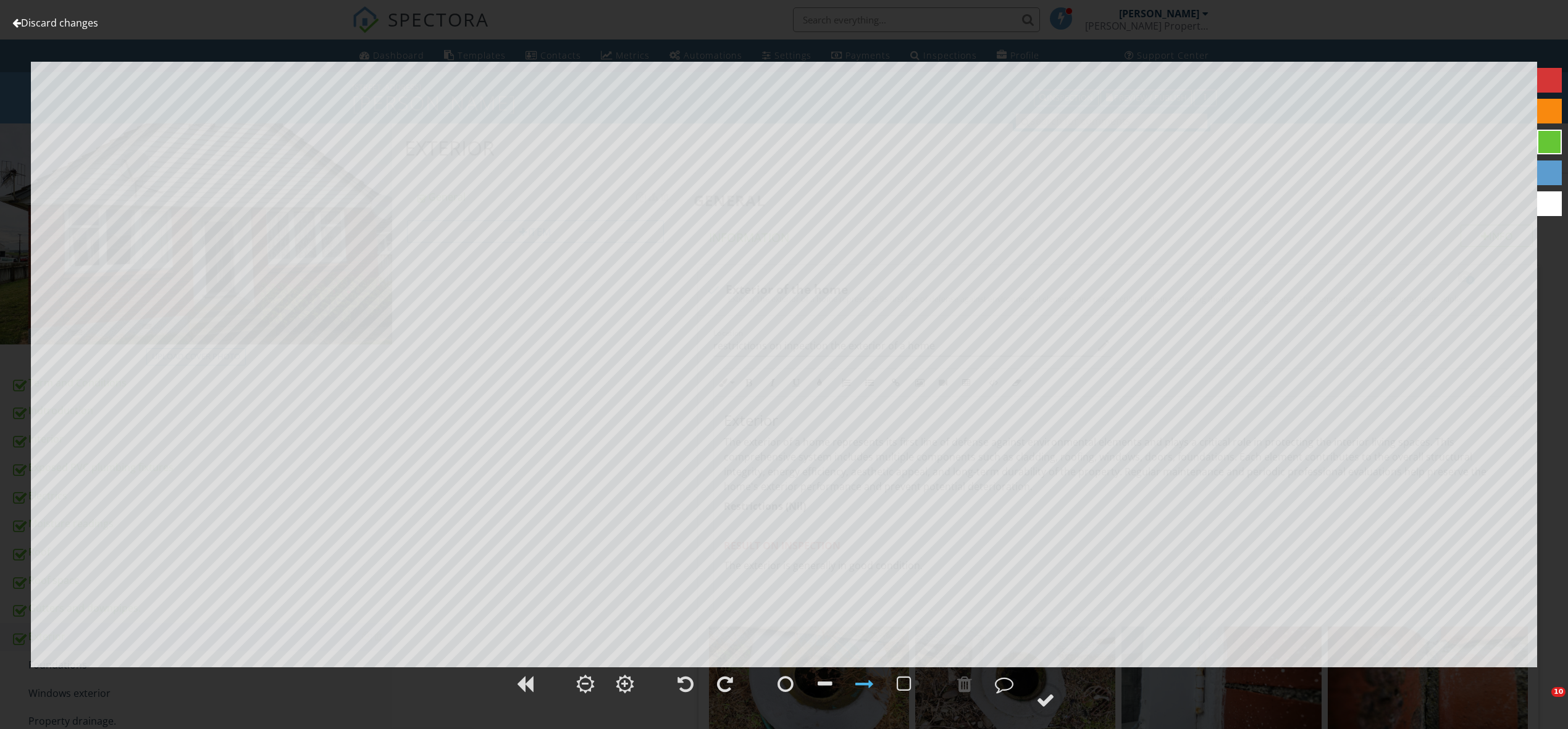
scroll to position [341, 0]
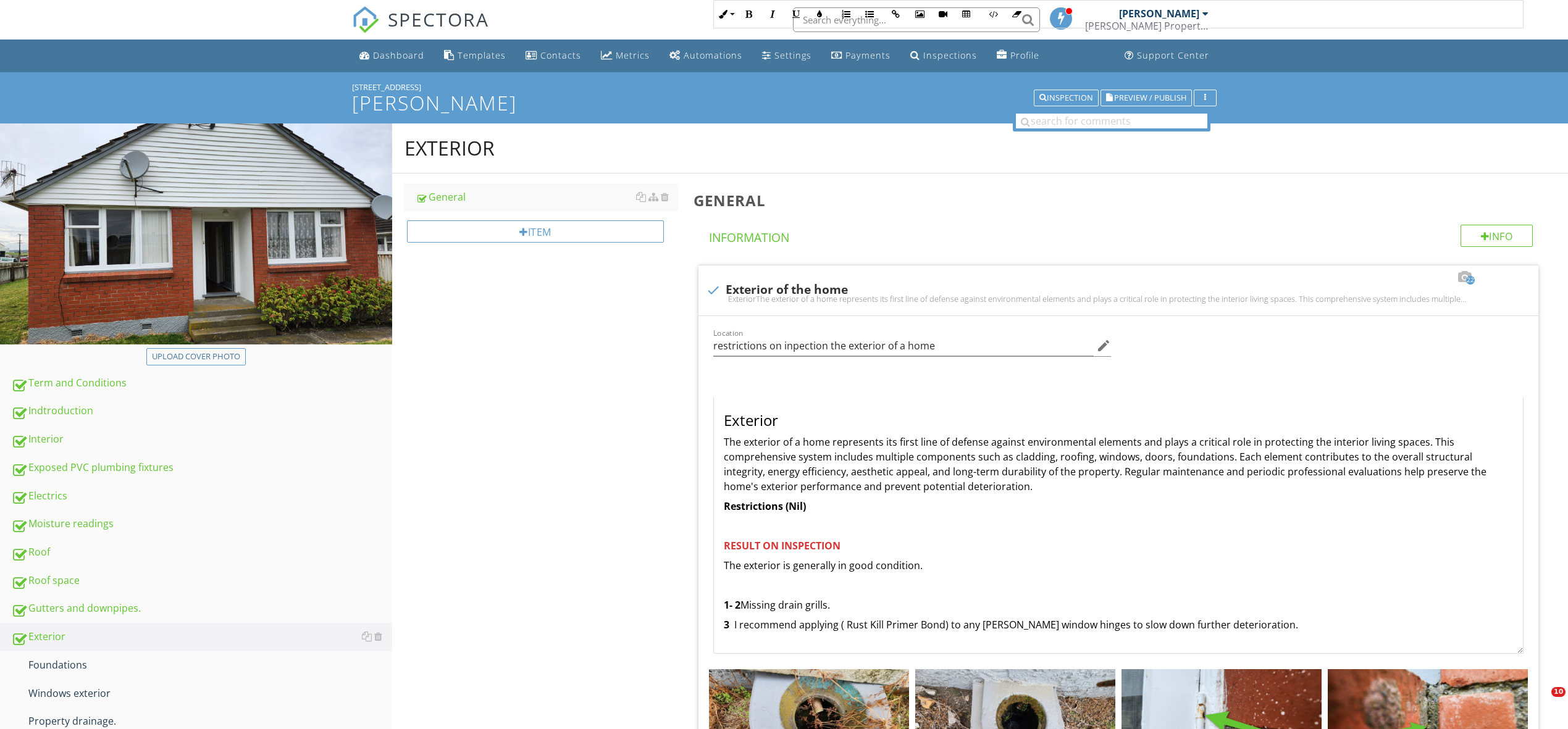
scroll to position [450, 0]
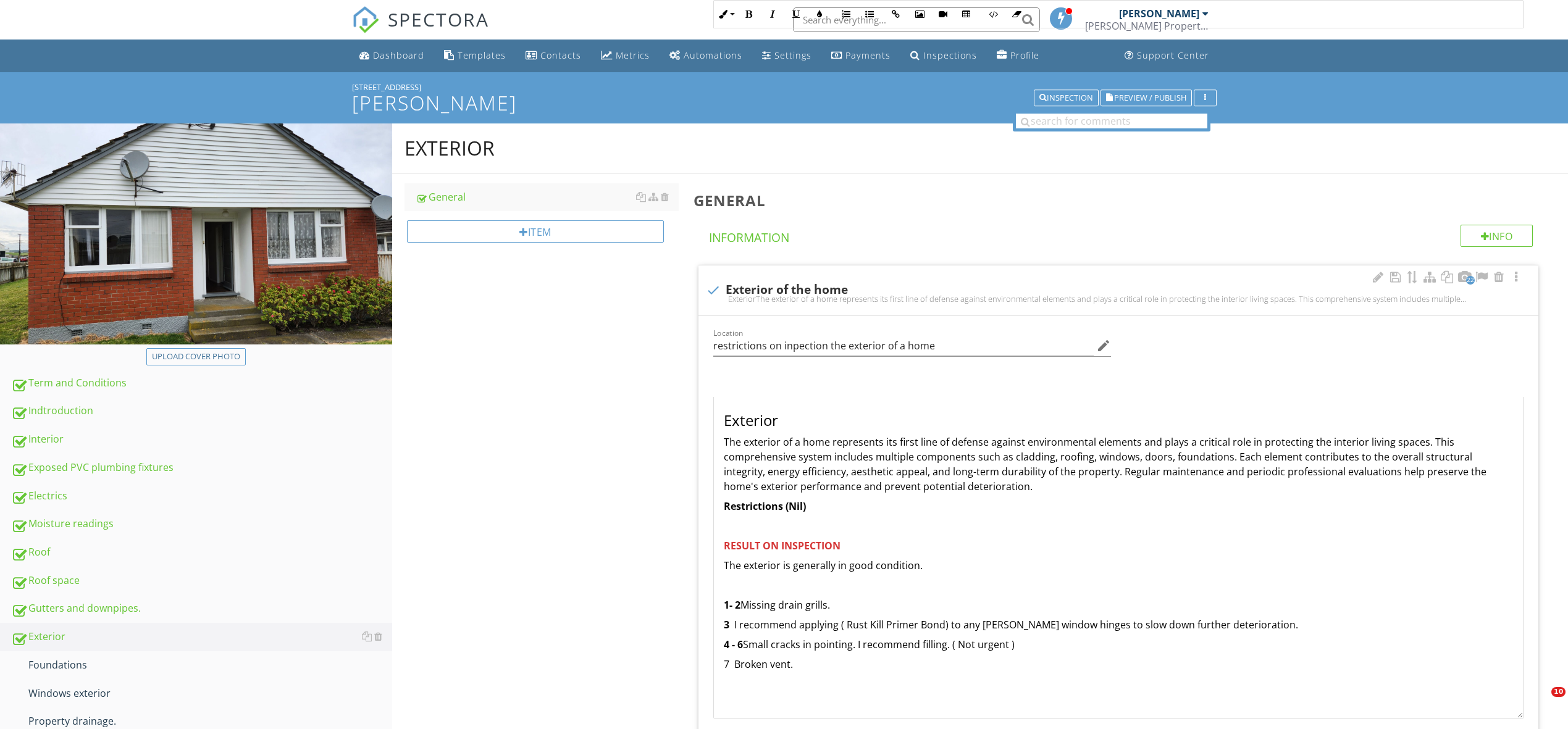
scroll to position [450, 0]
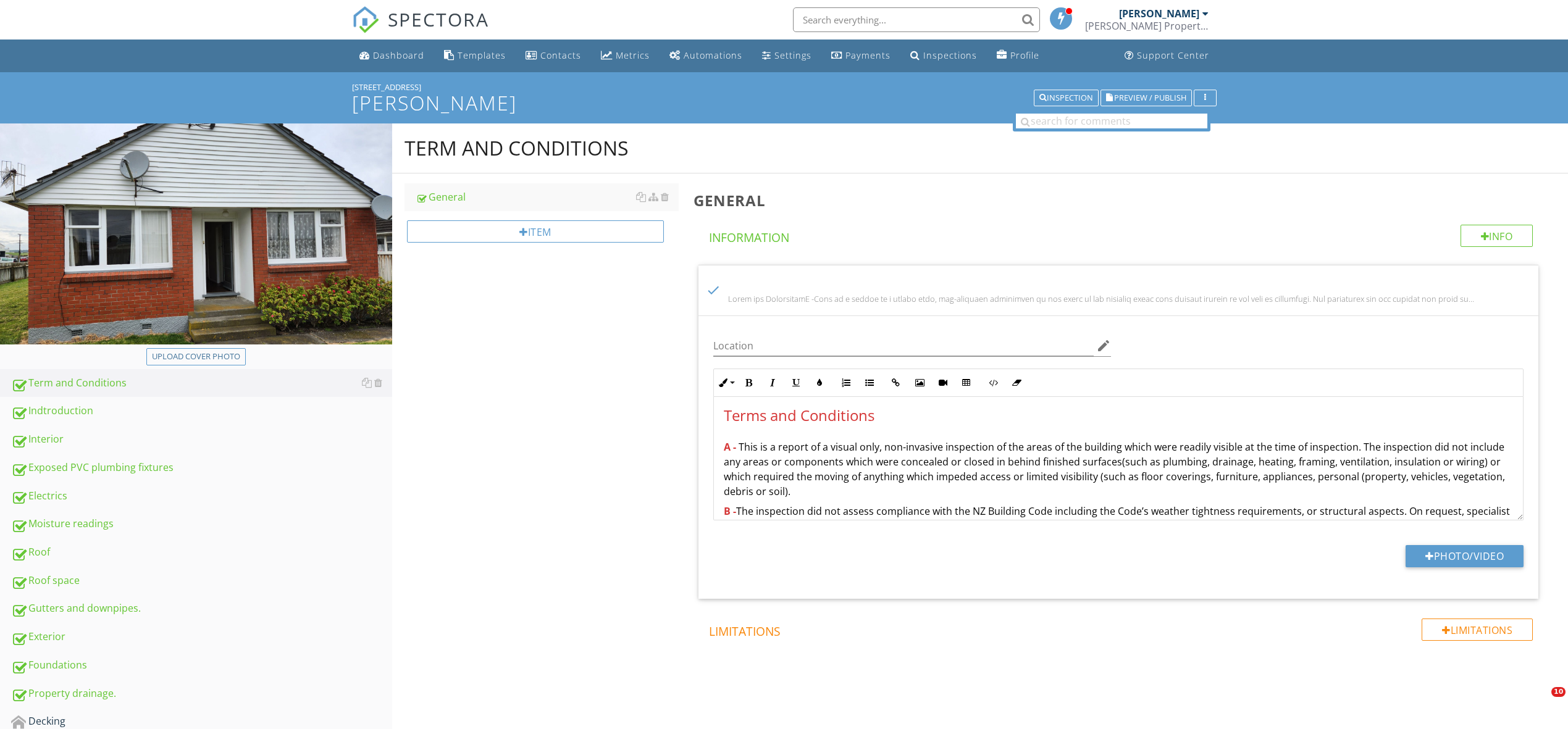
scroll to position [154, 0]
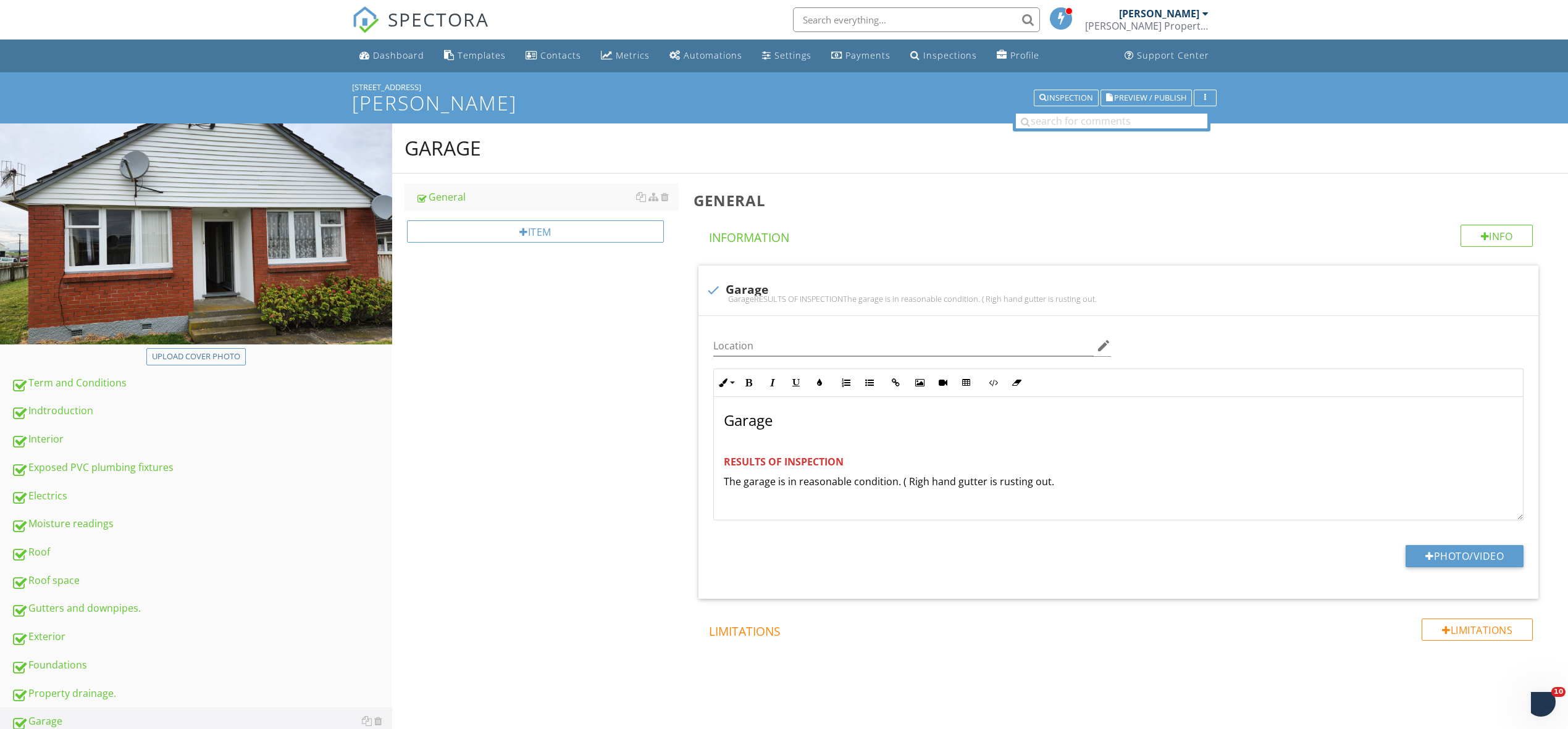
scroll to position [125, 0]
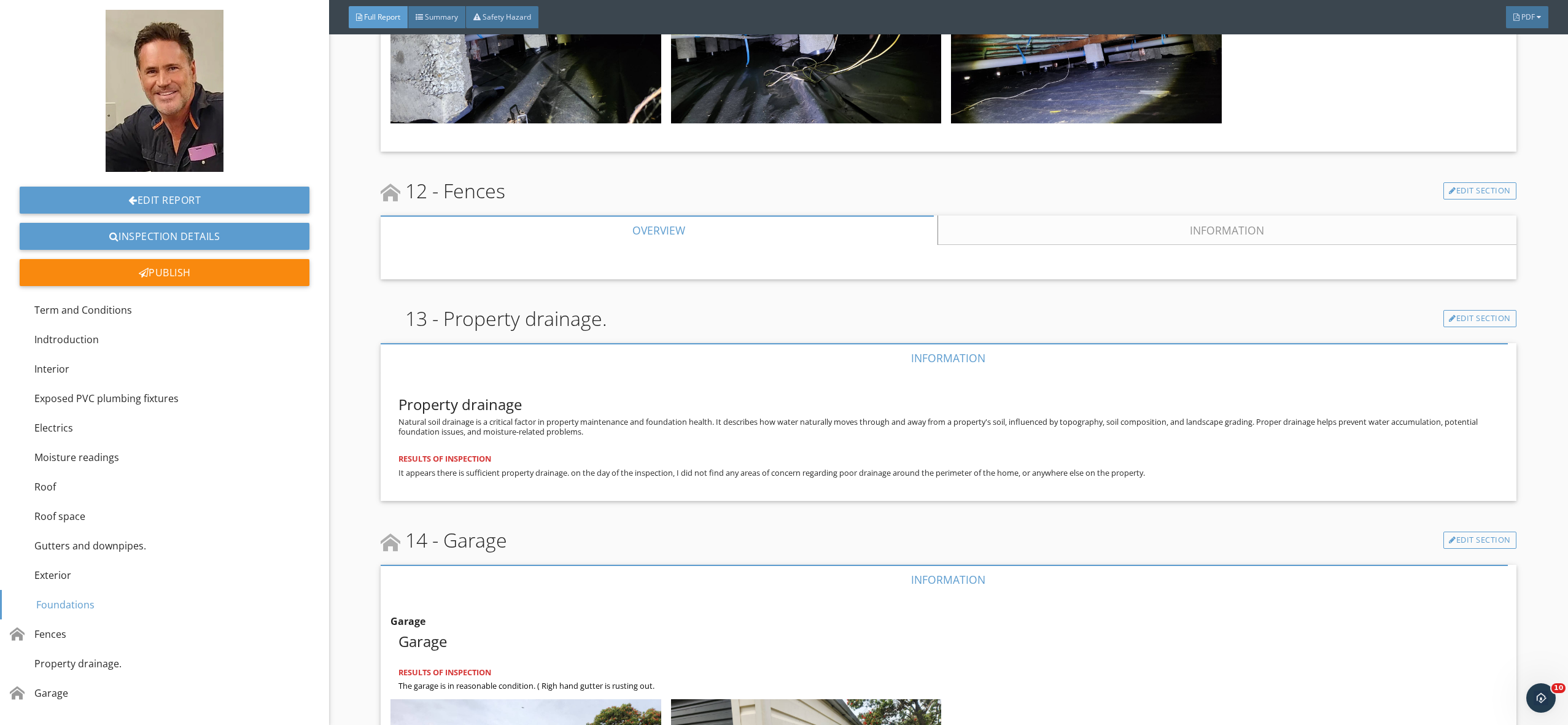
scroll to position [7839, 0]
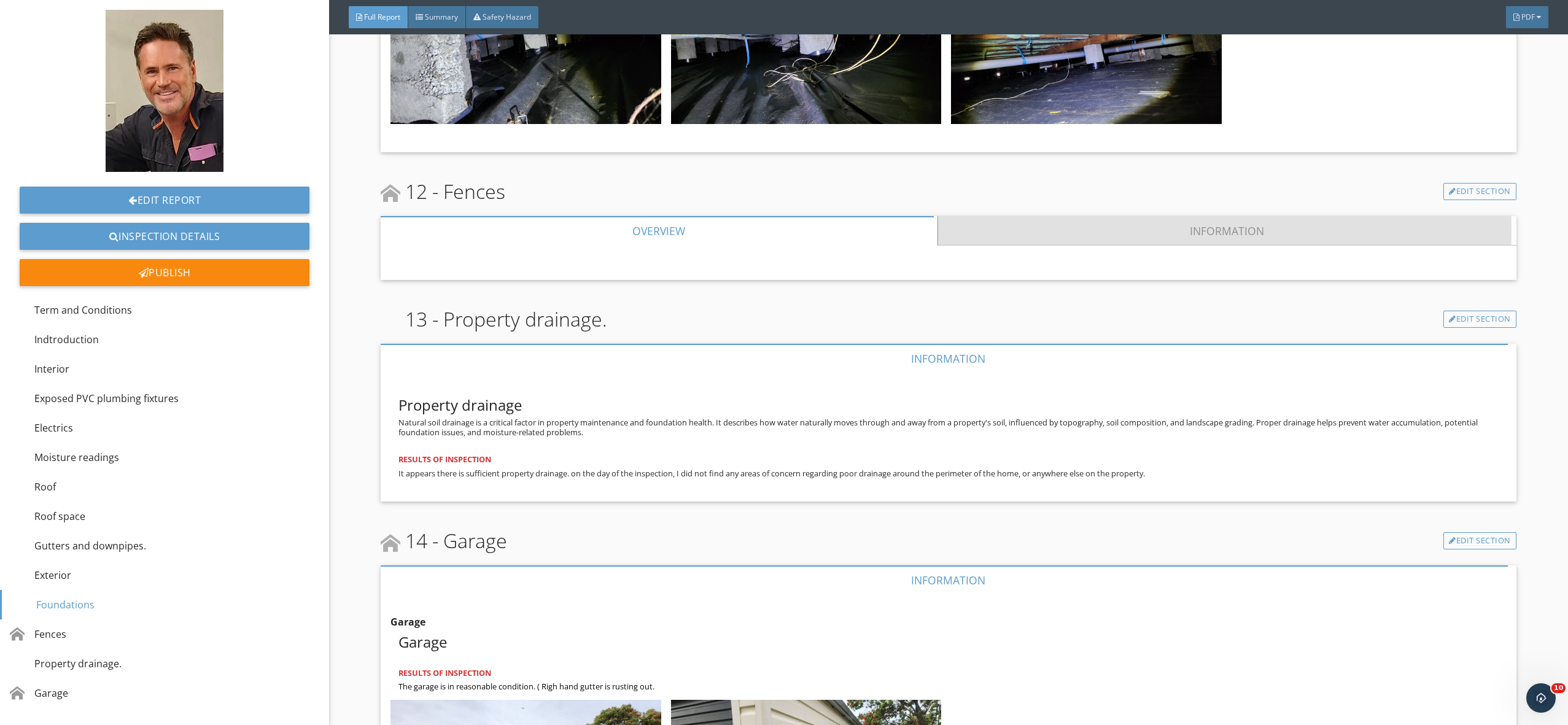
click at [1200, 216] on link "Information" at bounding box center [1226, 231] width 578 height 30
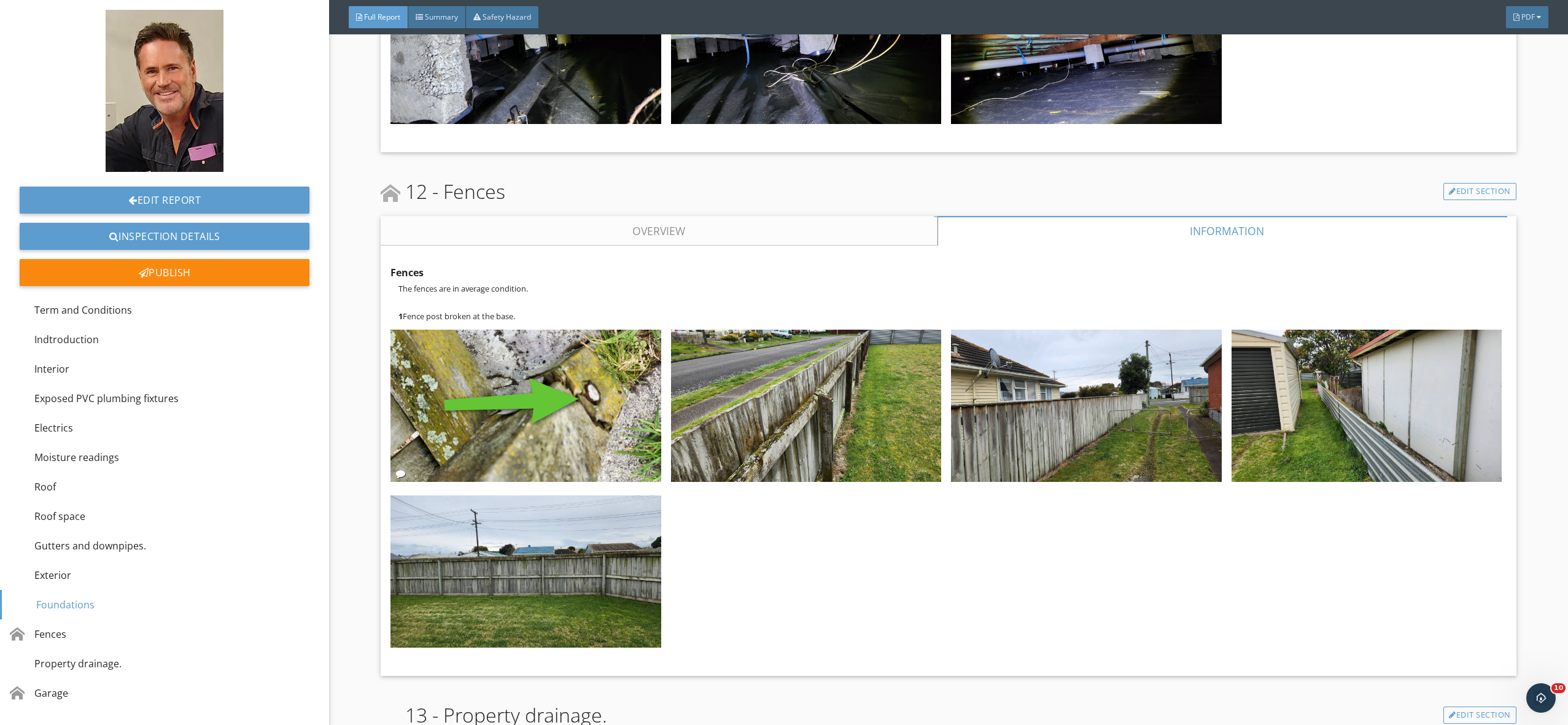
click at [1224, 216] on div at bounding box center [1220, 231] width 574 height 30
drag, startPoint x: 1213, startPoint y: 217, endPoint x: 1213, endPoint y: 209, distance: 8.0
click at [1213, 245] on div "Fences The fences are in average condition. 1 Fence post broken at the base. Ed…" at bounding box center [949, 460] width 1135 height 430
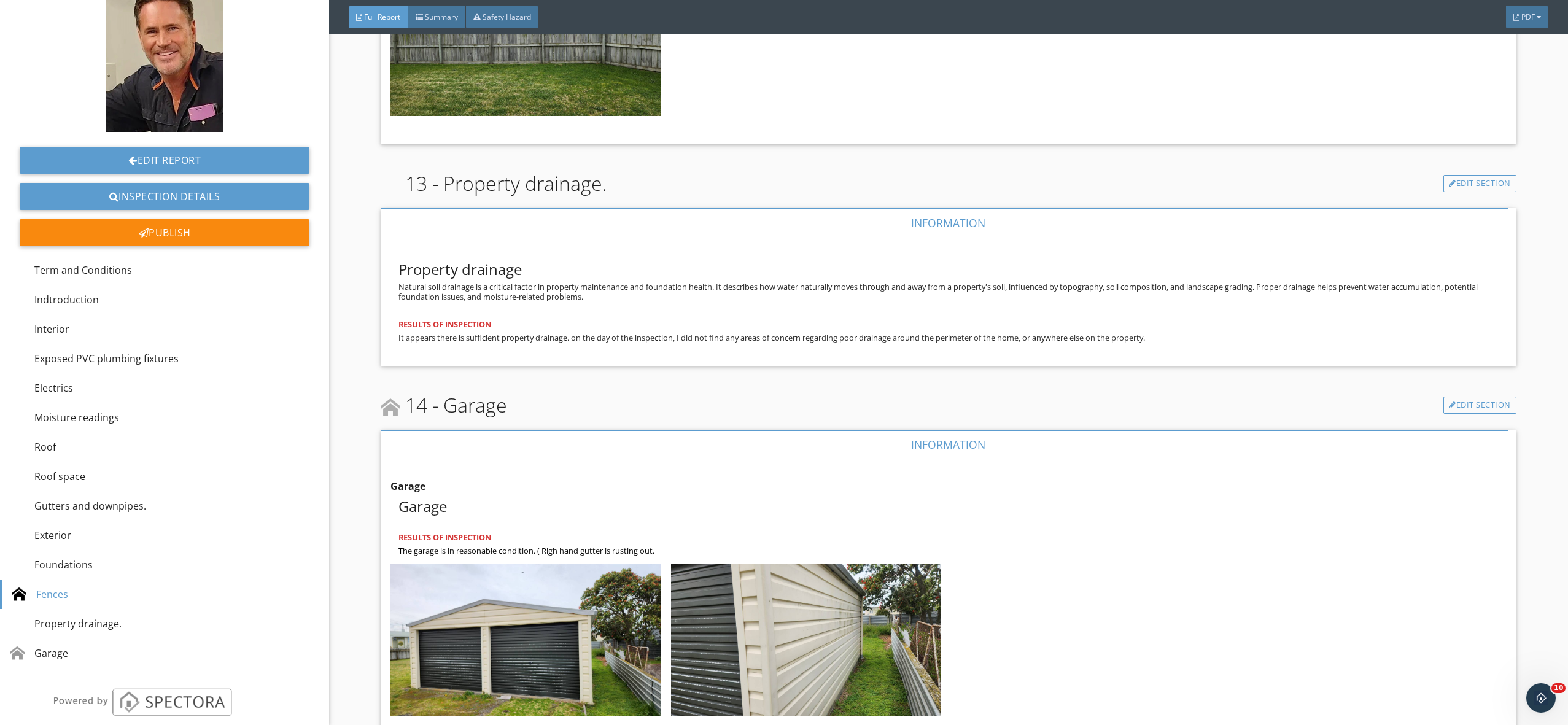
scroll to position [64, 0]
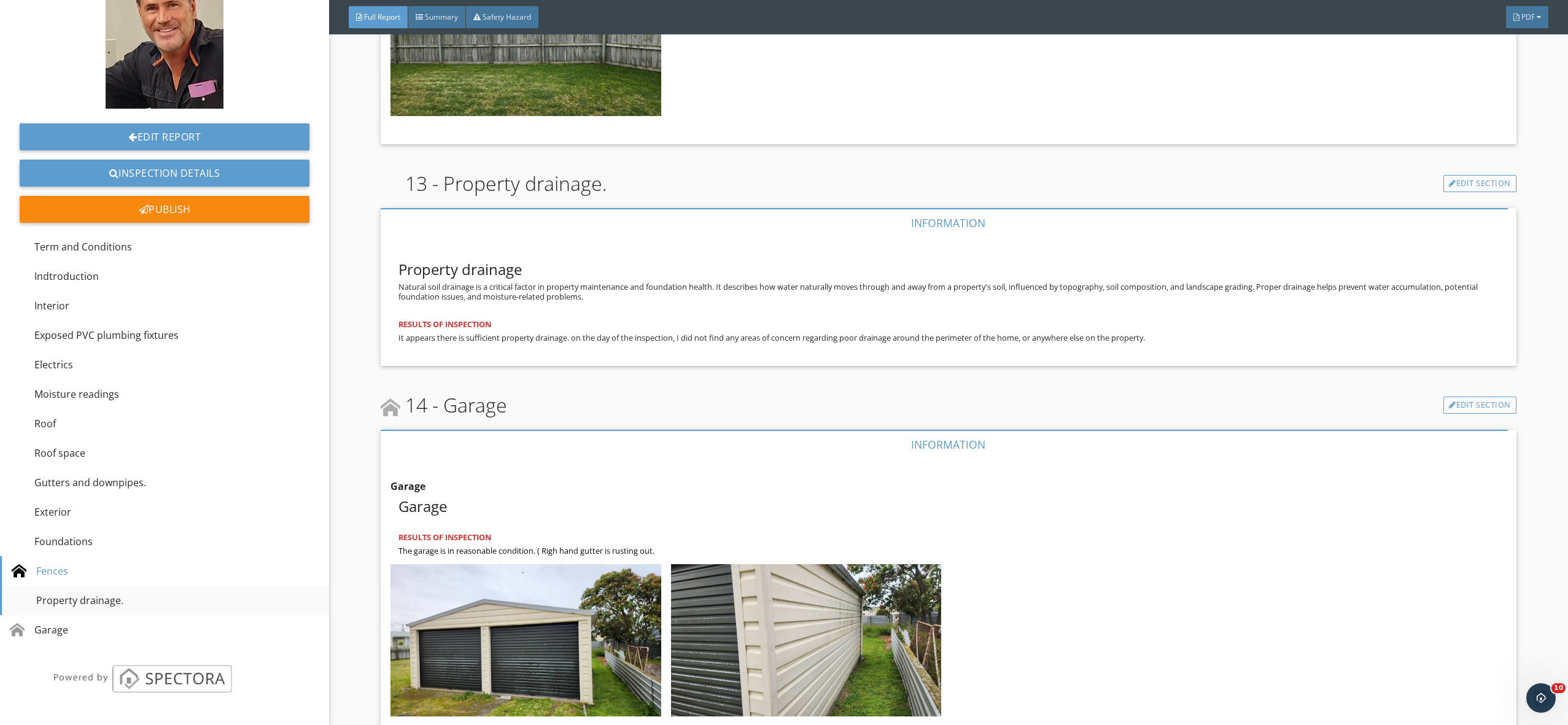
click at [59, 603] on div "Property drainage." at bounding box center [68, 600] width 112 height 14
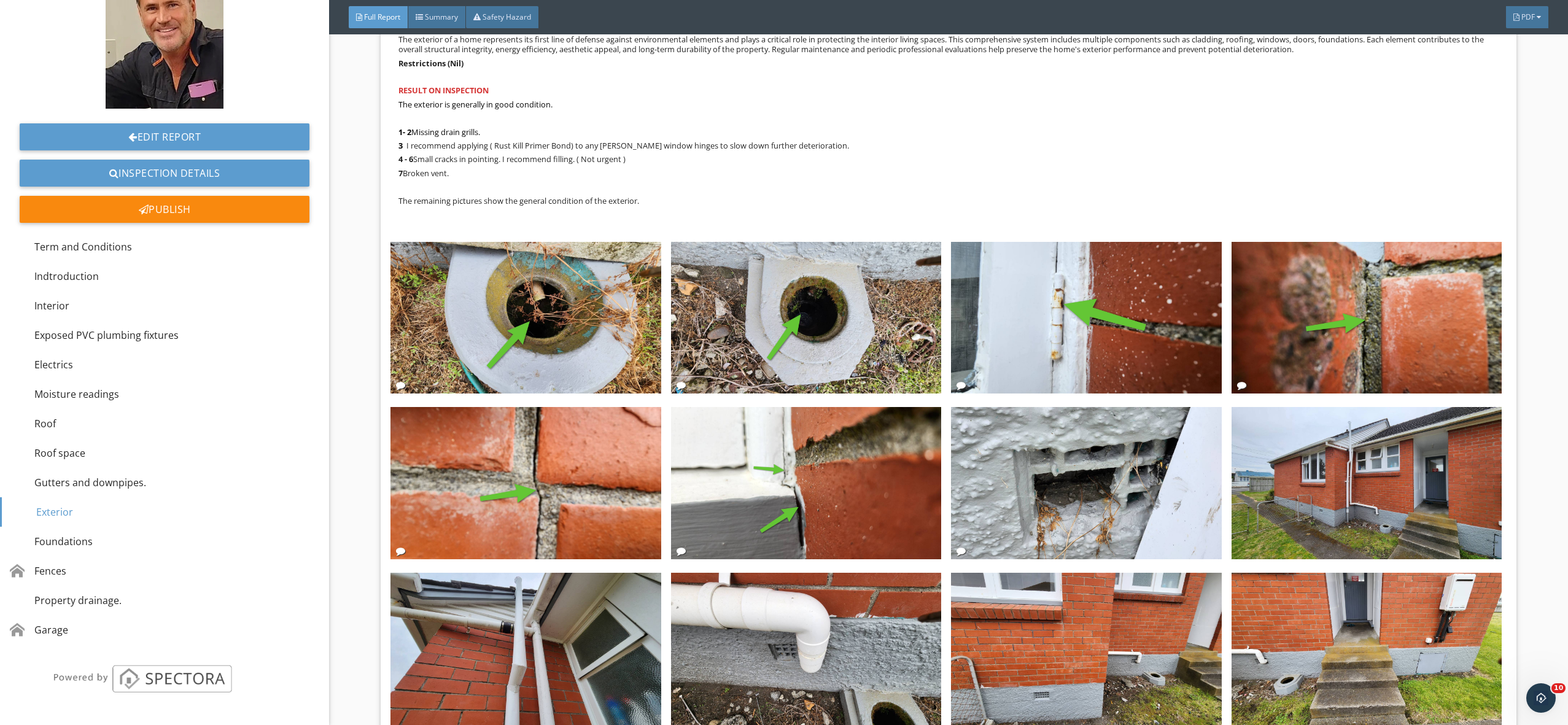
scroll to position [5312, 0]
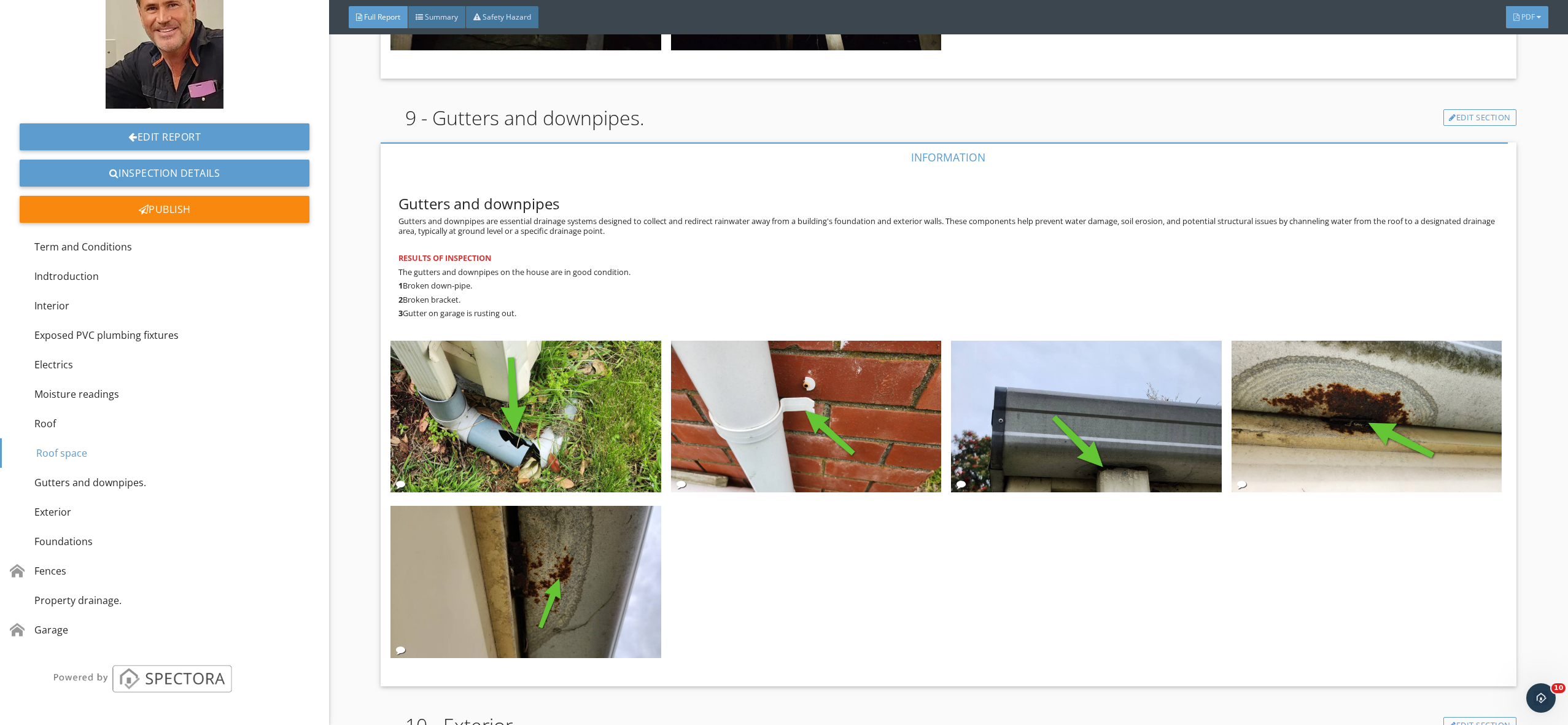
click at [1526, 16] on span "PDF" at bounding box center [1528, 17] width 14 height 10
click at [1515, 65] on div "Full Report" at bounding box center [1511, 65] width 79 height 14
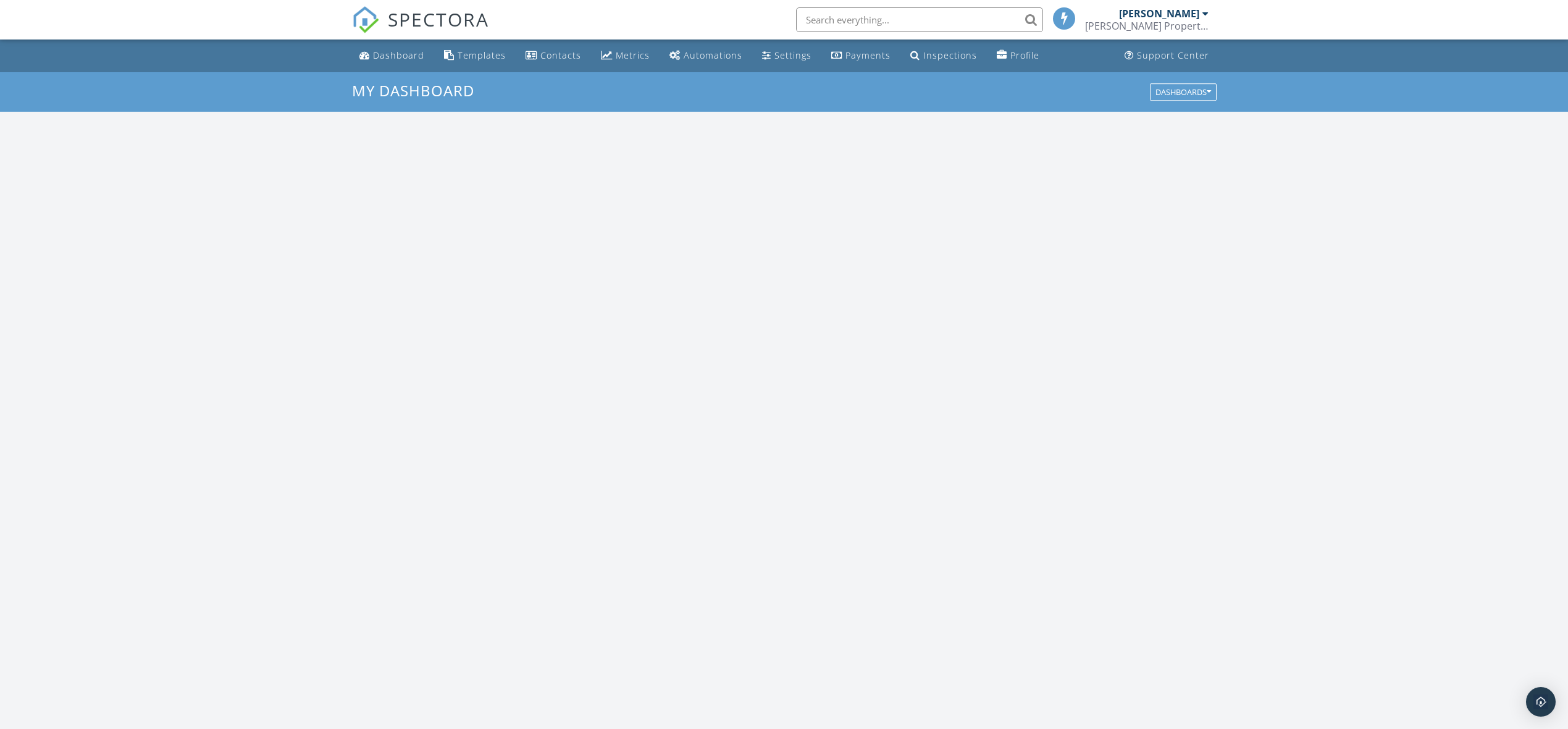
scroll to position [1143, 1587]
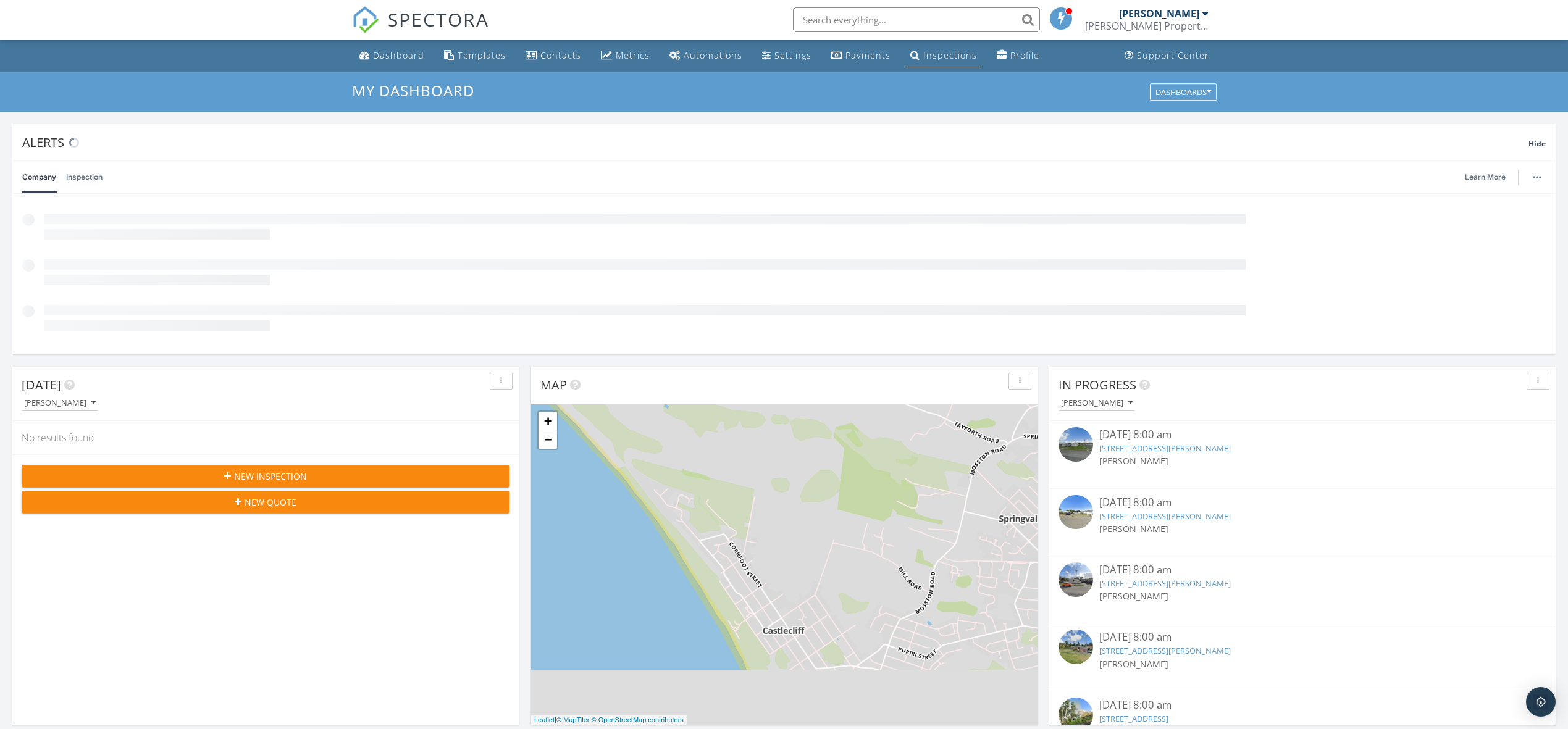
click at [953, 56] on div "Inspections" at bounding box center [950, 55] width 54 height 12
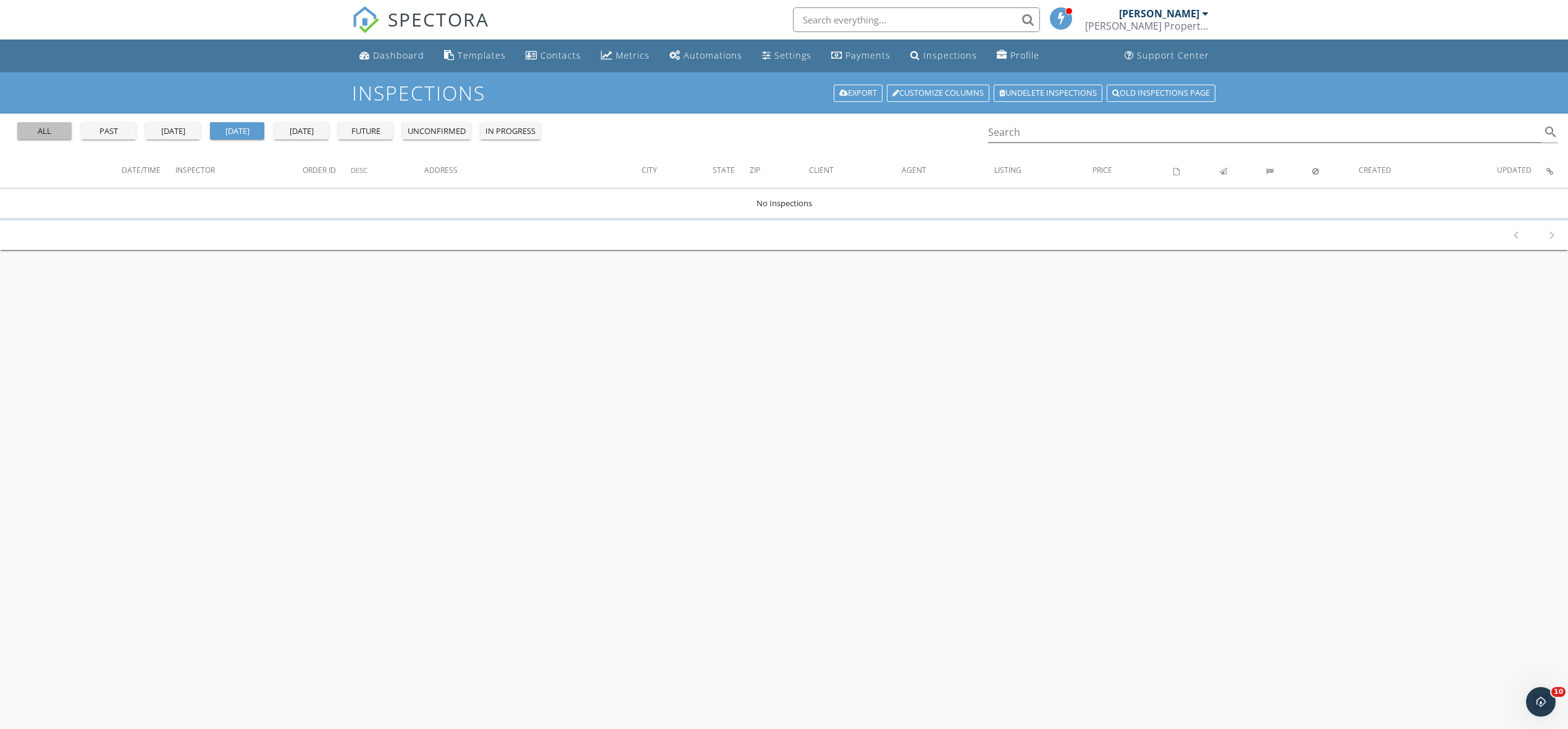
click at [48, 130] on div "all" at bounding box center [44, 131] width 44 height 12
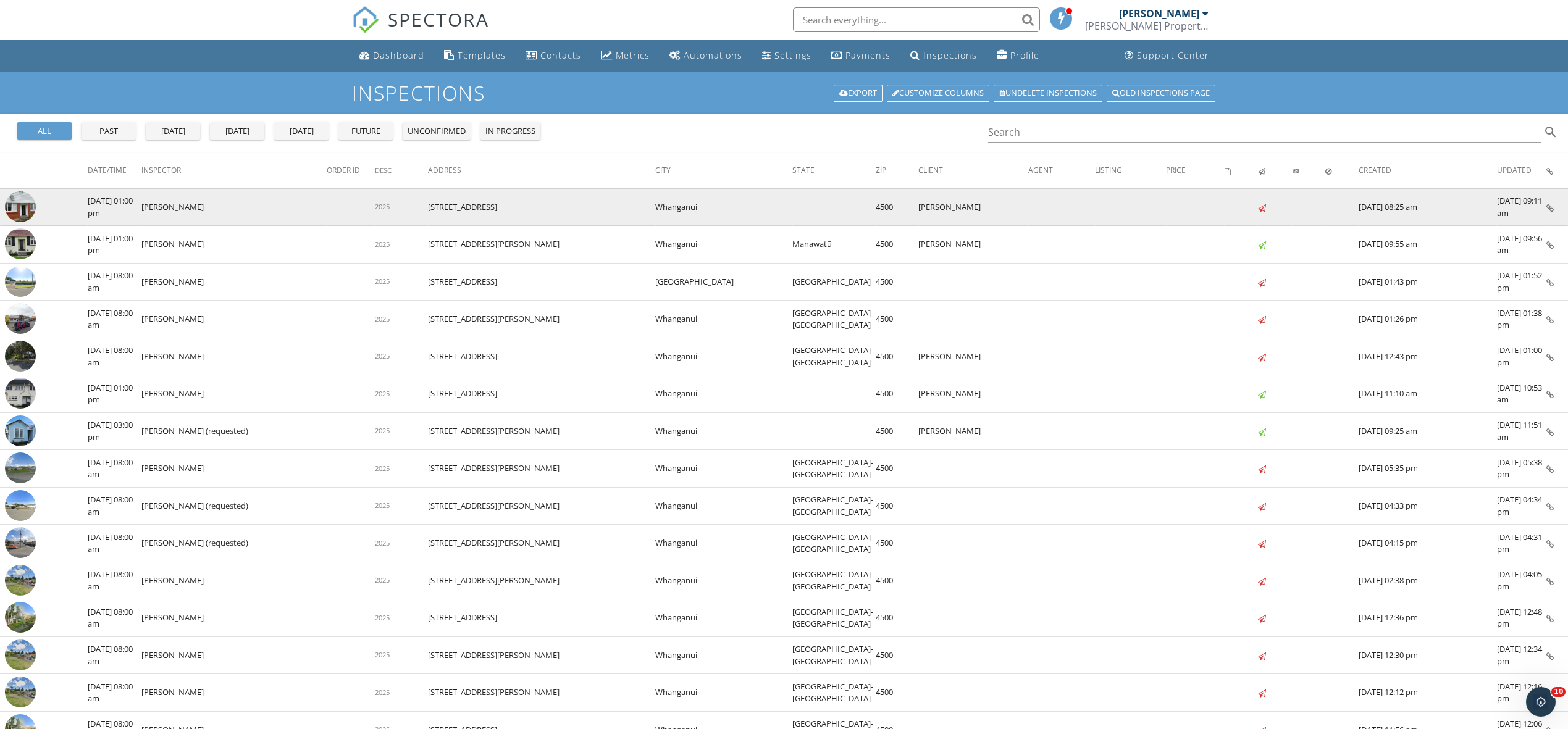
click at [23, 204] on img at bounding box center [20, 207] width 31 height 31
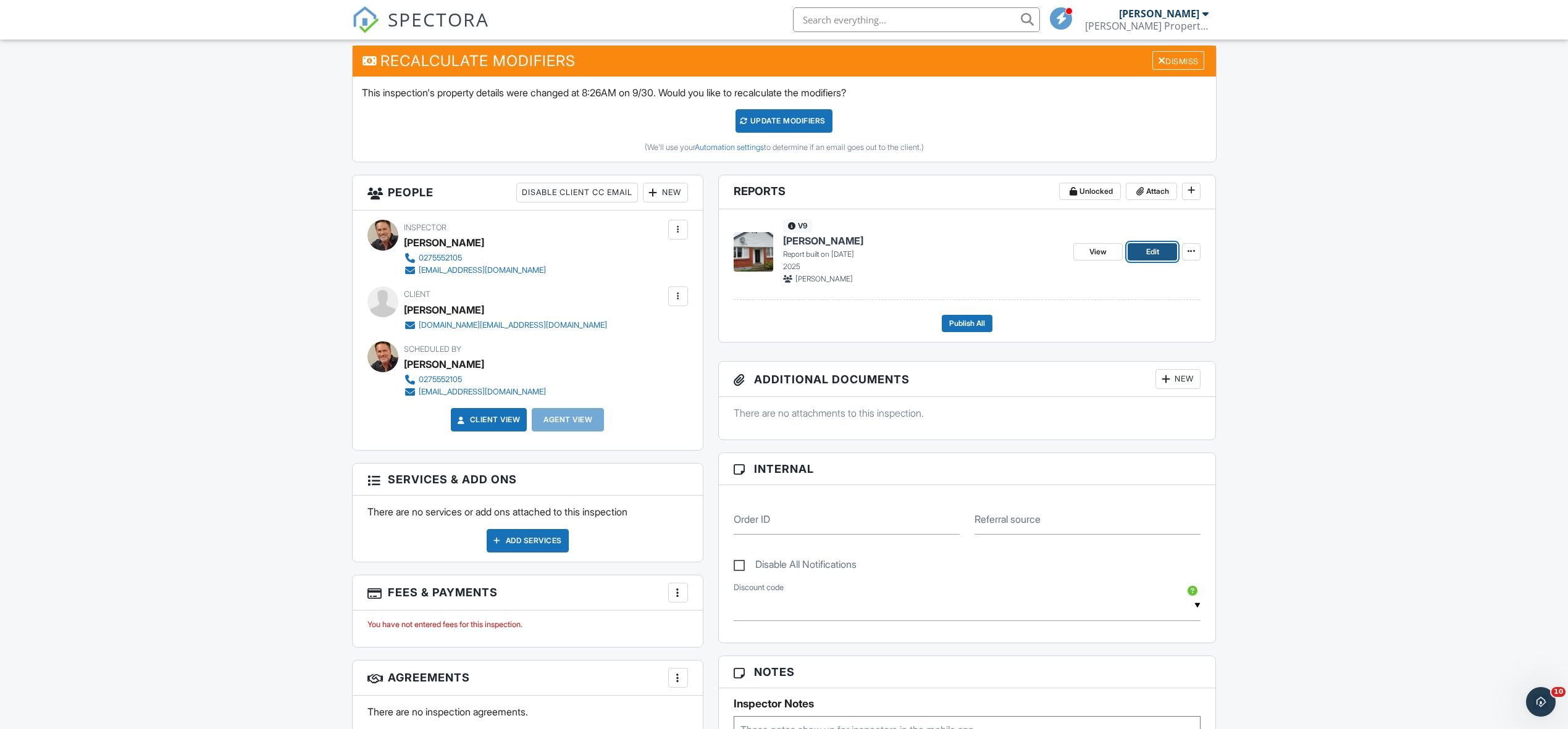
click at [1148, 251] on span "Edit" at bounding box center [1152, 252] width 13 height 12
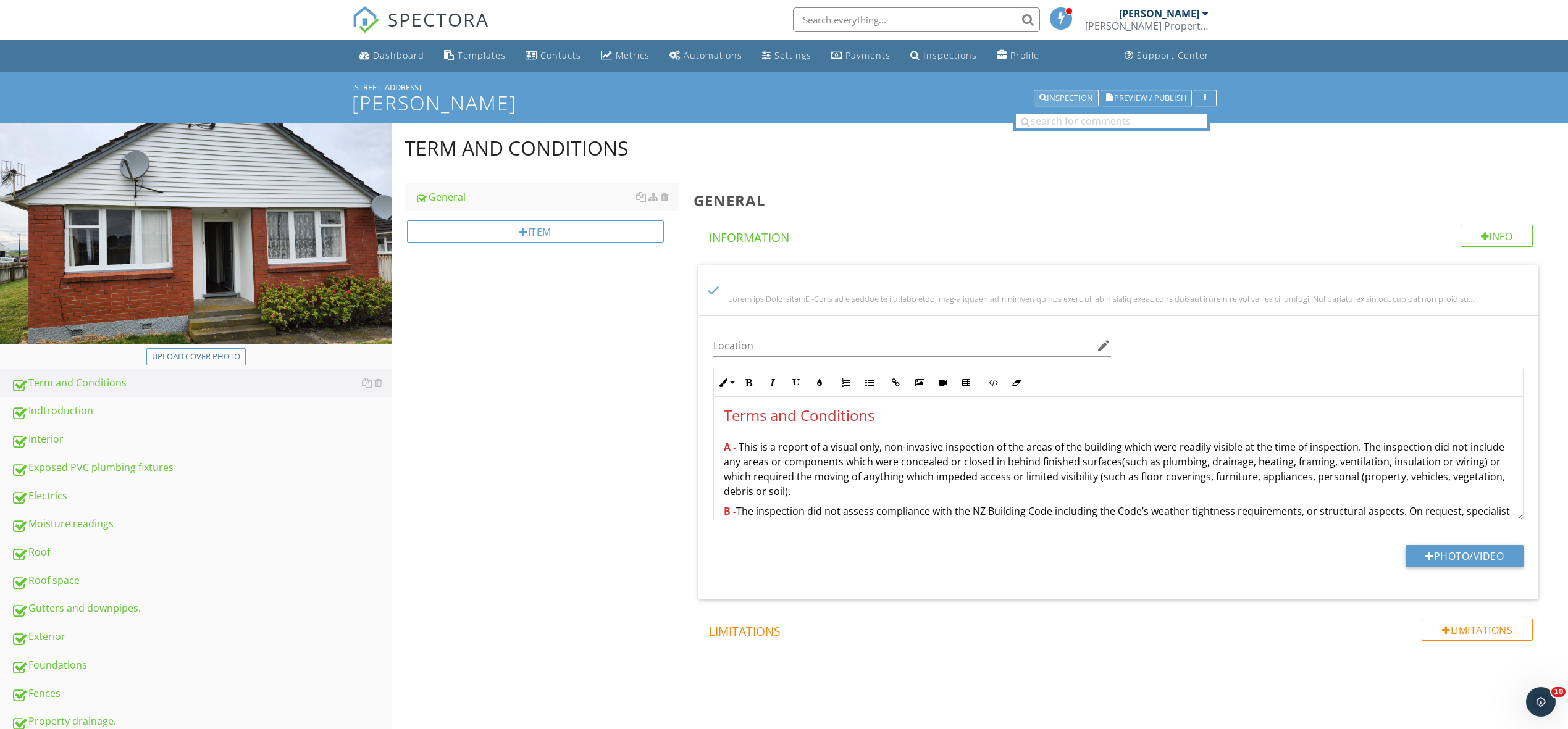
click at [1065, 97] on div "Inspection" at bounding box center [1066, 98] width 54 height 9
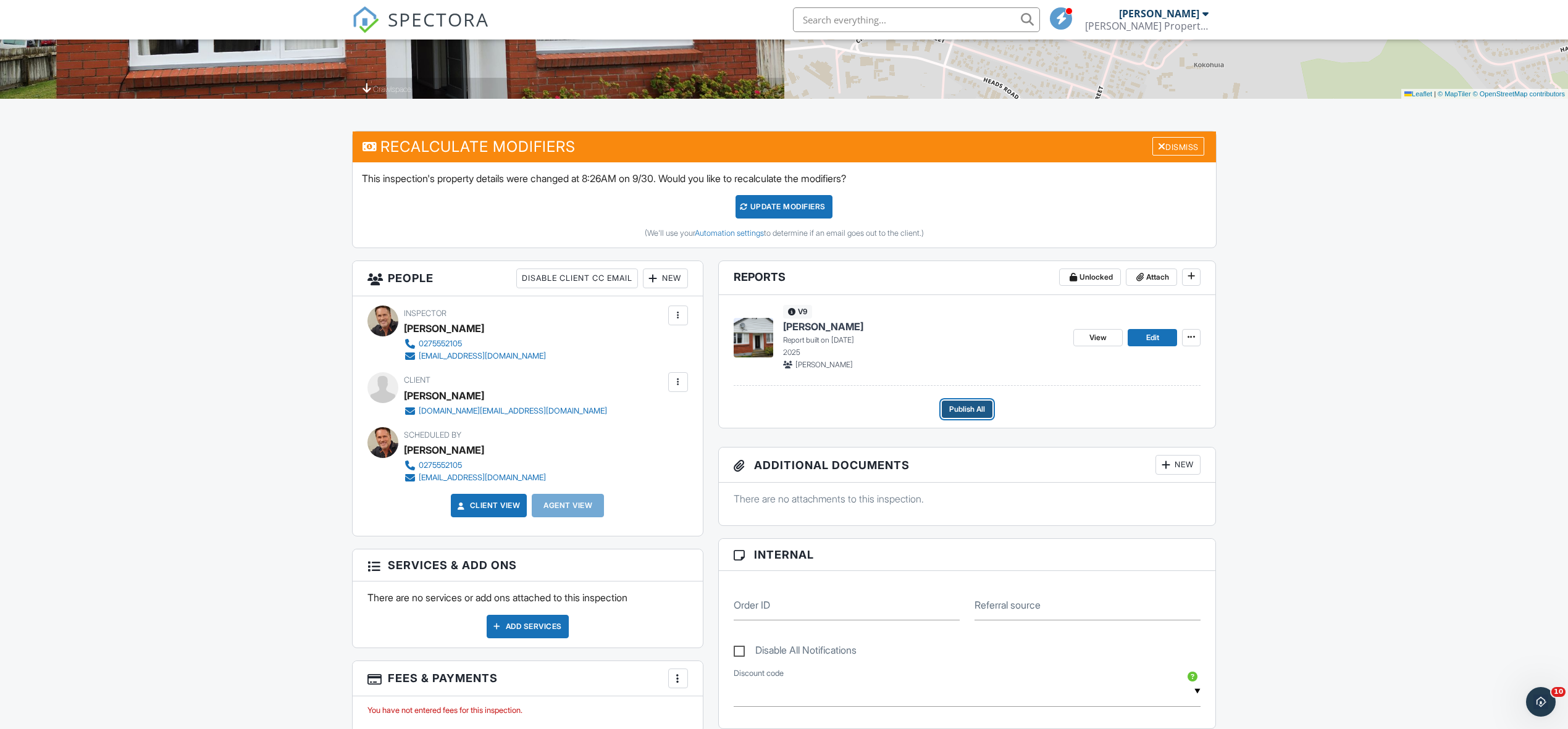
click at [969, 410] on span "Publish All" at bounding box center [967, 409] width 36 height 12
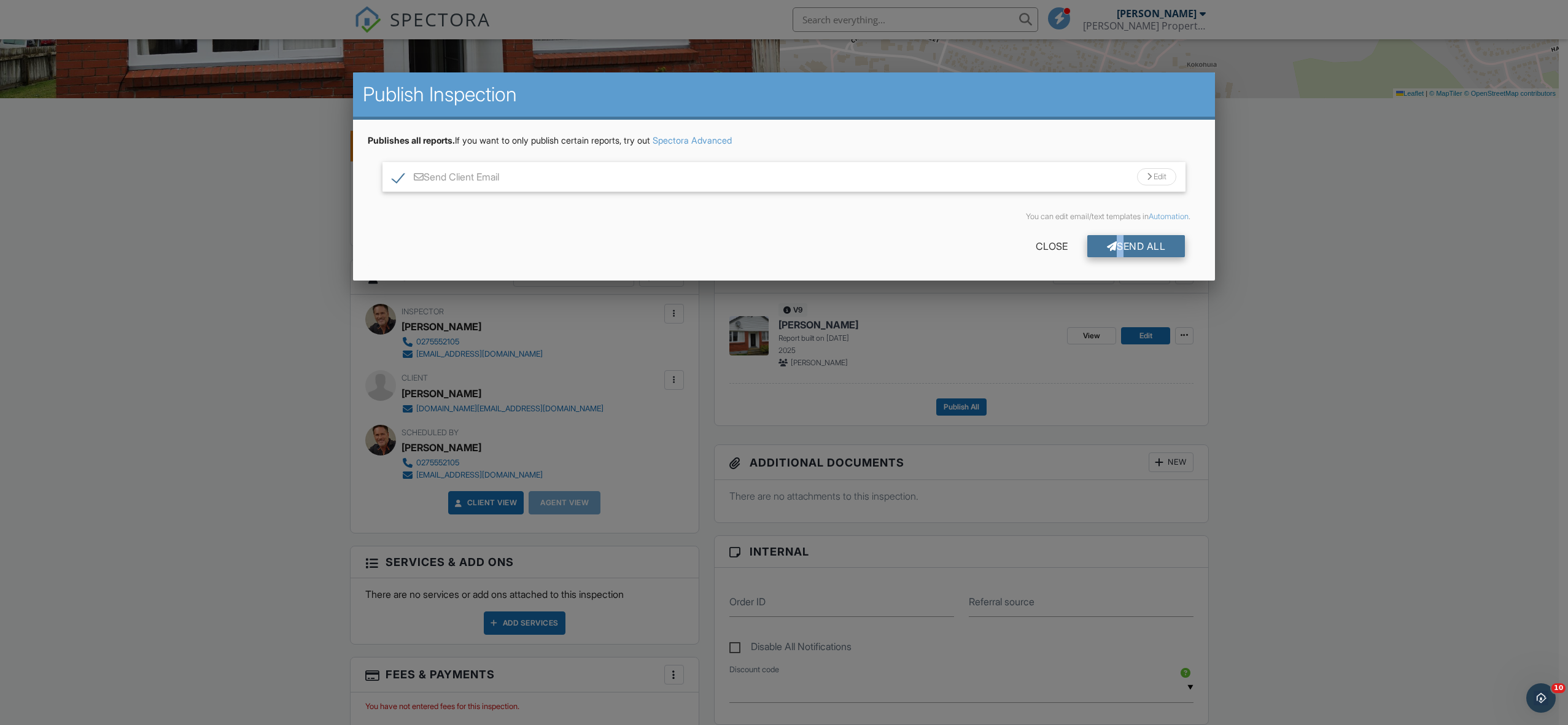
click at [1118, 244] on div "Send All" at bounding box center [1136, 246] width 98 height 22
